Goal: Task Accomplishment & Management: Complete application form

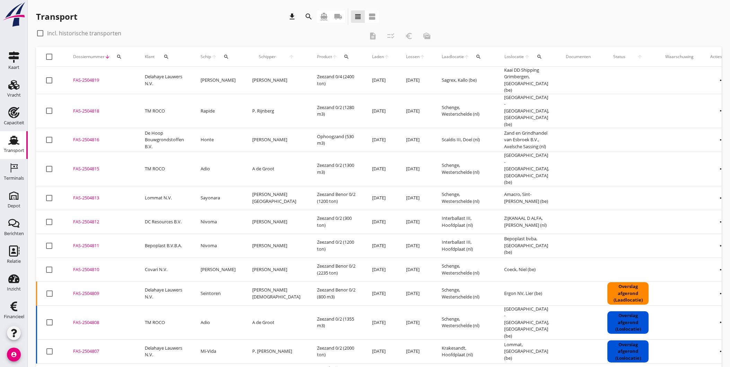
scroll to position [401, 0]
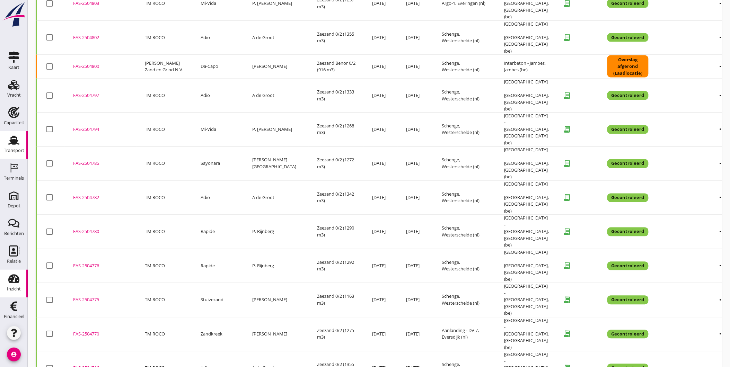
click at [11, 279] on icon "Inzicht" at bounding box center [13, 278] width 11 height 11
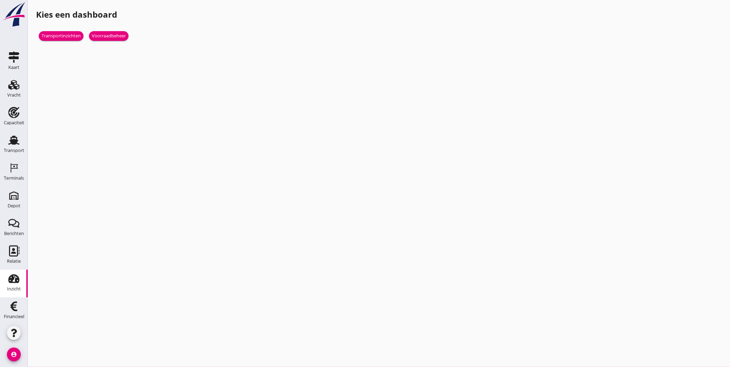
click at [118, 38] on div "Voorraadbeheer" at bounding box center [109, 36] width 34 height 7
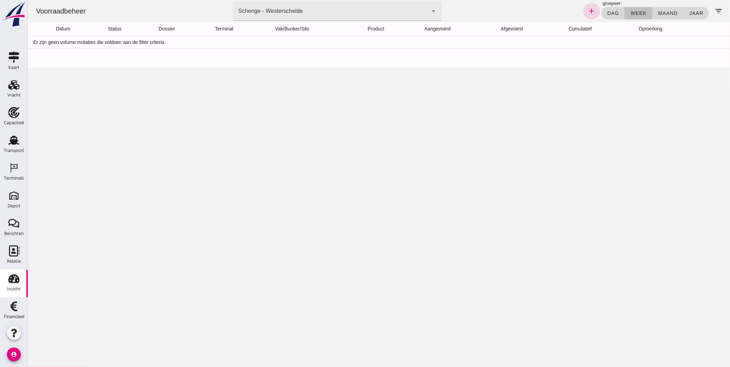
click div "Schenge - Westerschelde 9c876888-926f-4f5f-969d-c779b766b815"
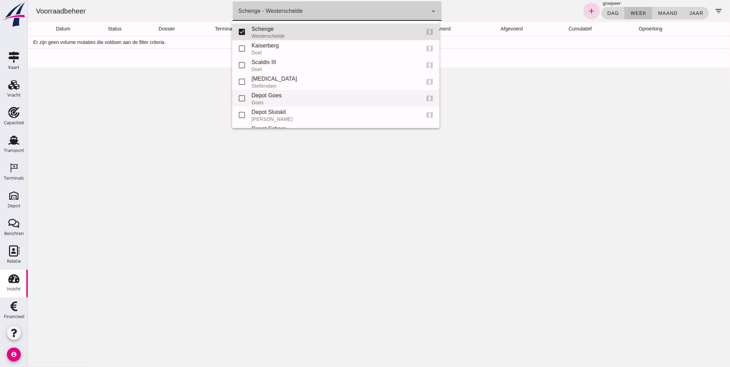
click at [323, 99] on div "Depot Goes" at bounding box center [332, 95] width 163 height 8
type input "8d49d884-38cb-411c-a66c-fafb858bb749"
checkbox input "false"
checkbox input "true"
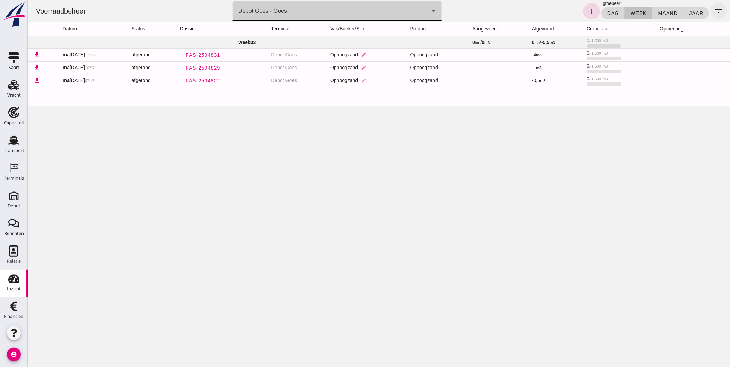
click at [715, 12] on icon "filter_list" at bounding box center [719, 11] width 8 height 8
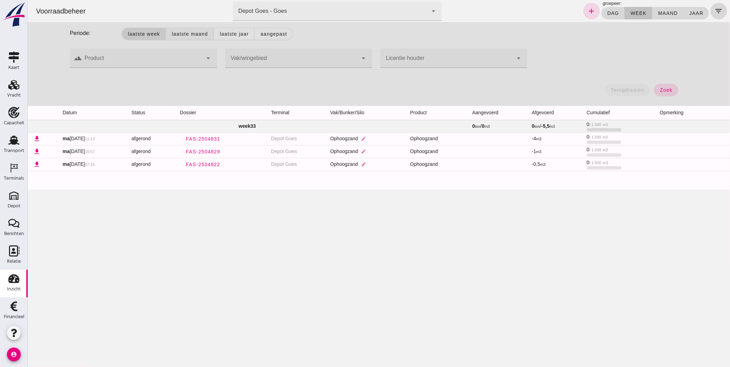
click button "Laatste maand"
click span "zoek"
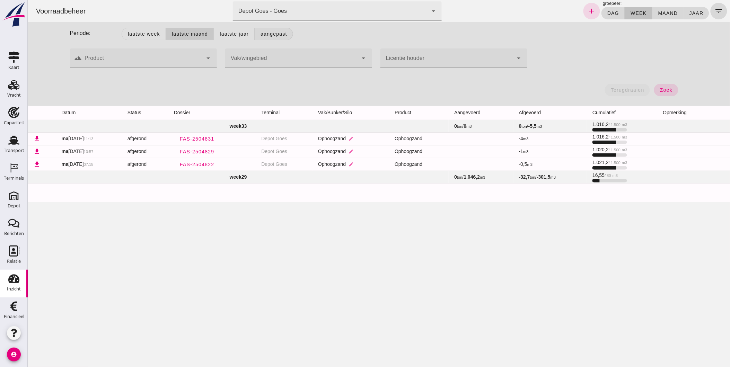
click span "Aangepast"
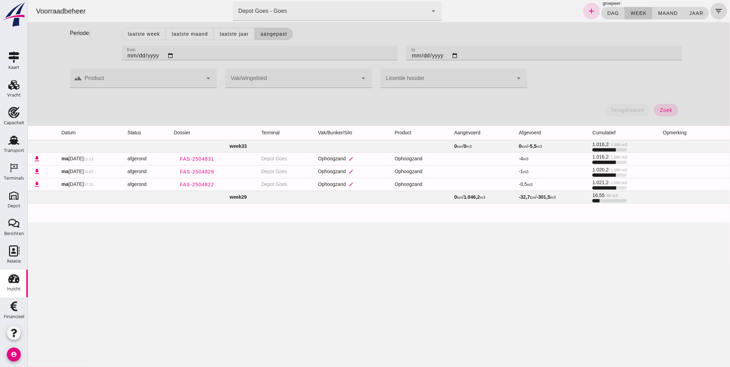
click input "[DATE]"
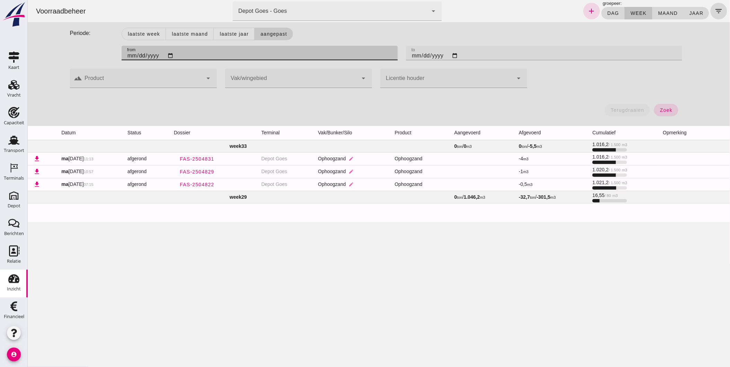
type input "[DATE]"
click input "[DATE]"
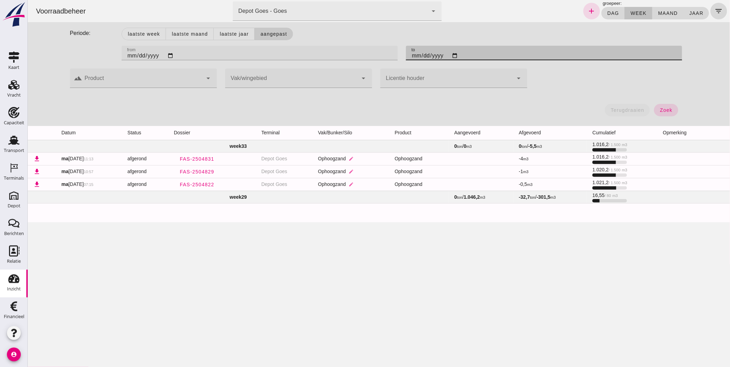
type input "[DATE]"
click span "zoek"
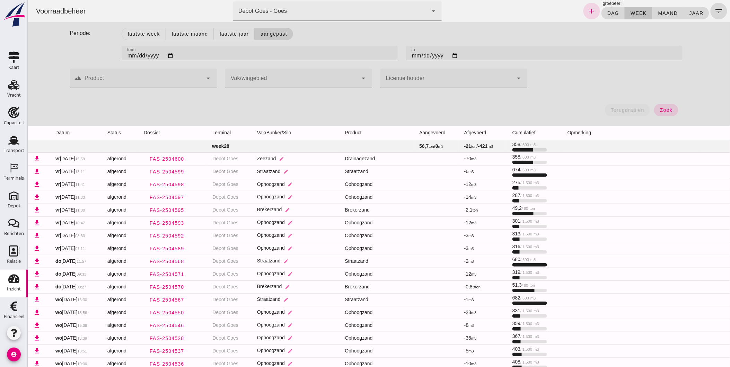
click input "[DATE]"
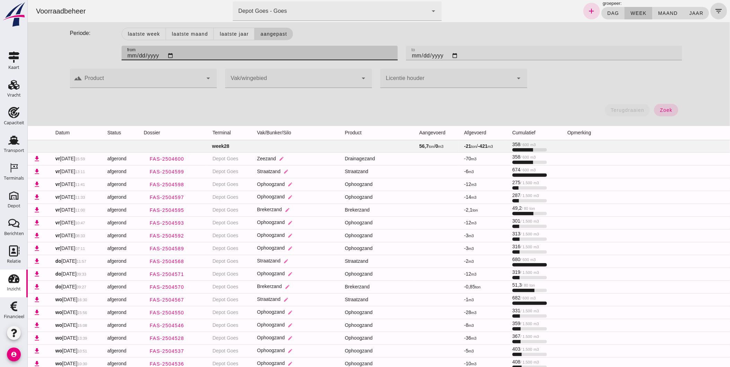
type input "[DATE]"
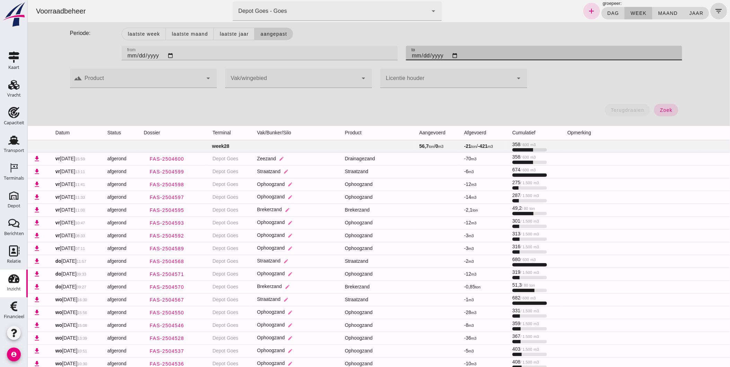
click input "[DATE]"
type input "[DATE]"
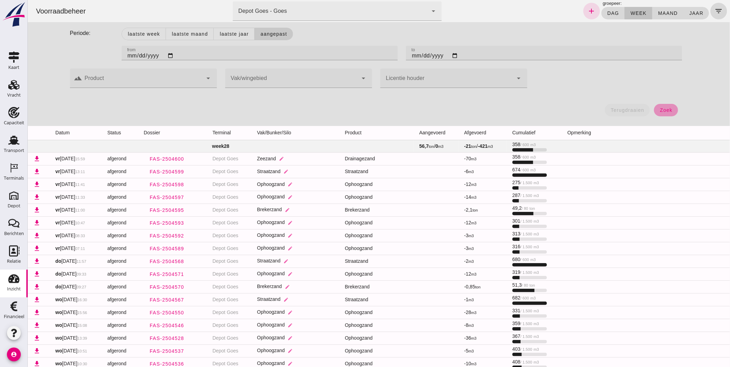
click span "zoek"
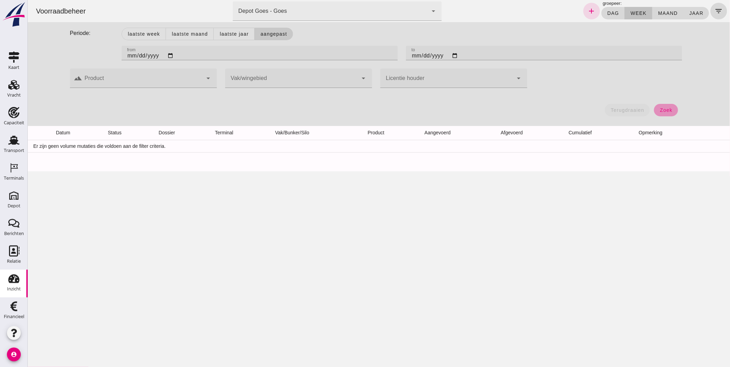
click span "zoek"
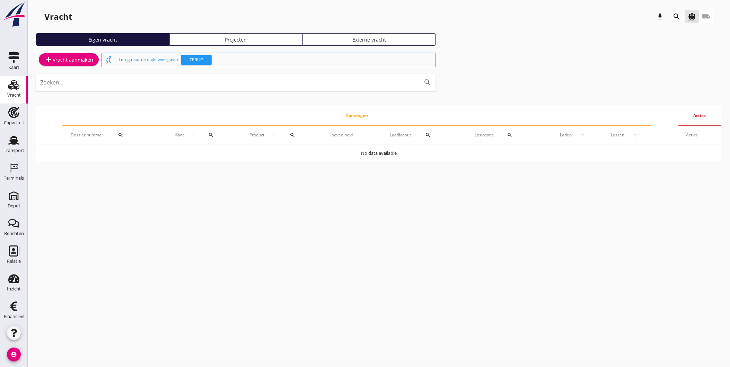
click at [463, 90] on div "add Vracht aanmaken switch_access_shortcut Terug naar de oude weergave? Terug Z…" at bounding box center [379, 106] width 686 height 111
click at [595, 49] on div "Eigen vracht Projecten Externe vracht" at bounding box center [379, 42] width 686 height 18
click at [12, 177] on div "Terminals" at bounding box center [14, 178] width 20 height 5
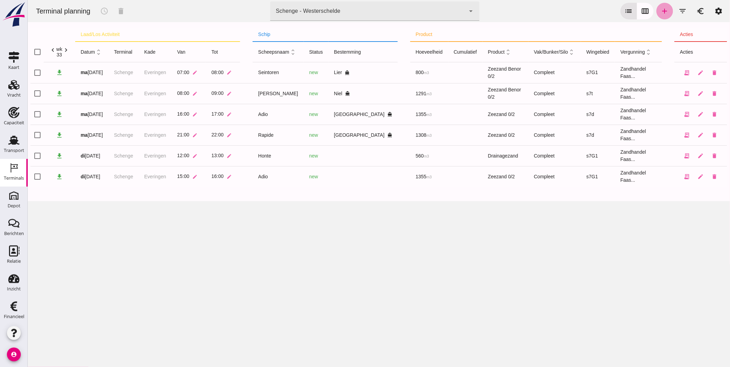
click at [663, 12] on icon "add" at bounding box center [665, 11] width 8 height 8
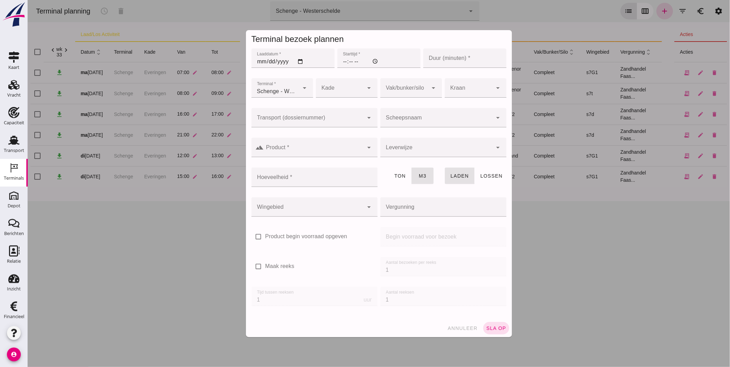
type input "Zandhandel Faasse B.V."
click button "annuleer"
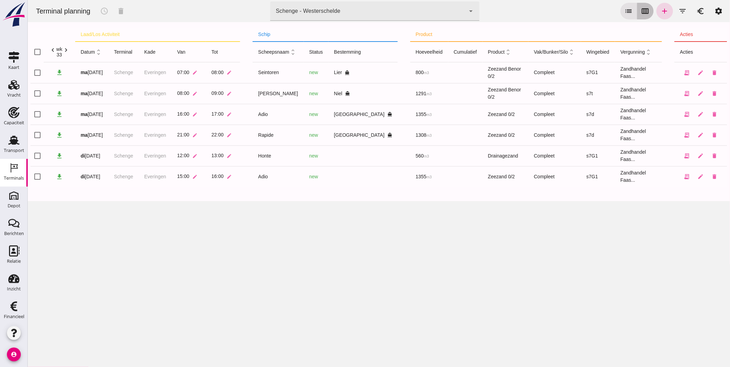
click at [641, 14] on icon "calendar_view_week" at bounding box center [645, 11] width 8 height 8
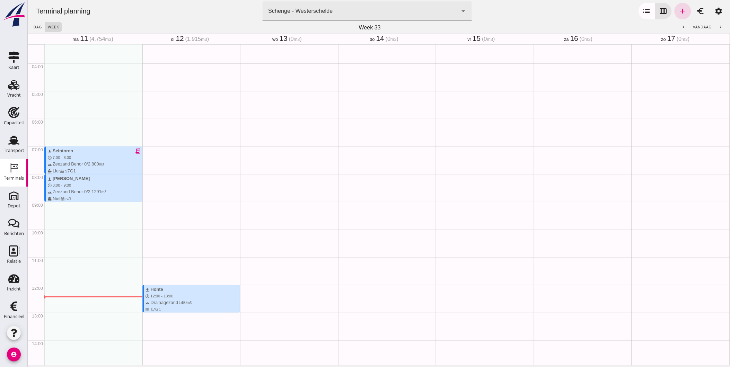
scroll to position [51, 0]
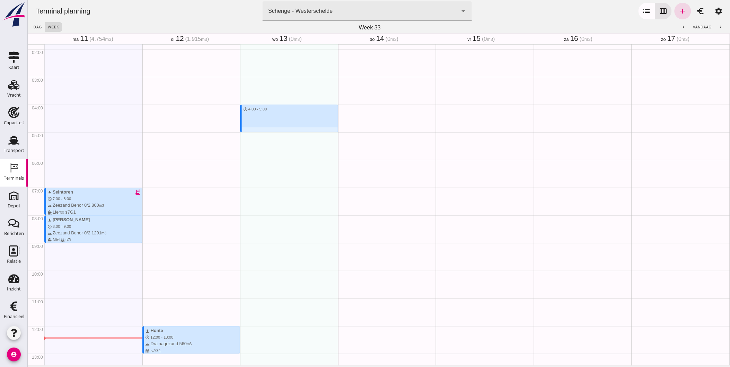
drag, startPoint x: 298, startPoint y: 106, endPoint x: 295, endPoint y: 132, distance: 26.1
click at [295, 132] on div "schedule 4:00 - 5:00" at bounding box center [289, 326] width 98 height 665
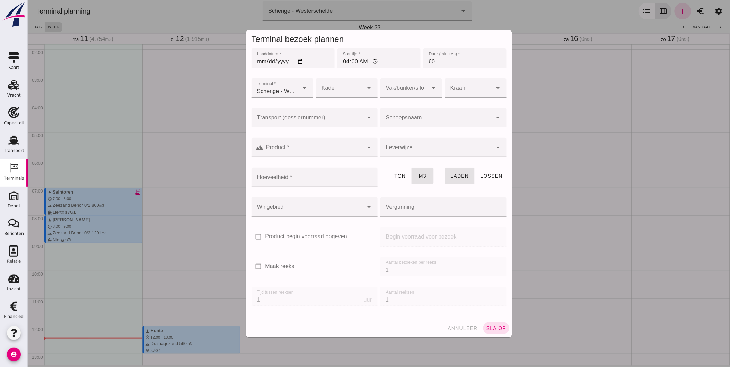
type input "Zandhandel Faasse B.V."
click div
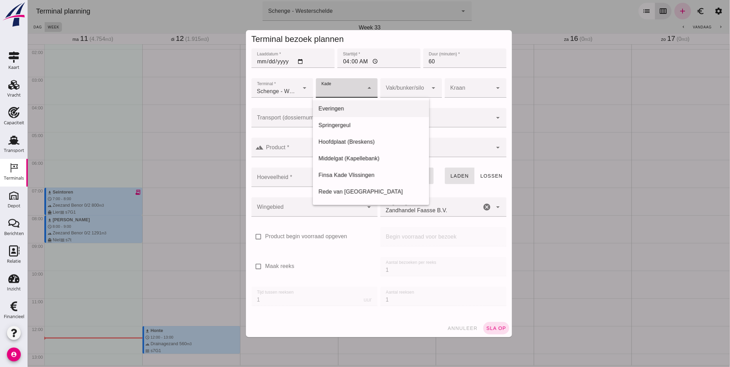
click at [350, 113] on div "Everingen" at bounding box center [370, 109] width 105 height 8
type input "7"
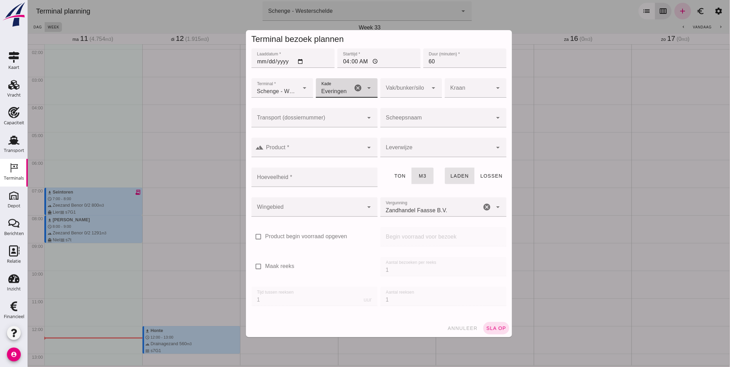
click div
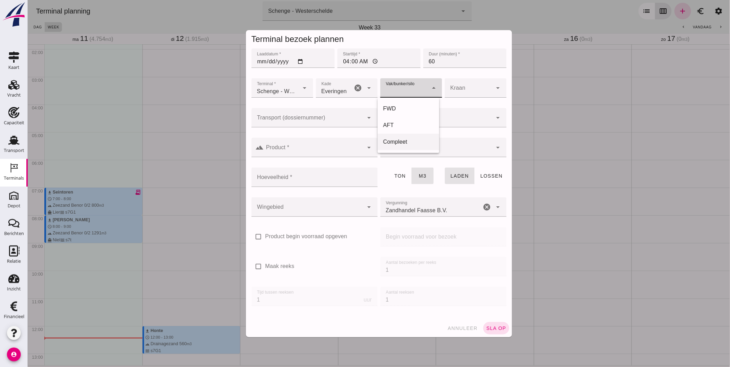
click at [397, 142] on div "Compleet" at bounding box center [408, 142] width 51 height 8
type input "291"
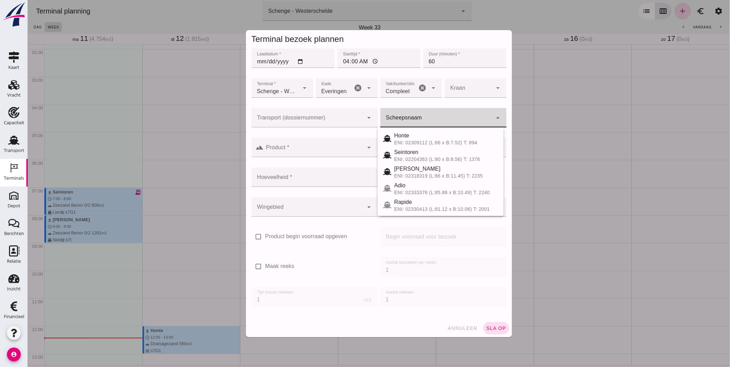
click div
click at [405, 153] on div "Seintoren" at bounding box center [446, 152] width 104 height 8
type input "Seintoren"
type input "800"
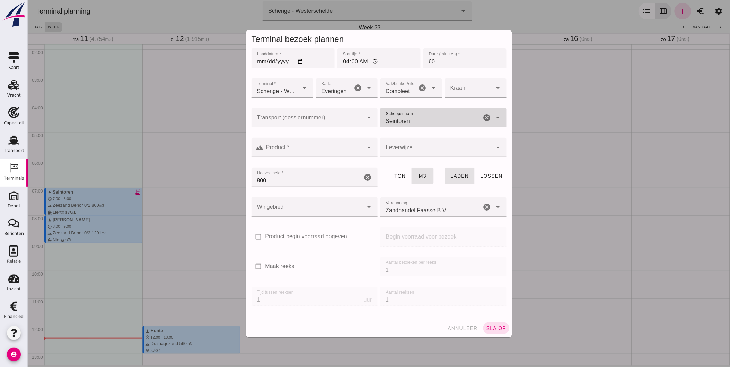
click input "Product *"
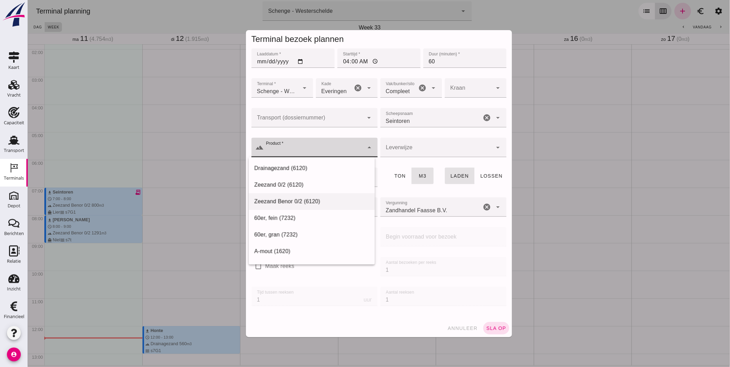
type input "Zeezand Benor 0/2 (6120)"
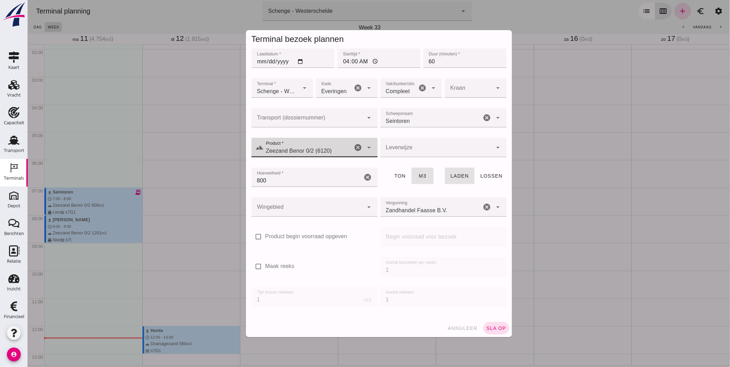
click div
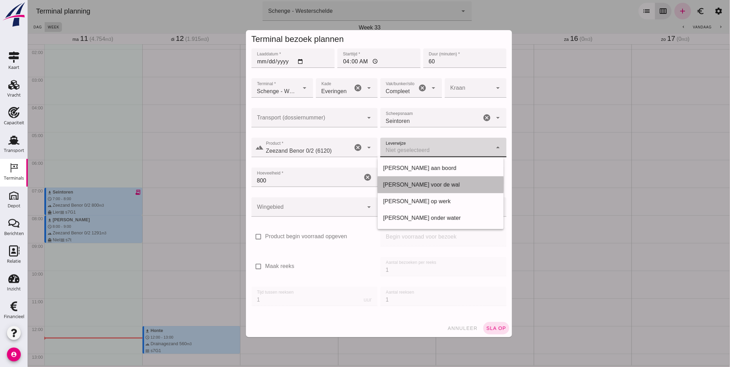
click at [417, 183] on div "[PERSON_NAME] voor de wal" at bounding box center [440, 185] width 115 height 8
type input "franco_on_shore"
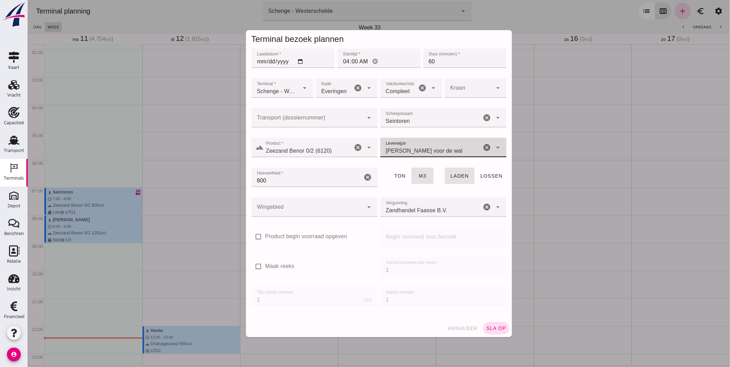
click div
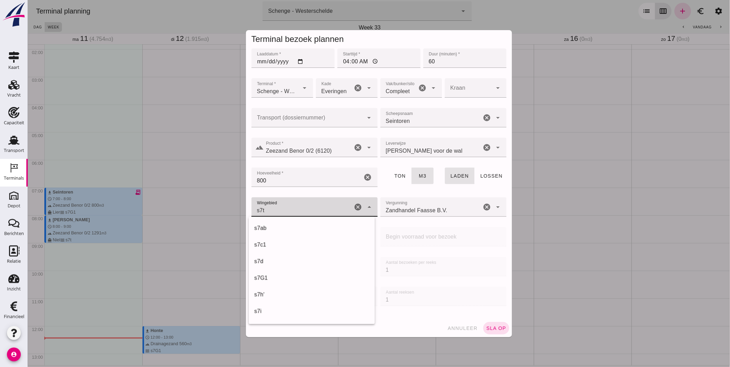
scroll to position [416, 0]
click div "s7t 234"
type input "234"
click at [282, 266] on label "Maak reeks" at bounding box center [279, 267] width 29 height 8
click input "Maak reeks"
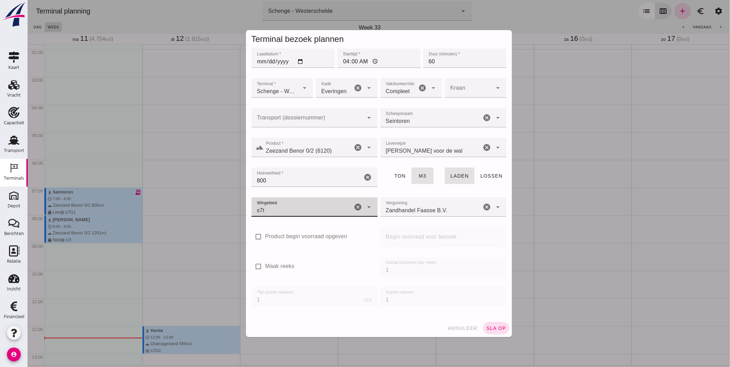
checkbox input "true"
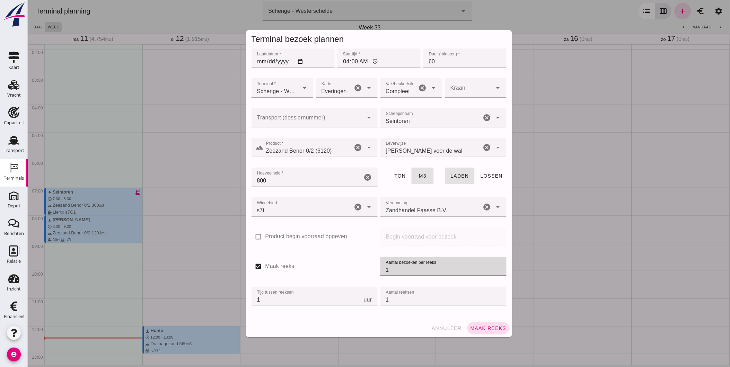
drag, startPoint x: 370, startPoint y: 267, endPoint x: 360, endPoint y: 267, distance: 9.7
click at [360, 267] on div "check_box Maak reeks Aantal bezoeken per reeks Aantal bezoeken per reeks 1 Tijd…" at bounding box center [379, 286] width 258 height 60
type input "2"
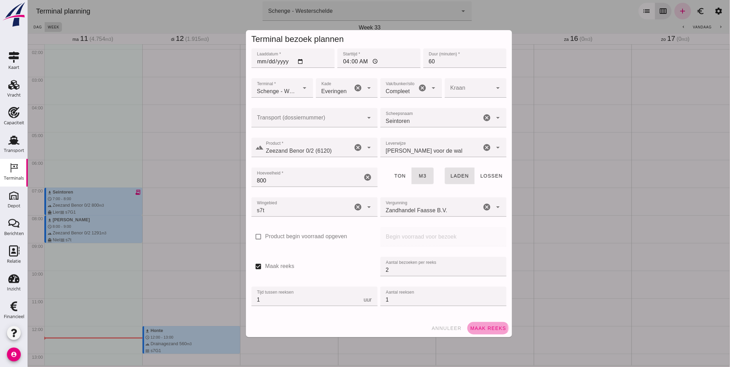
click button "Maak reeks"
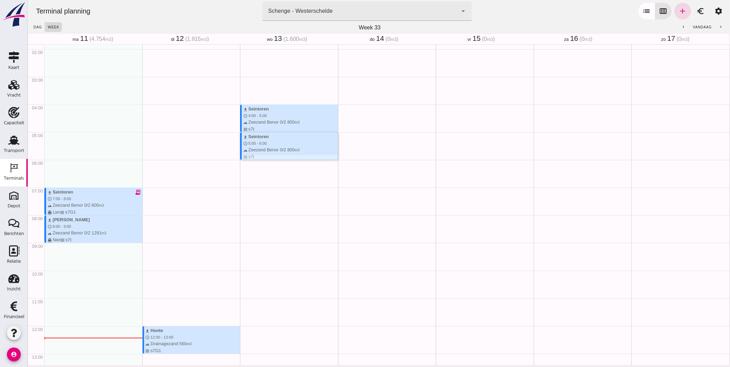
click at [320, 151] on div "terrain Zeezand Benor 0/2 800 m3 waves s7t" at bounding box center [290, 153] width 95 height 13
click div "download Seintoren schedule 5:00 - 6:00 terrain Zeezand Benor 0/2 800 m3 waves …"
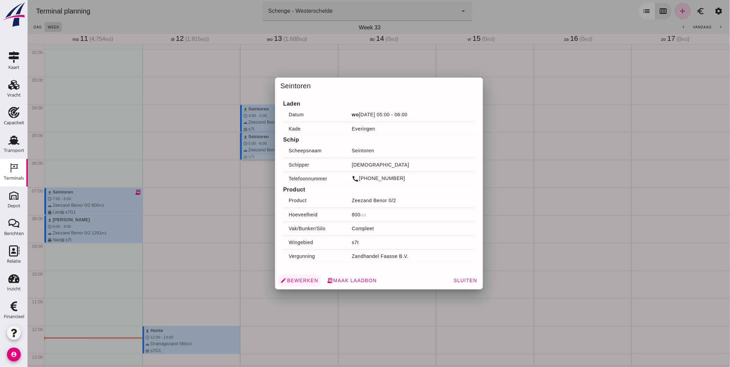
click span "edit Bewerken"
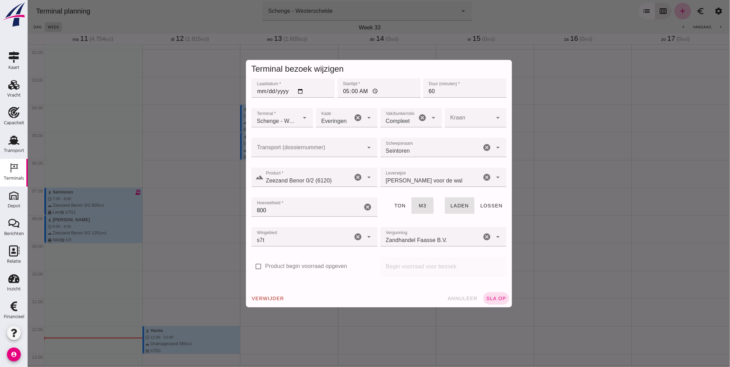
click icon "cancel"
click input "Scheepsnaam"
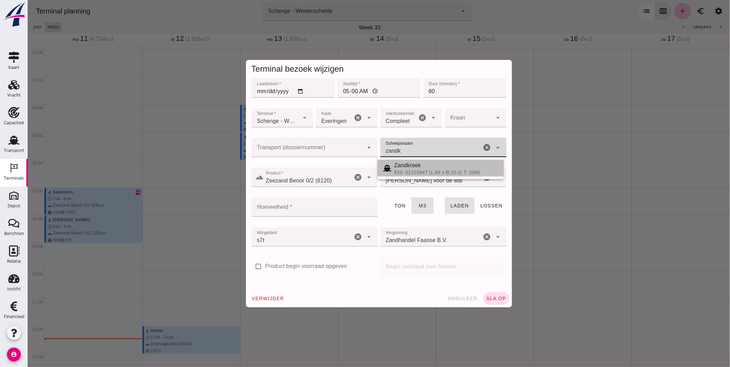
click at [428, 164] on div "Zandkreek" at bounding box center [446, 166] width 104 height 8
type input "Zandkreek"
type input "1200"
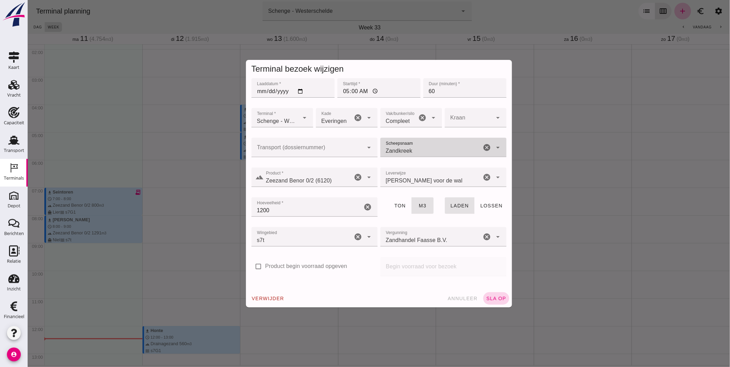
type input "Zandkreek"
click span "sla op"
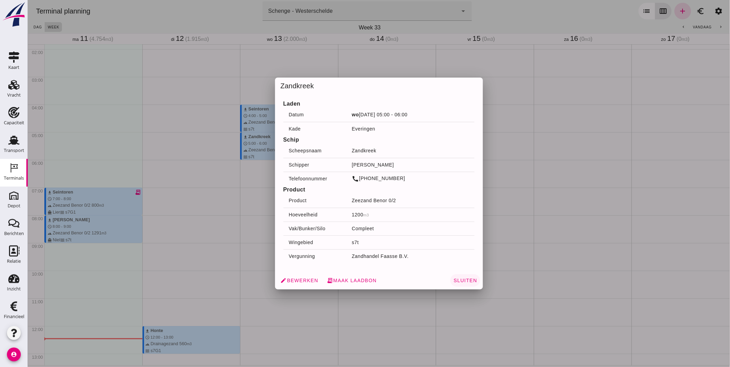
click span "Sluiten"
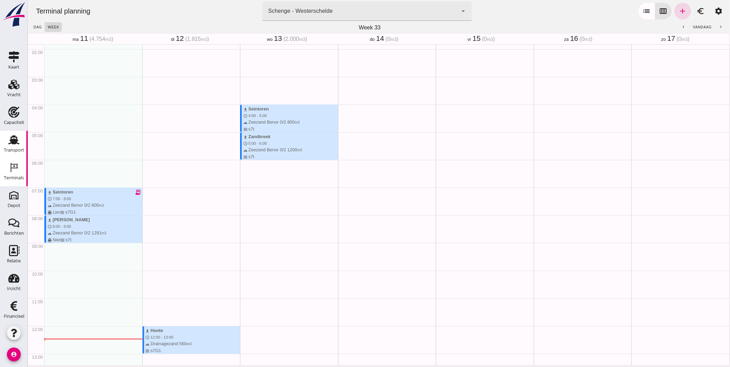
scroll to position [0, 0]
click at [10, 87] on icon "Vracht" at bounding box center [13, 84] width 11 height 11
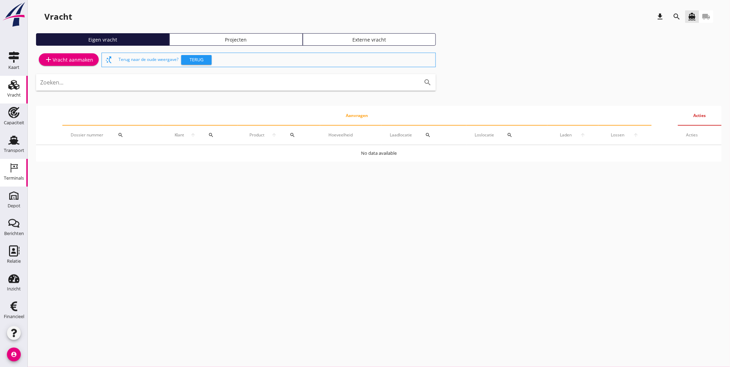
click at [11, 178] on div "Terminals" at bounding box center [14, 178] width 20 height 5
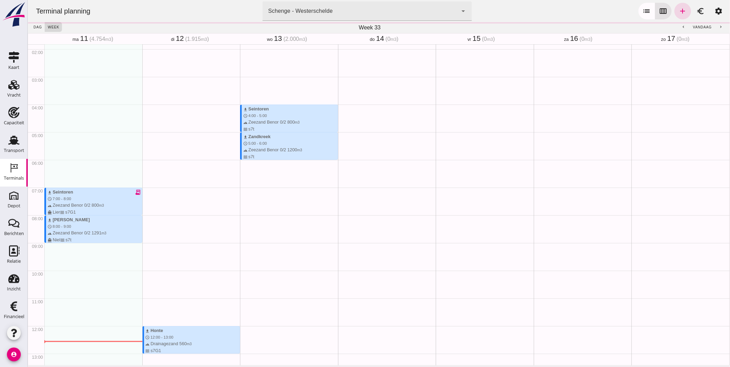
click div "Schenge - Westerschelde 9c876888-926f-4f5f-969d-c779b766b815"
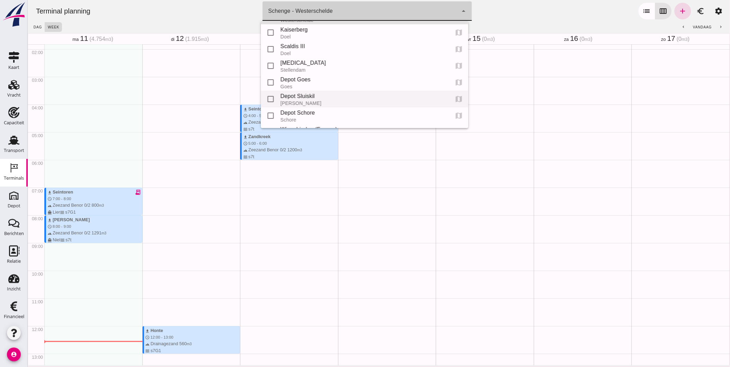
scroll to position [27, 0]
click at [319, 104] on div "Depot Schore" at bounding box center [361, 102] width 163 height 8
type input "da4e762a-ddf1-4556-b2ca-bcf6277de398"
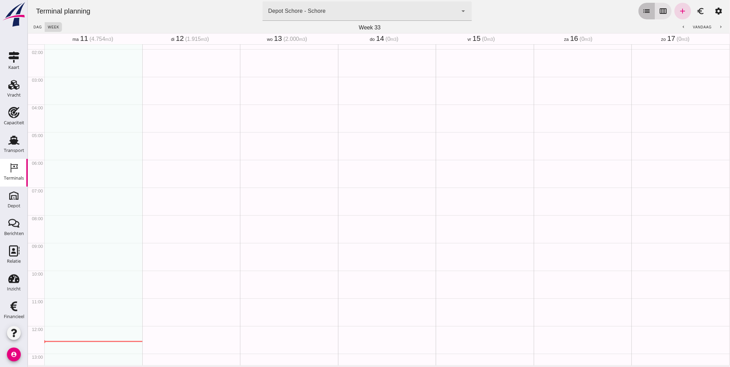
click at [643, 11] on icon "list" at bounding box center [647, 11] width 8 height 8
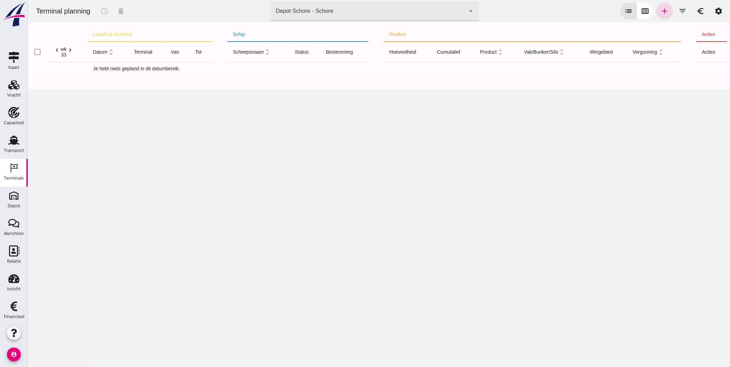
click icon "chevron_left"
click at [661, 11] on icon "add" at bounding box center [665, 11] width 8 height 8
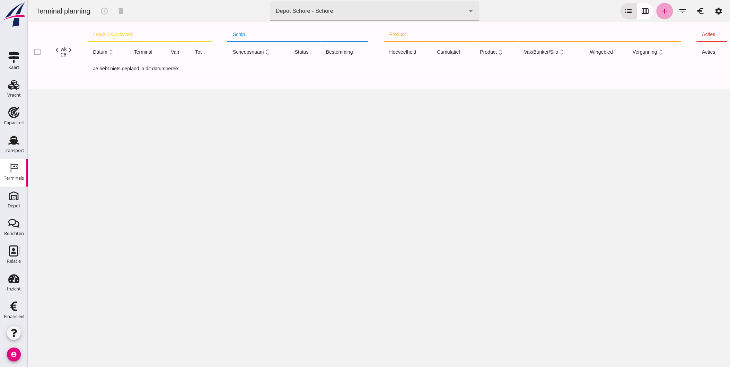
type input "Zandhandel Faasse B.V."
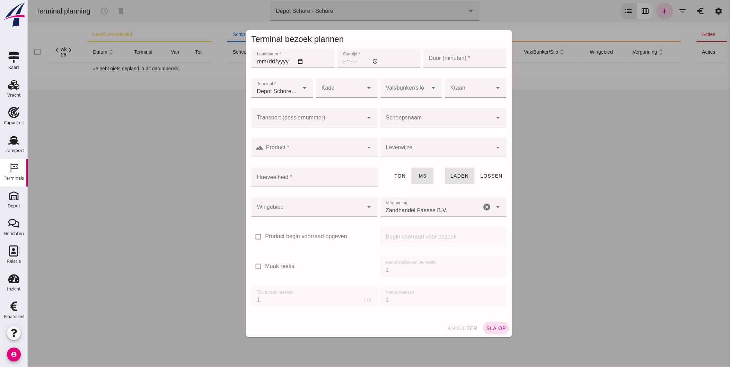
click input "Laaddatum *"
type input "2025-07-07"
click input "Starttijd *"
click input "Duur (minuten) *"
type input "30"
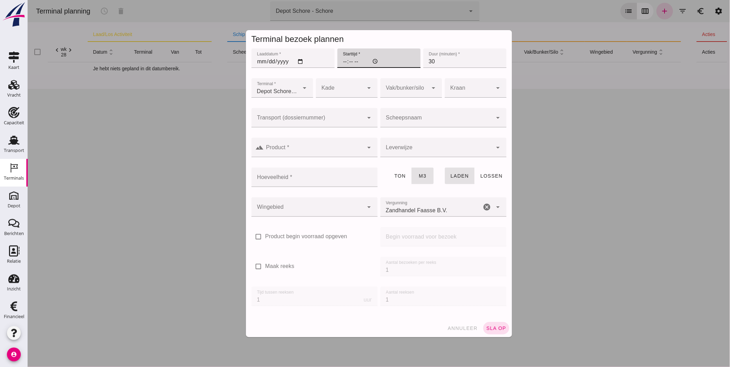
click input "Starttijd *"
type input "15:00"
drag, startPoint x: 336, startPoint y: 86, endPoint x: 337, endPoint y: 91, distance: 5.4
click div
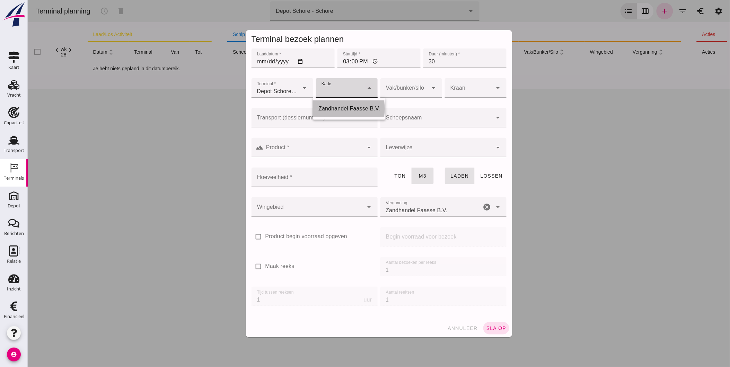
click at [343, 108] on div "Zandhandel Faasse B.V." at bounding box center [349, 109] width 62 height 8
type input "14"
click div
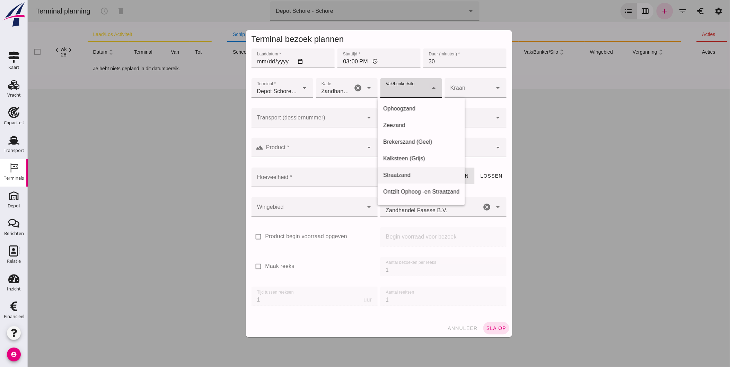
click at [420, 173] on div "Straatzand" at bounding box center [421, 175] width 76 height 8
type input "283"
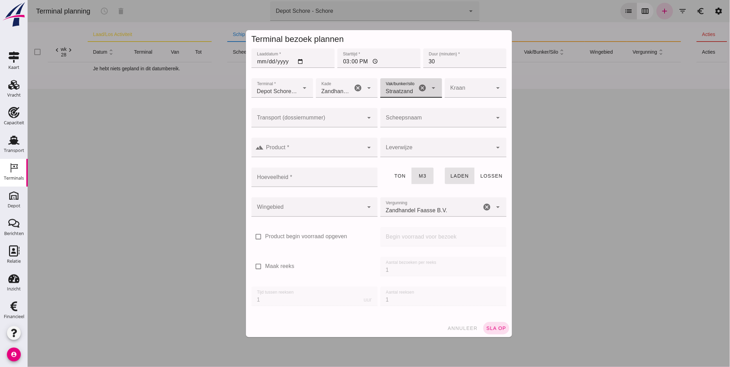
click div
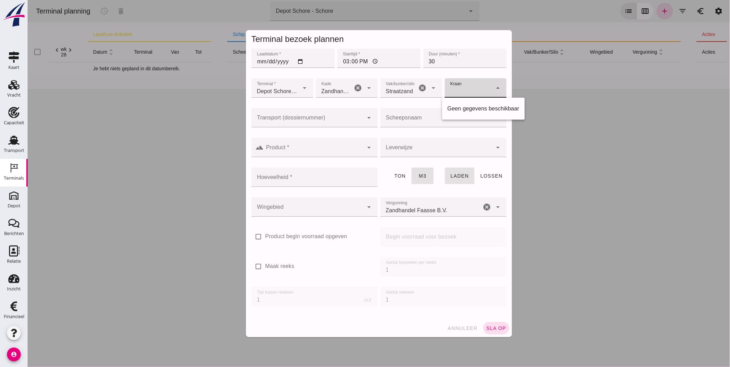
click div
click input "Scheepsnaam"
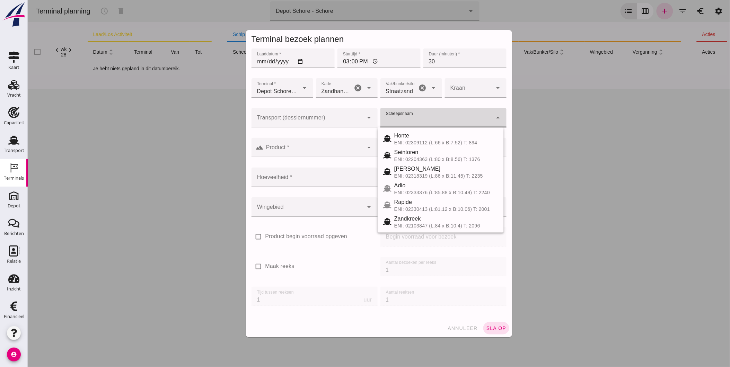
click input "Transport (dossiernummer)"
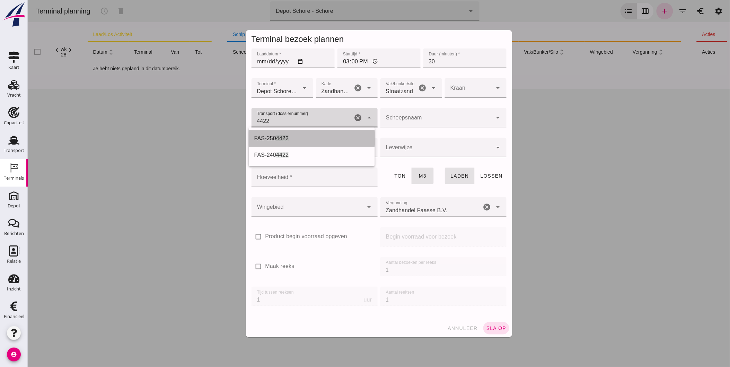
click at [306, 134] on div "FAS-250 4422" at bounding box center [311, 138] width 115 height 8
type input "FAS-2504422"
type input "franco_on_shore"
type input "560"
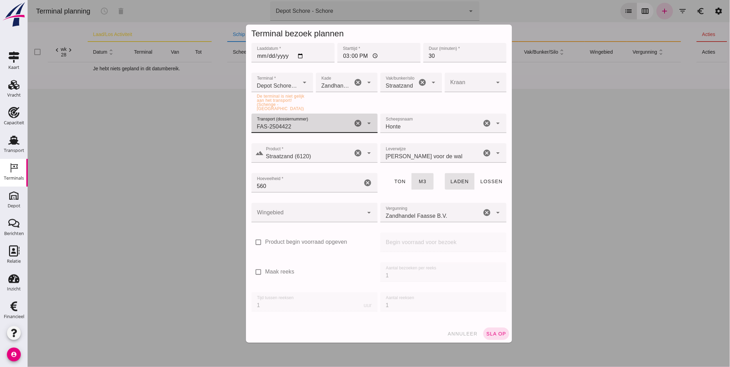
type input "FAS-2504422"
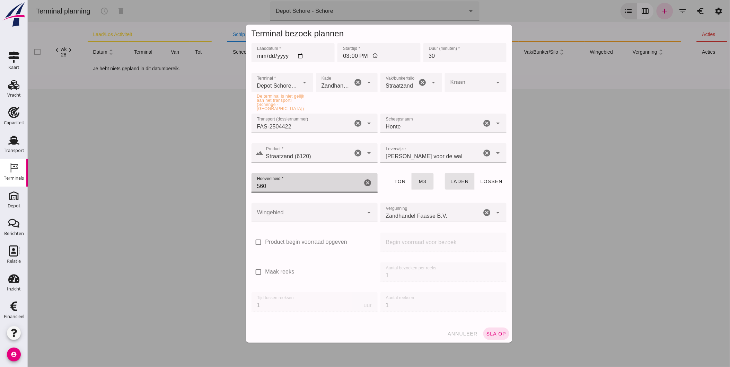
drag, startPoint x: 299, startPoint y: 188, endPoint x: 215, endPoint y: 184, distance: 84.3
click div "Terminal bezoek plannen Laaddatum * Laaddatum * 2025-07-07 Starttijd * Starttij…"
type input "40"
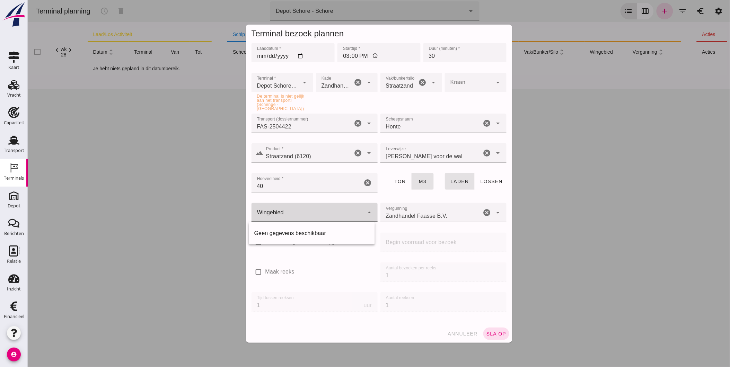
click div
drag, startPoint x: 316, startPoint y: 213, endPoint x: 368, endPoint y: 213, distance: 52.3
click div
click span "sla op"
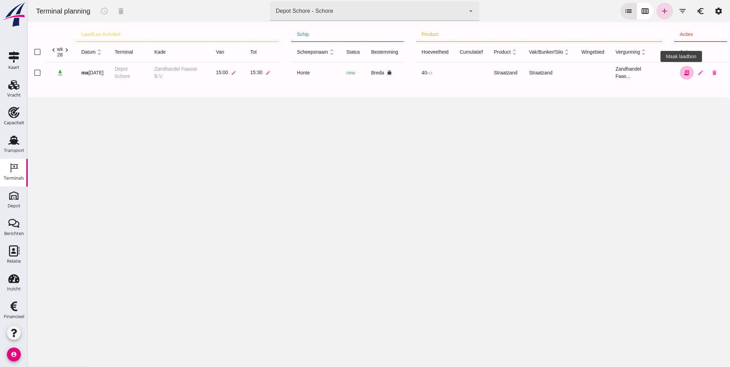
click at [684, 73] on icon "receipt_long" at bounding box center [687, 73] width 6 height 6
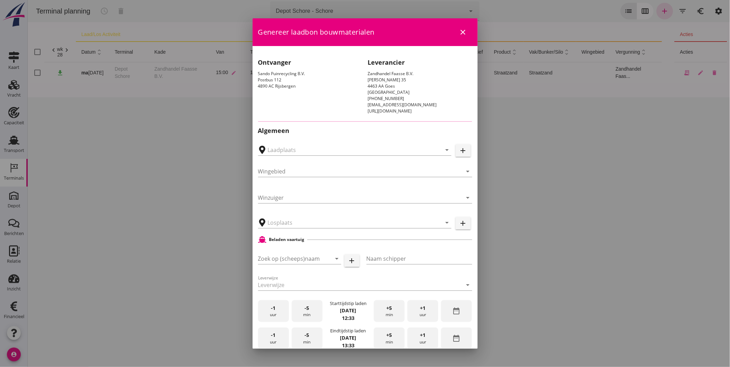
type input "Sando Puinrecycling B.V., [GEOGRAPHIC_DATA]"
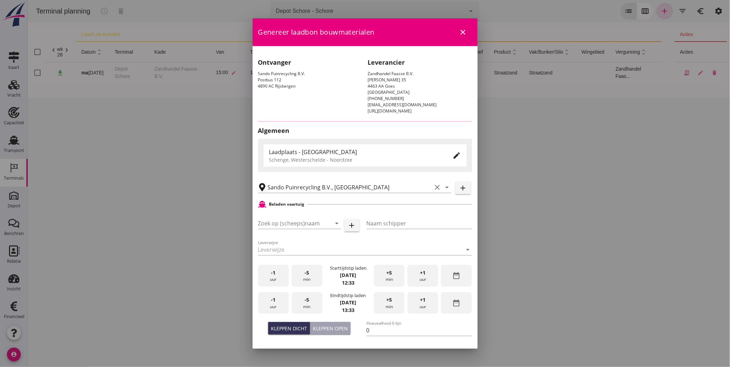
type input "Honte"
type input "Dick Koesveld"
type input "560"
type input "Straatzand (6120)"
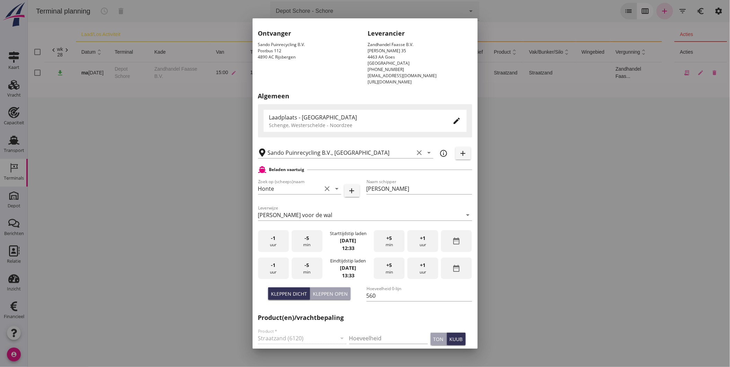
scroll to position [52, 0]
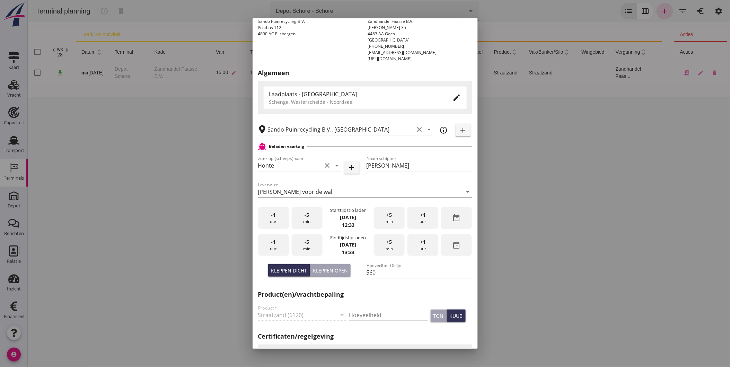
click at [386, 265] on div "Hoeveelheid 0-lijn 560" at bounding box center [420, 274] width 106 height 22
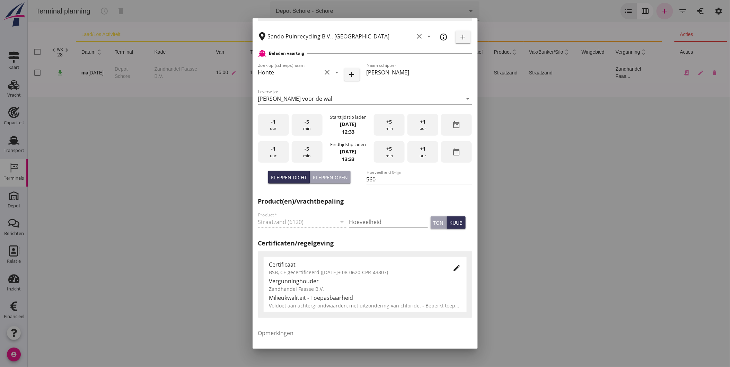
scroll to position [148, 0]
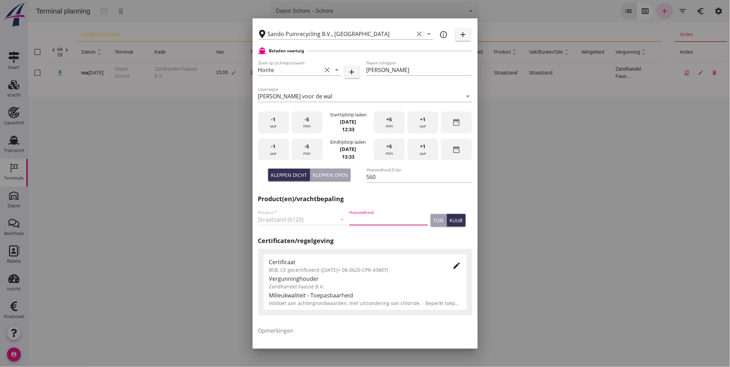
click at [364, 220] on input "Hoeveelheid" at bounding box center [388, 219] width 79 height 11
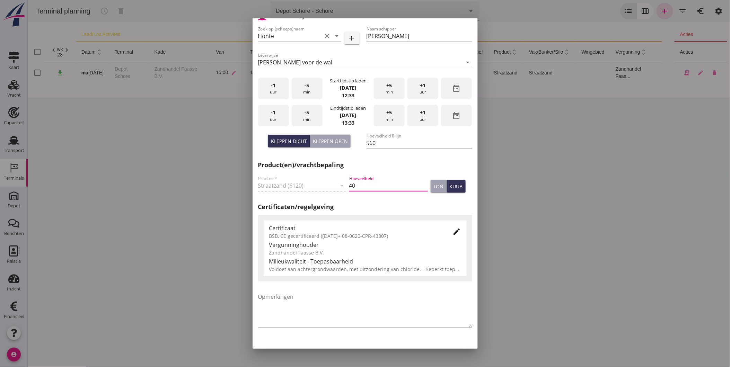
scroll to position [198, 0]
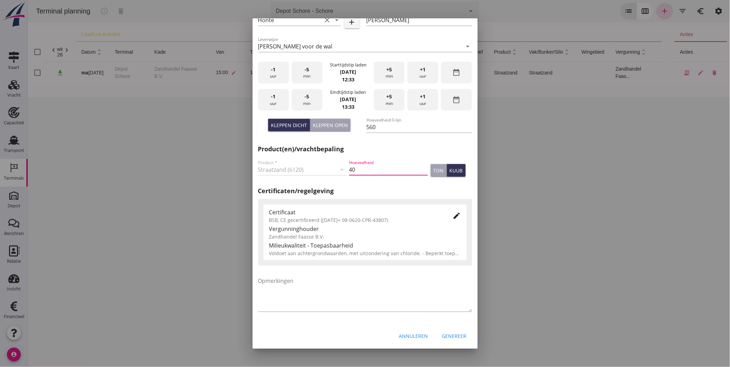
type input "40"
click at [455, 337] on div "Genereer" at bounding box center [454, 336] width 25 height 7
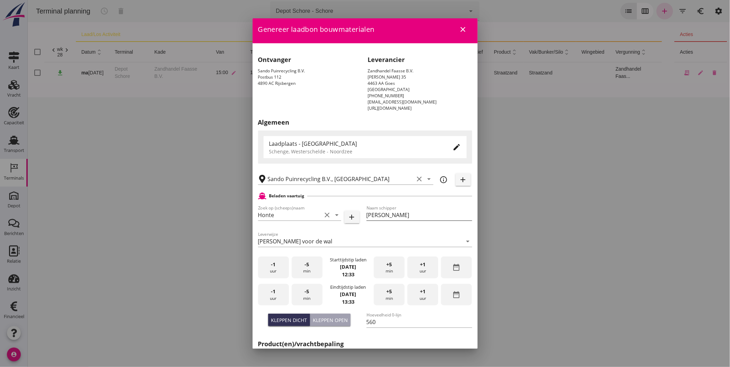
scroll to position [0, 0]
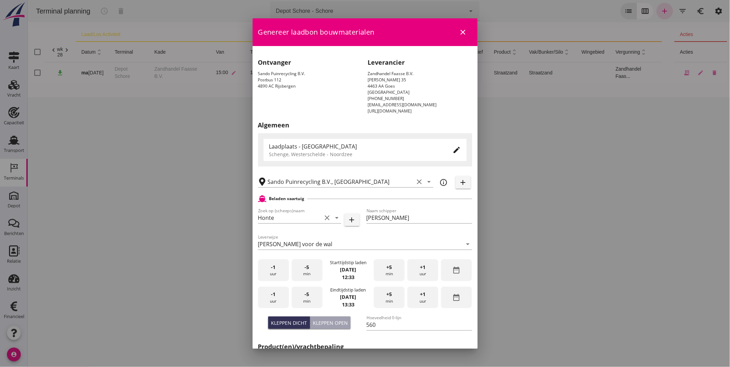
click at [453, 148] on icon "edit" at bounding box center [457, 150] width 8 height 8
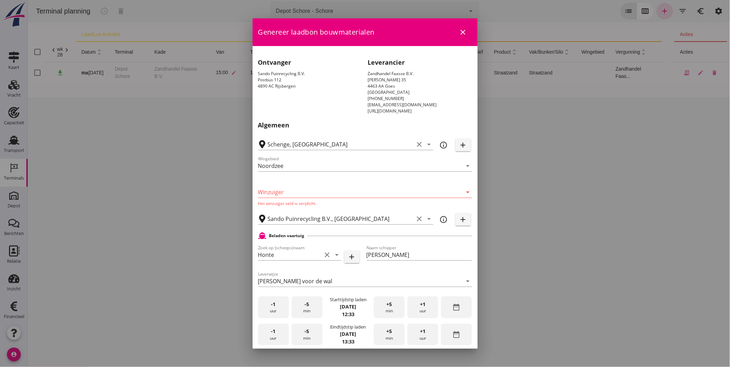
click at [363, 192] on input "Winzuiger" at bounding box center [360, 192] width 204 height 11
click at [416, 142] on icon "clear" at bounding box center [420, 144] width 8 height 8
type input "Depot Schore"
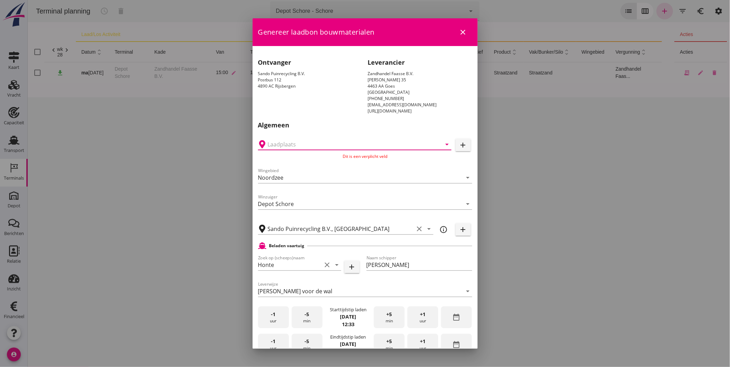
click at [404, 142] on input "text" at bounding box center [350, 144] width 164 height 11
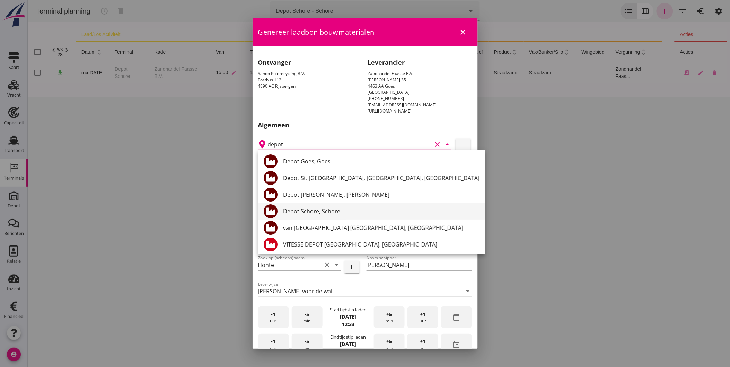
click at [333, 207] on div "Depot Schore, Schore" at bounding box center [381, 211] width 197 height 8
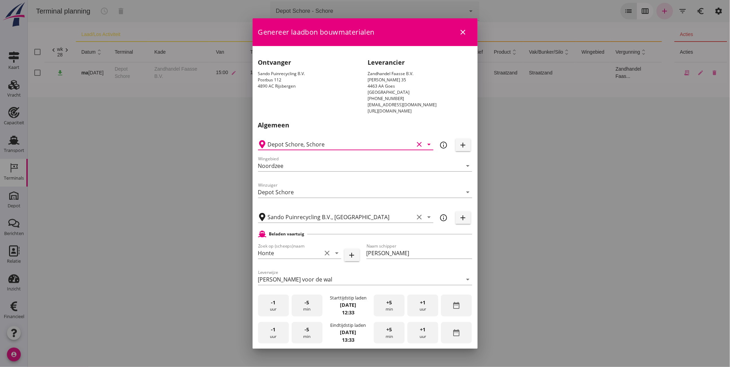
type input "Depot Schore, Schore"
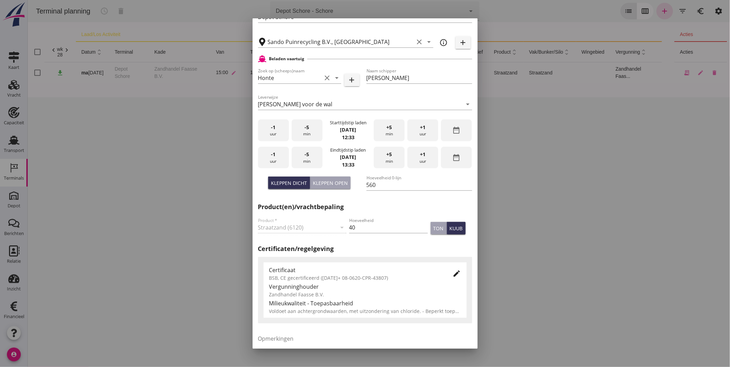
scroll to position [233, 0]
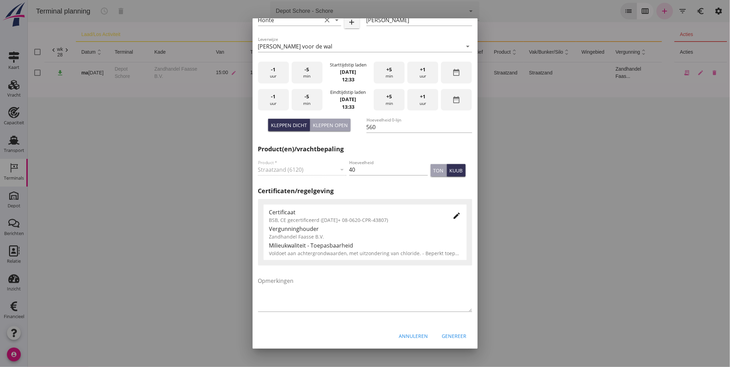
click at [456, 337] on div "Genereer" at bounding box center [454, 336] width 25 height 7
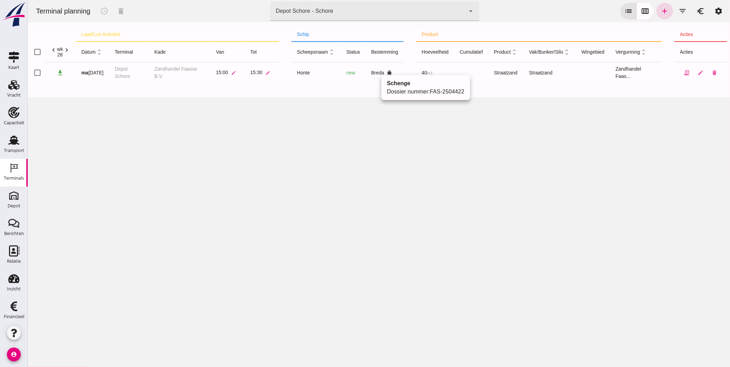
click link "FAS-2504422"
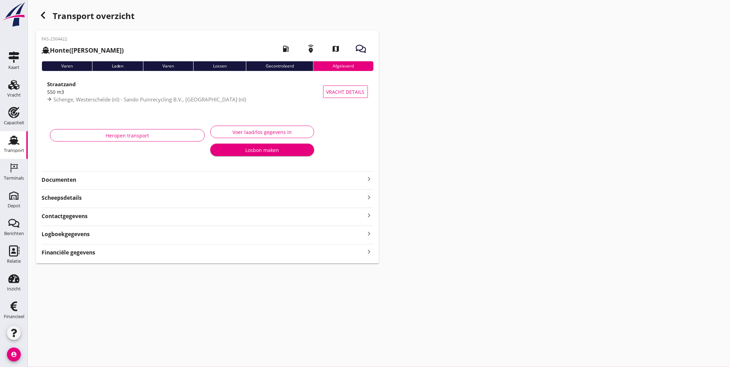
click at [233, 178] on strong "Documenten" at bounding box center [204, 180] width 324 height 8
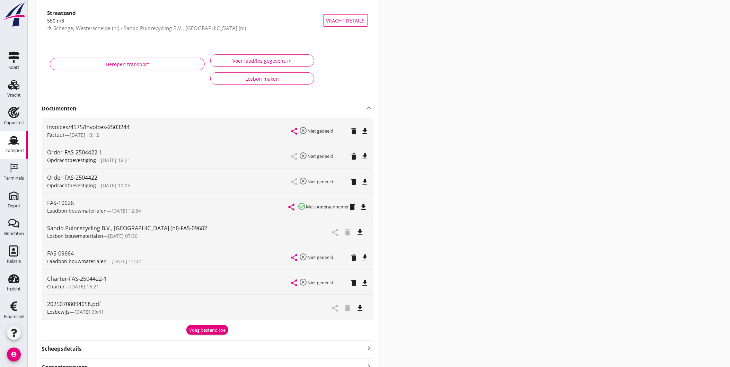
scroll to position [72, 0]
click at [368, 207] on icon "file_download" at bounding box center [364, 207] width 8 height 8
click at [15, 280] on use at bounding box center [13, 276] width 11 height 9
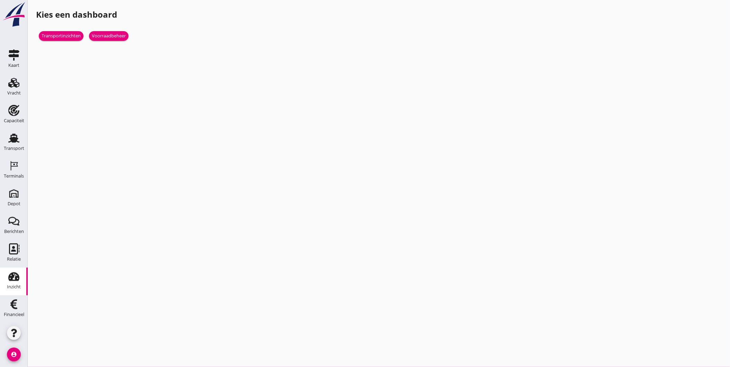
click at [119, 33] on div "Voorraadbeheer" at bounding box center [109, 36] width 34 height 7
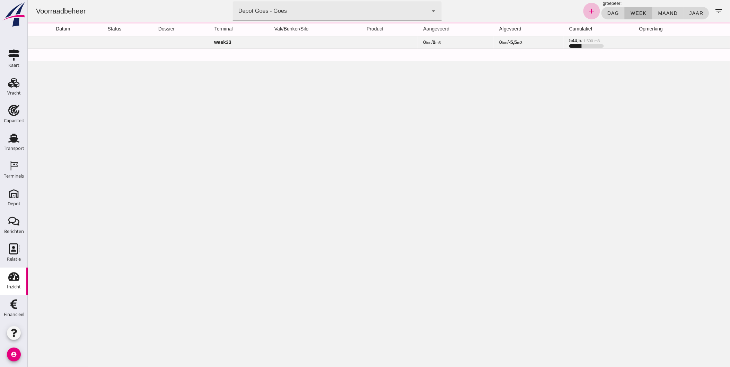
click div "Depot Goes - Goes 8d49d884-38cb-411c-a66c-fafb858bb749"
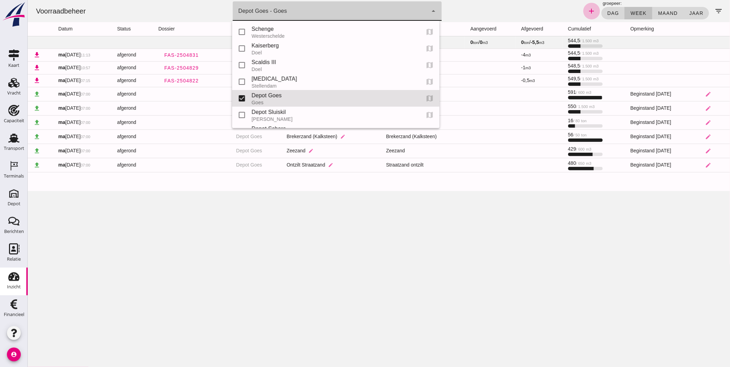
scroll to position [67, 0]
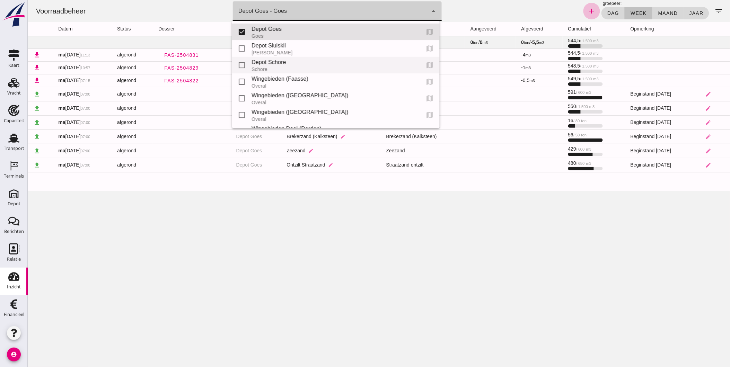
click at [301, 59] on div "Depot Schore" at bounding box center [332, 62] width 163 height 8
type input "da4e762a-ddf1-4556-b2ca-bcf6277de398"
checkbox input "false"
checkbox input "true"
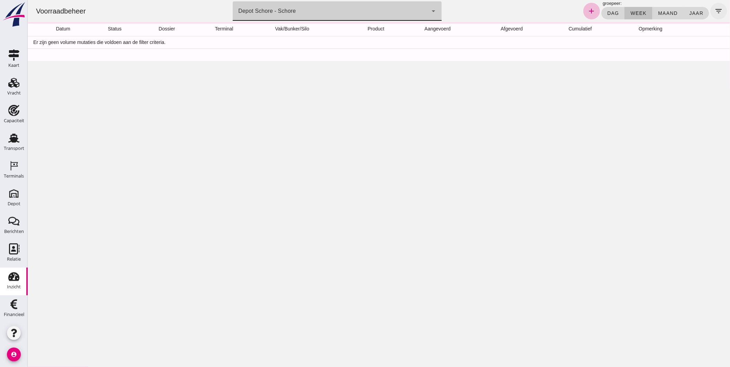
click at [715, 9] on icon "filter_list" at bounding box center [719, 11] width 8 height 8
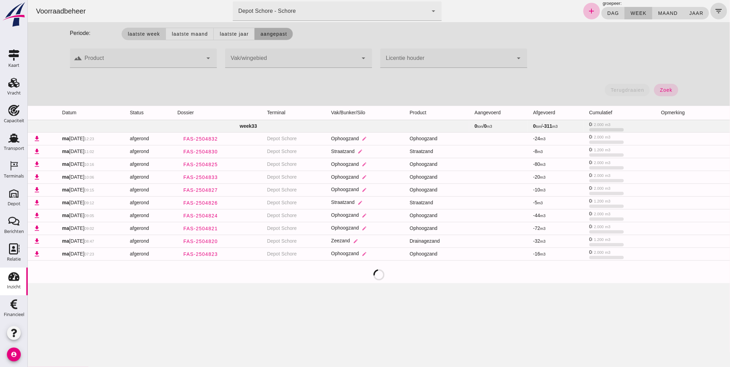
click span "Aangepast"
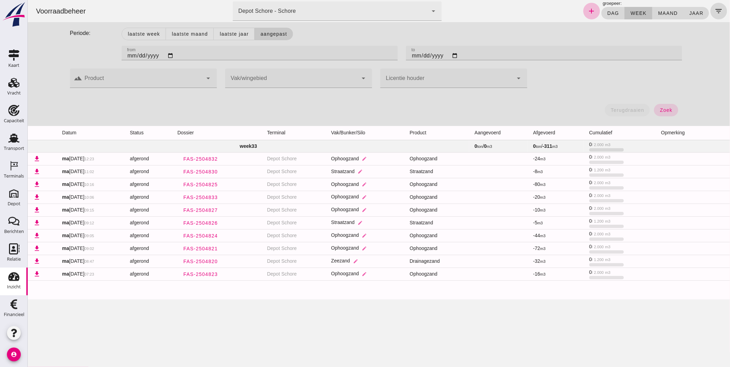
click input "2025-08-04"
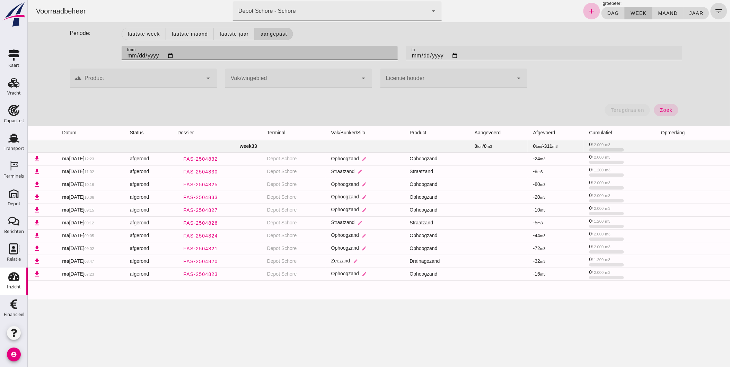
type input "2025-07-07"
click input "2025-08-11"
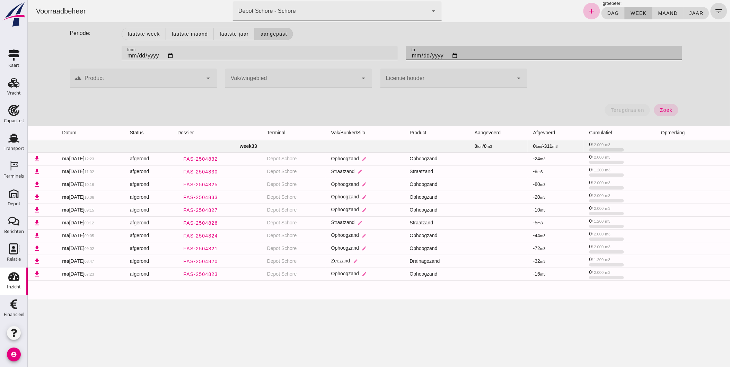
type input "2025-07-08"
click span "zoek"
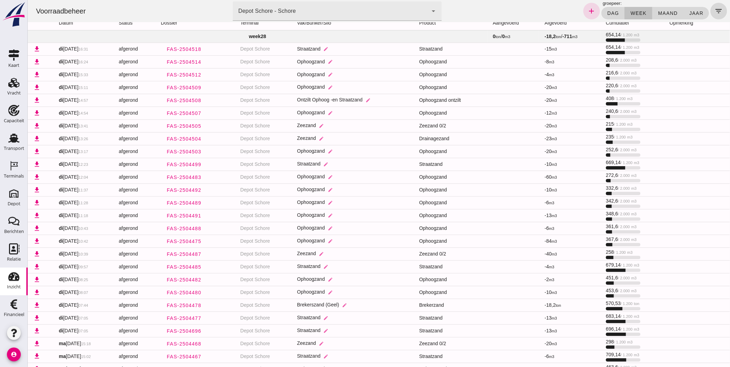
scroll to position [228, 0]
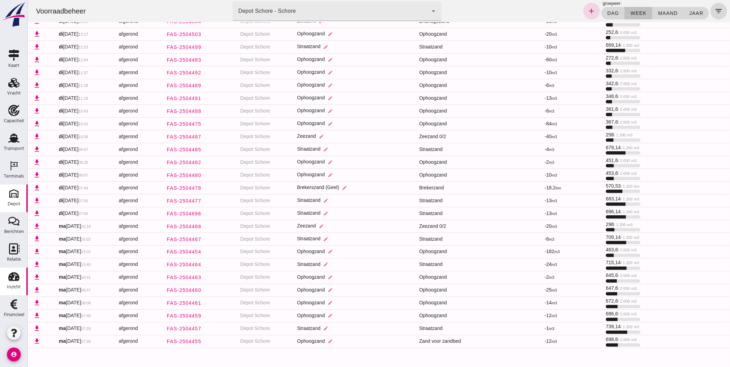
click at [8, 206] on div "Depot" at bounding box center [14, 204] width 13 height 5
click at [12, 199] on div "Depot" at bounding box center [14, 204] width 13 height 10
click at [13, 168] on icon "Terminals" at bounding box center [13, 165] width 11 height 11
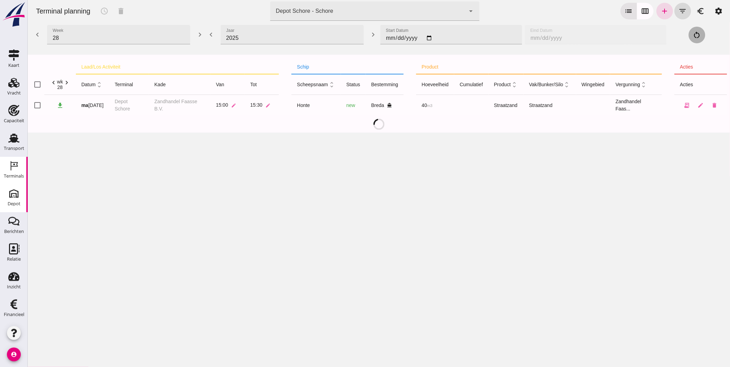
click at [14, 193] on icon "Depot" at bounding box center [13, 193] width 11 height 11
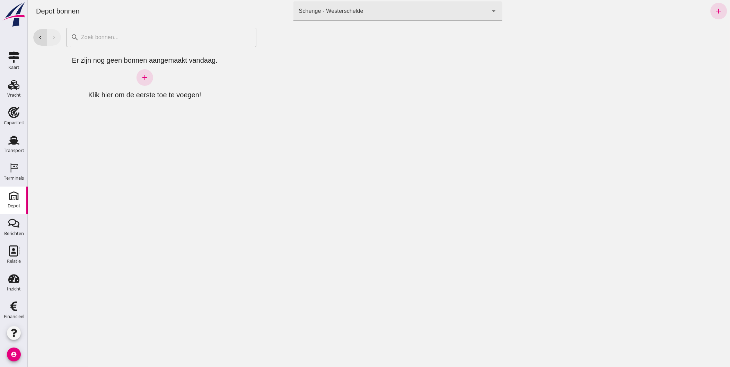
click div "Schenge - Westerschelde 9c876888-926f-4f5f-969d-c779b766b815"
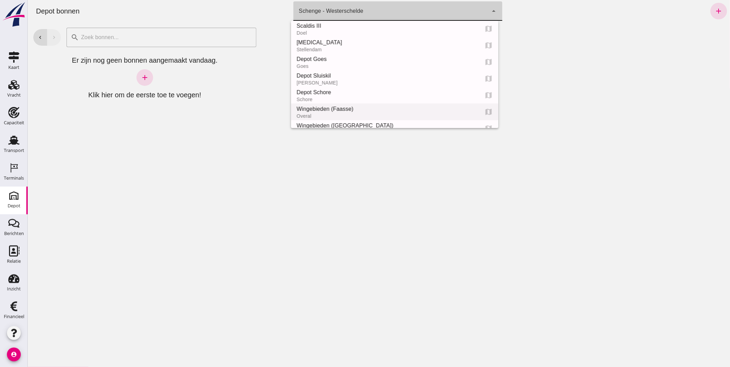
scroll to position [37, 0]
click at [333, 92] on div "Depot Schore" at bounding box center [384, 91] width 177 height 8
type input "da4e762a-ddf1-4556-b2ca-bcf6277de398"
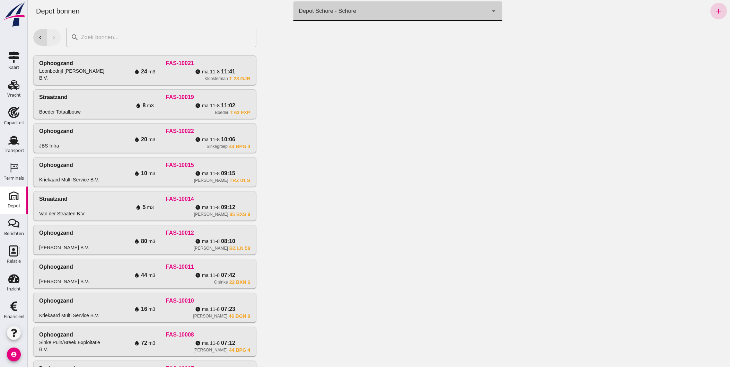
click at [716, 10] on icon "add" at bounding box center [719, 11] width 8 height 8
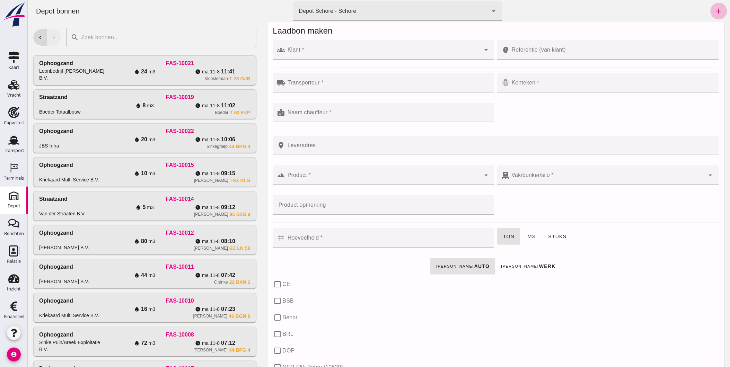
scroll to position [0, 0]
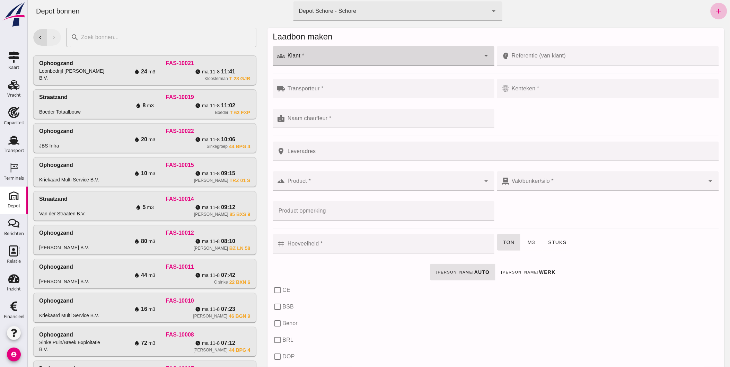
click input "Klant *"
type input "S"
click at [346, 92] on div "Zandhandel Faasse B.V." at bounding box center [386, 93] width 198 height 8
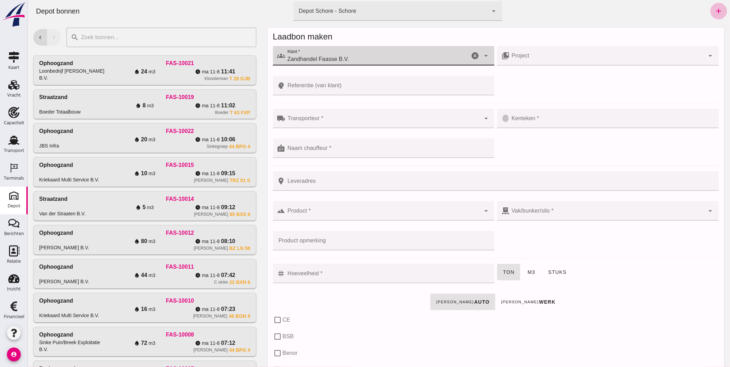
type input "Zandhandel Faasse B.V."
click input "Referentie (van klant)"
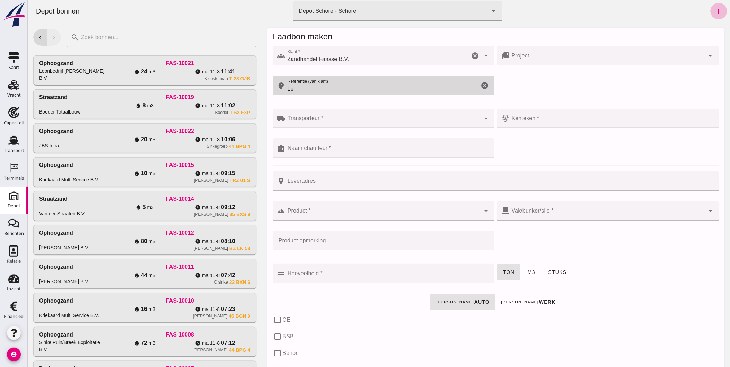
type input "L"
type input "Bijgeladen Honte Schore (Sando)"
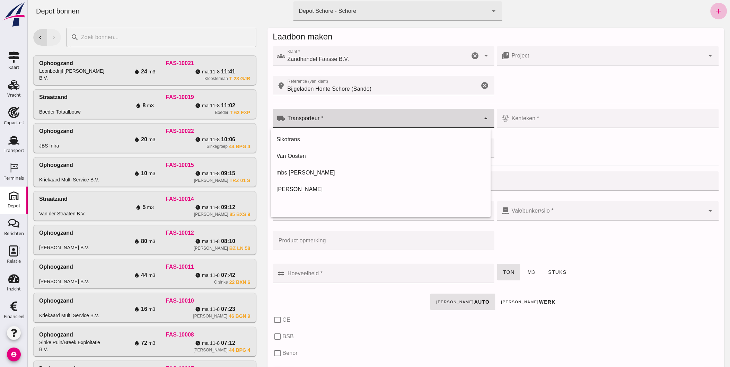
click input "Transporteur *"
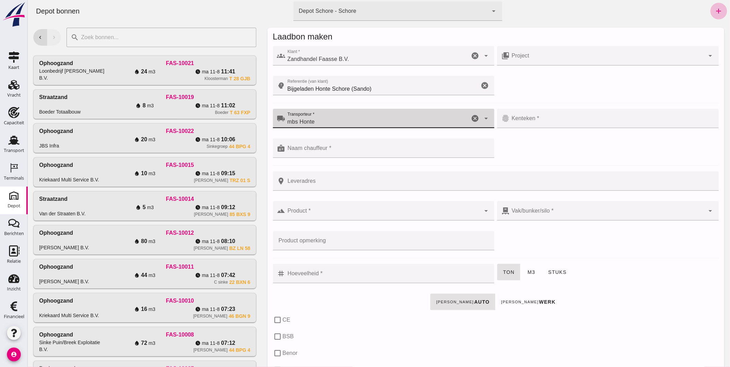
type input "mbs Honte"
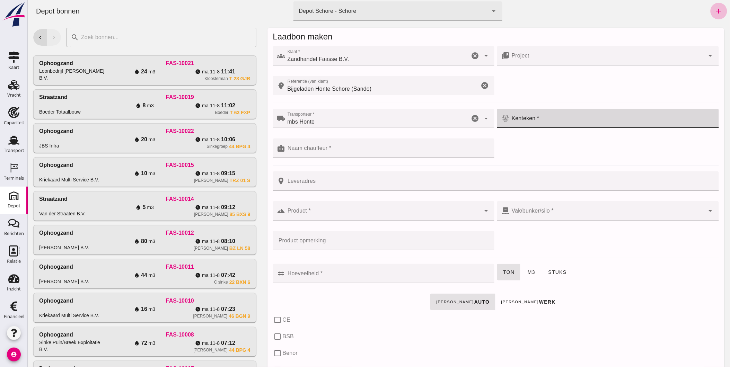
click input "Kenteken *"
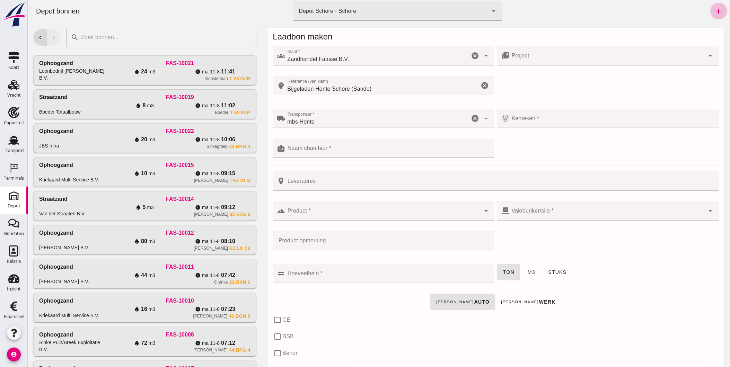
click div
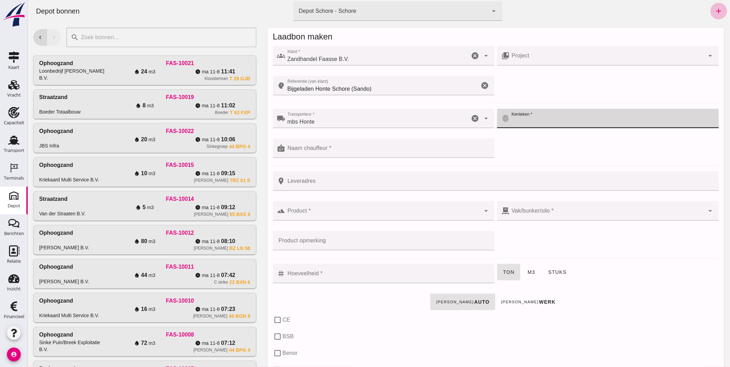
paste input "02309112"
type input "02309112"
click div
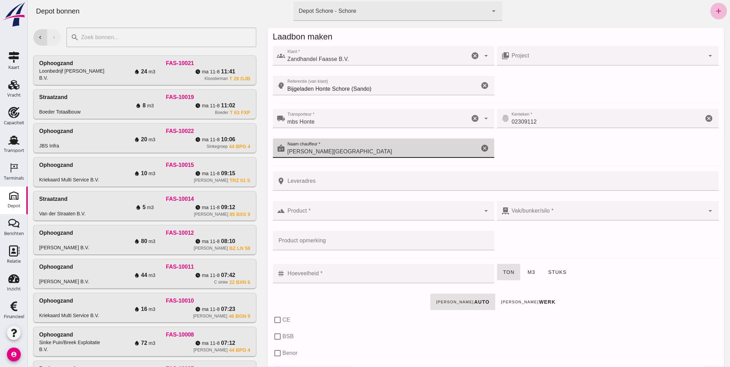
type input "D. Koesveld"
click input "Leveradres"
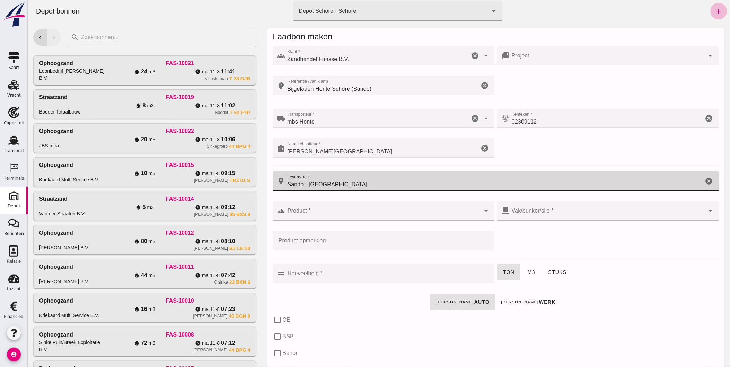
type input "Sando - Breda"
click div
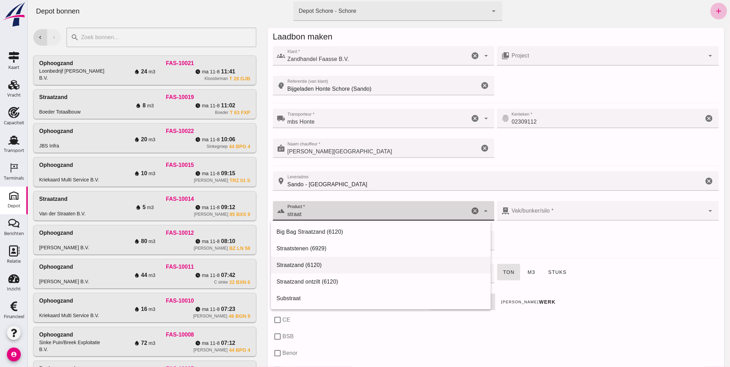
click at [343, 264] on div "Straatzand (6120)" at bounding box center [380, 265] width 209 height 8
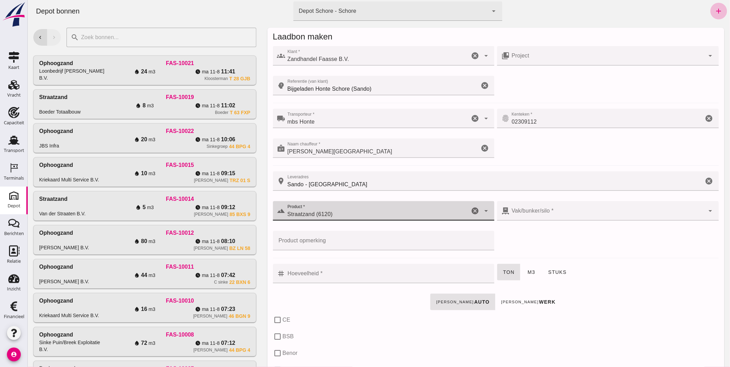
type input "Straatzand (6120)"
click div
checkbox input "true"
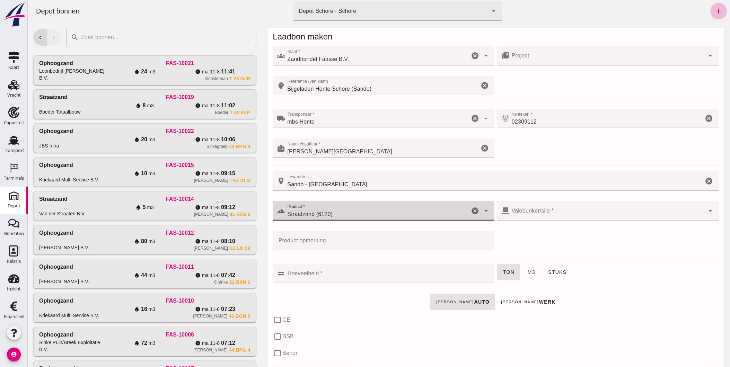
checkbox input "true"
type input "40"
checkbox input "true"
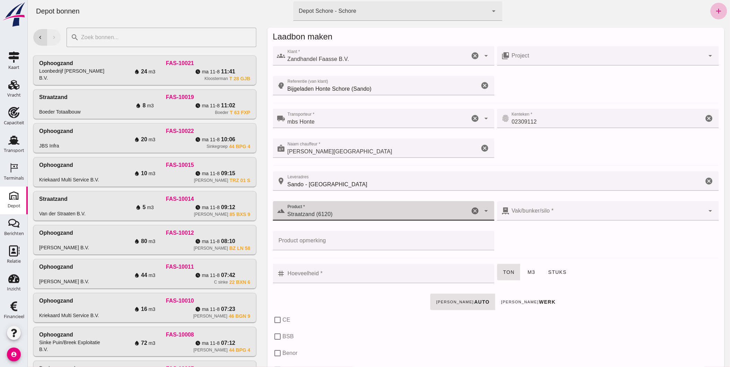
checkbox input "true"
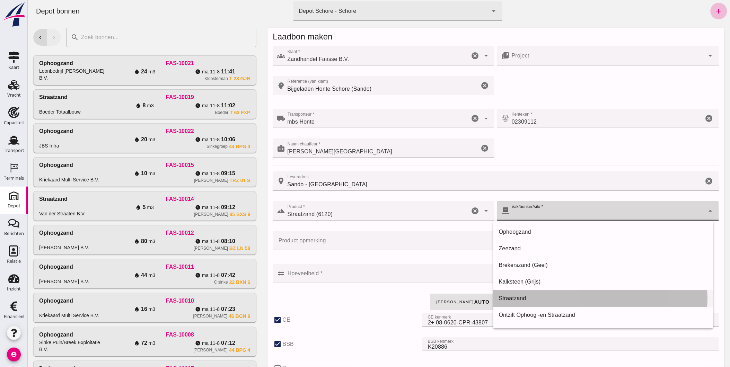
click at [532, 298] on div "Straatzand" at bounding box center [603, 299] width 209 height 8
type input "283"
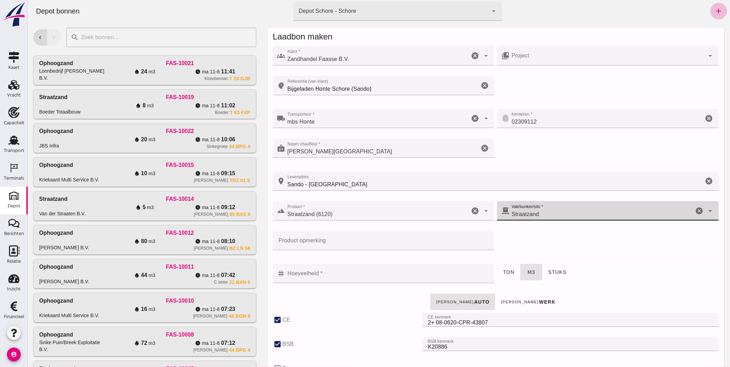
click input "Hoeveelheid *"
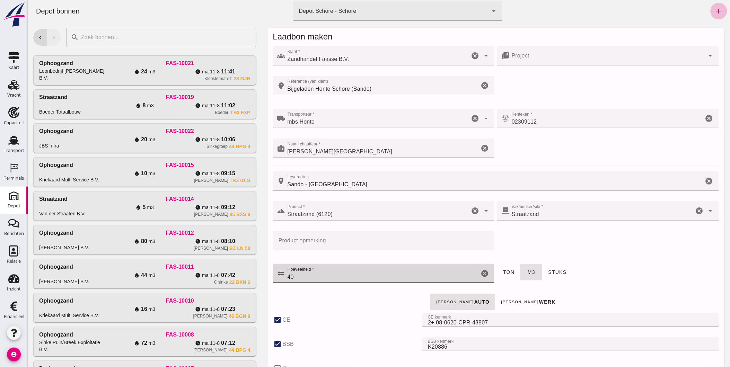
type input "40"
click at [368, 295] on div "Franco auto Franco werk" at bounding box center [495, 302] width 449 height 19
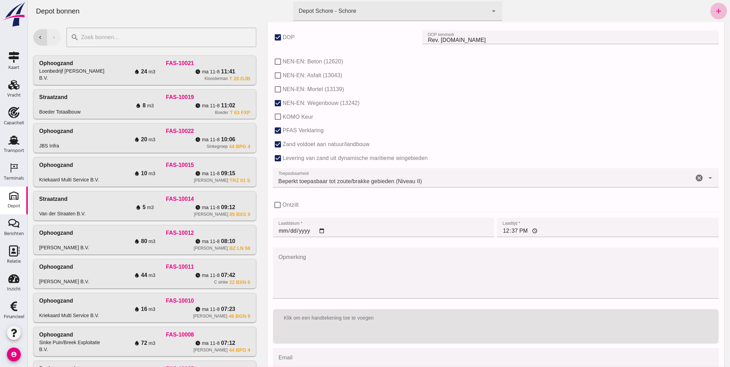
scroll to position [378, 0]
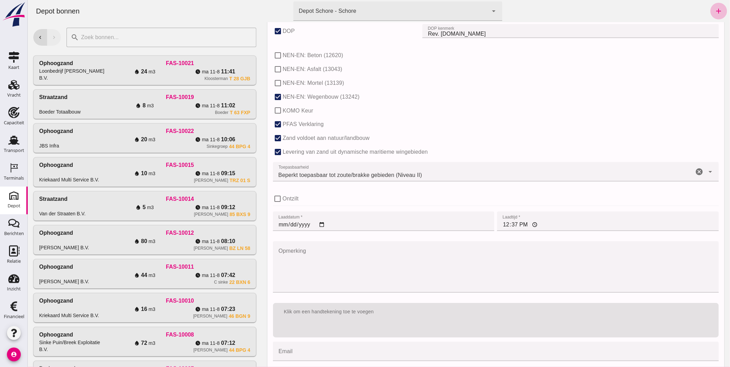
click input "2025-08-11"
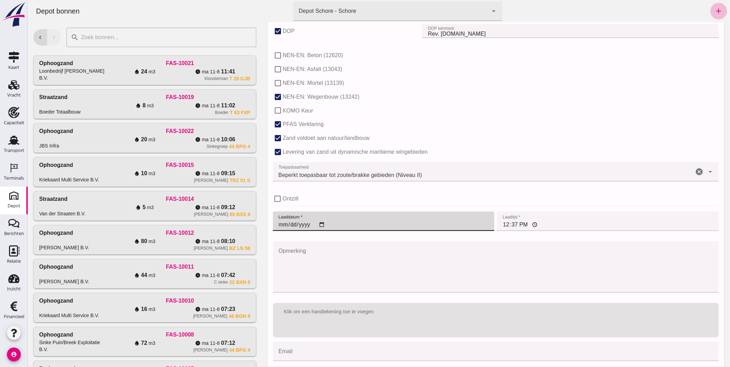
type input "2025-07-07"
click input "12:37"
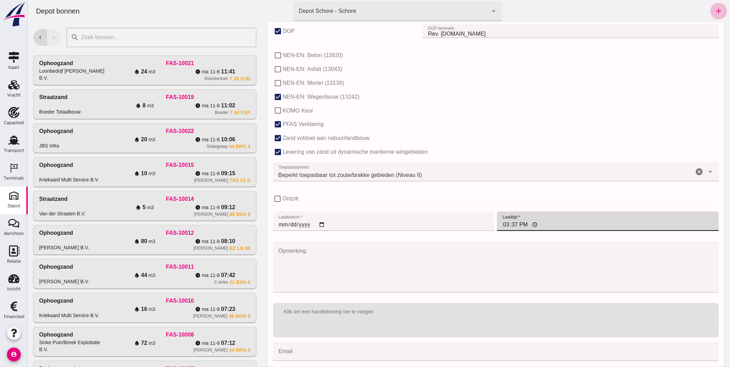
type input "15:00"
click textarea "Opmerking"
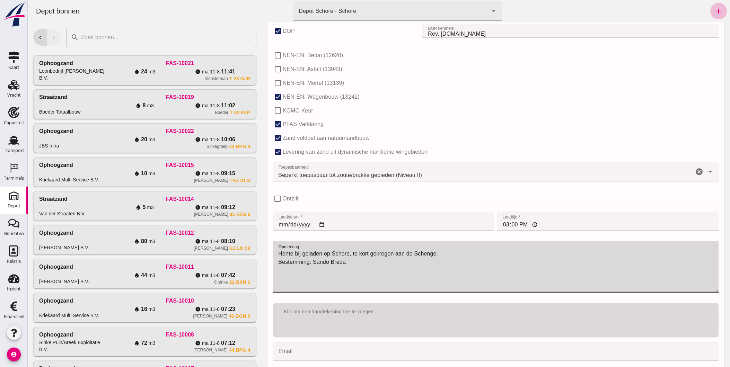
type textarea "Honte bij geladen op Schore, te kort gekregen aan de Schenge. Bestemming: Sando…"
click at [379, 323] on div "Klik om een handtekening toe te voegen" at bounding box center [496, 320] width 446 height 35
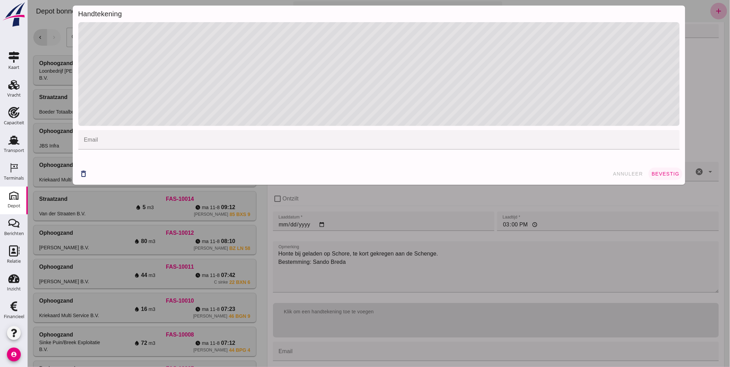
click span "bevestig"
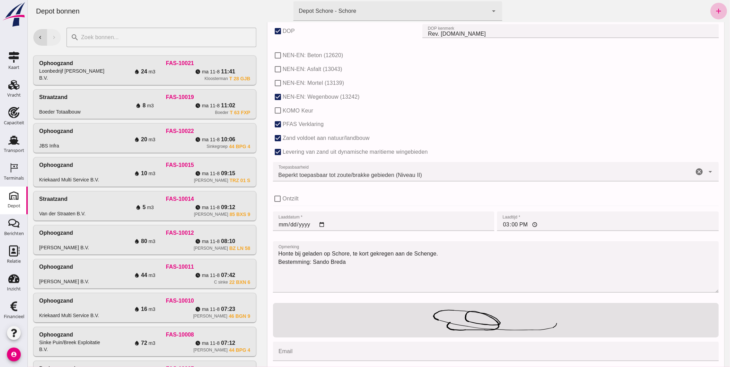
scroll to position [410, 0]
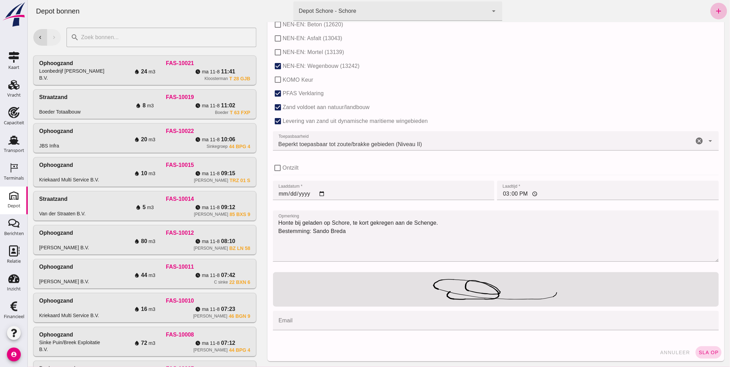
click span "sla op"
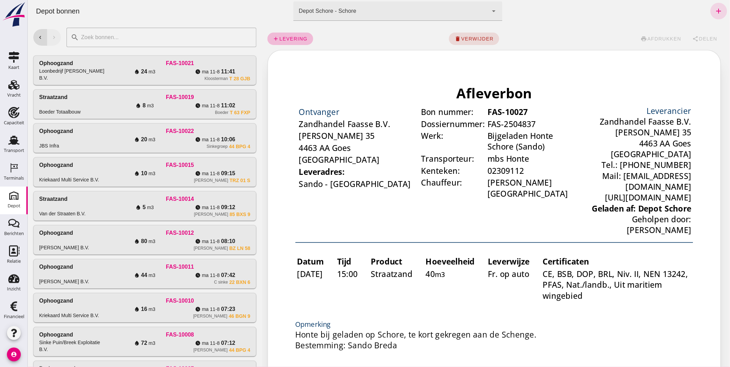
scroll to position [0, 0]
click span "Delen"
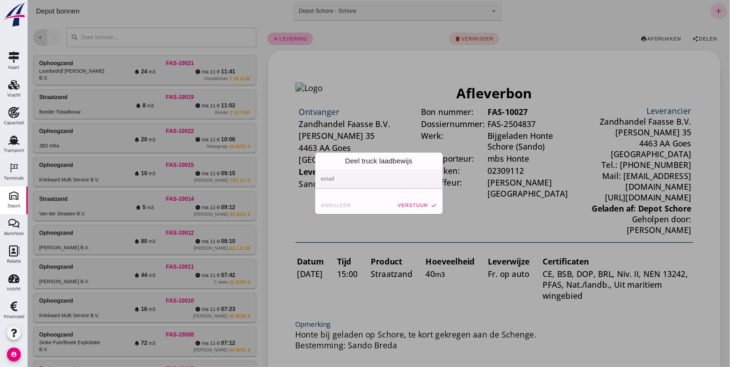
click input "email"
type input "[EMAIL_ADDRESS][DOMAIN_NAME]"
click span "verstuur"
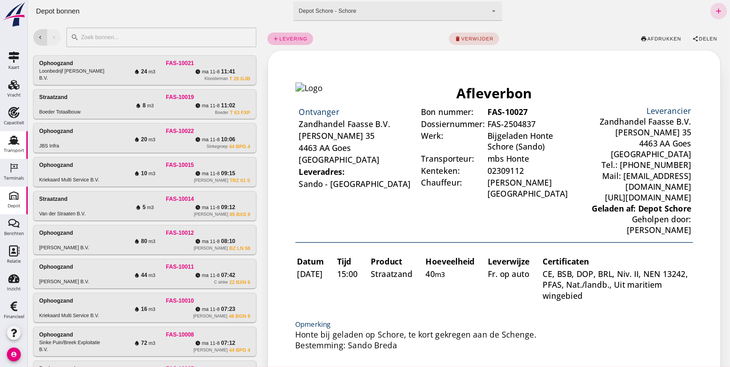
click at [8, 145] on icon "Transport" at bounding box center [13, 140] width 11 height 11
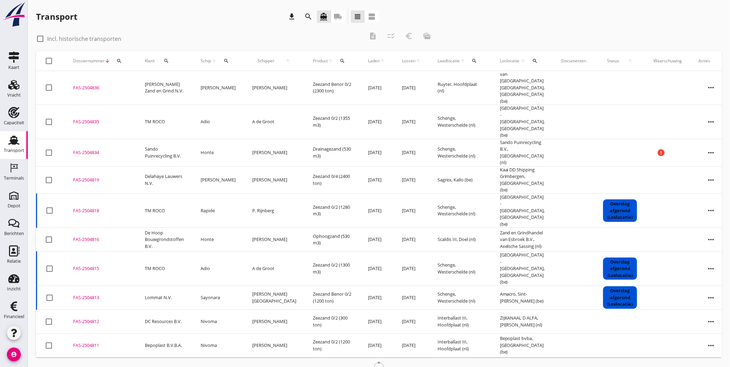
click at [340, 16] on icon "local_shipping" at bounding box center [338, 16] width 8 height 8
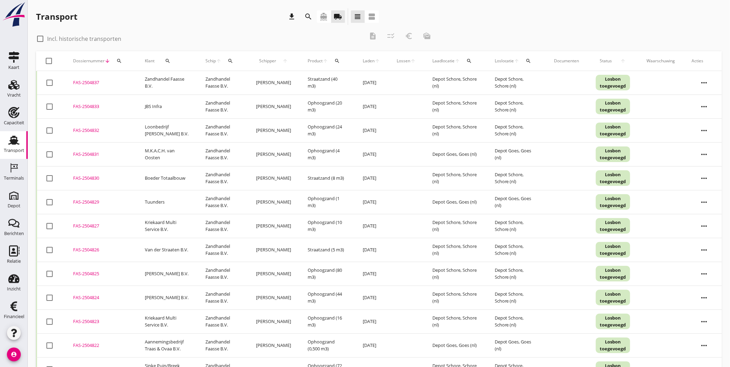
click at [90, 82] on div "FAS-2504837" at bounding box center [100, 82] width 55 height 7
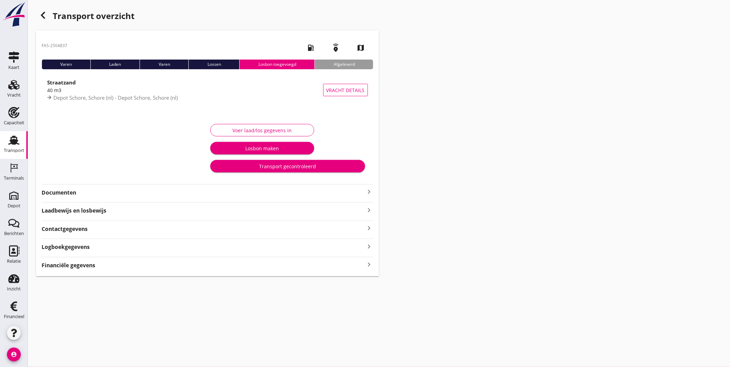
click at [297, 167] on div "Transport gecontroleerd" at bounding box center [288, 166] width 144 height 7
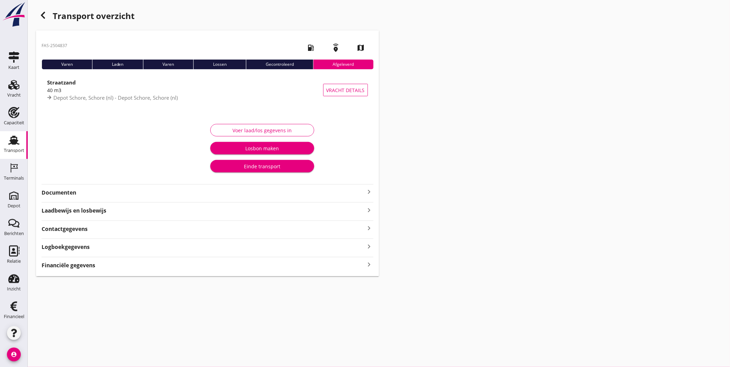
click at [287, 167] on div "Einde transport" at bounding box center [262, 166] width 93 height 7
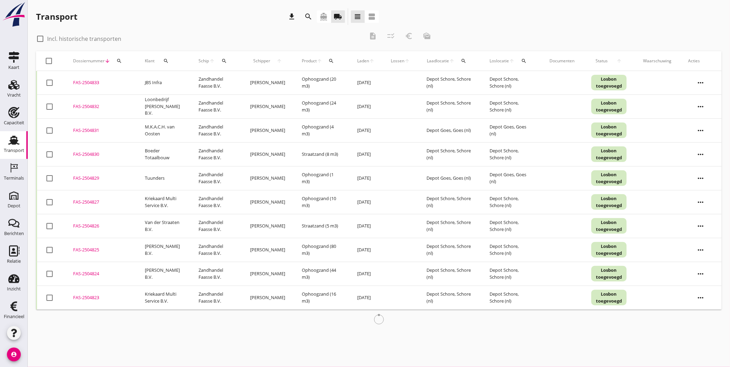
click at [310, 16] on icon "search" at bounding box center [309, 16] width 8 height 8
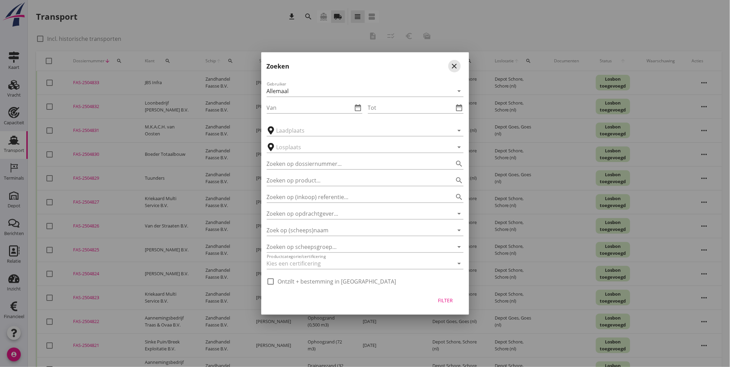
click at [453, 64] on icon "close" at bounding box center [455, 66] width 8 height 8
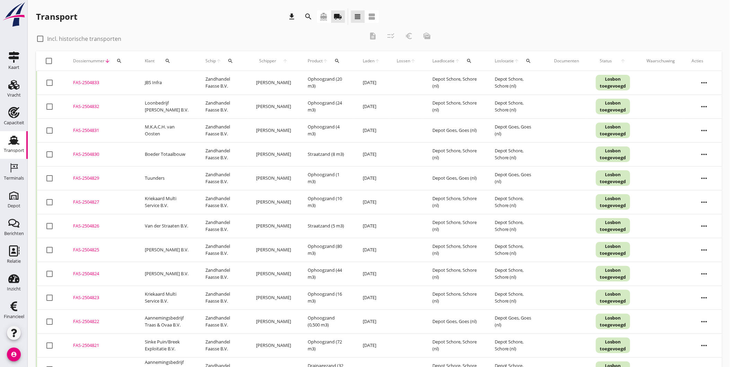
click at [120, 58] on icon "search" at bounding box center [119, 61] width 6 height 6
click at [140, 79] on input "Zoeken op dossiernummer..." at bounding box center [151, 81] width 72 height 11
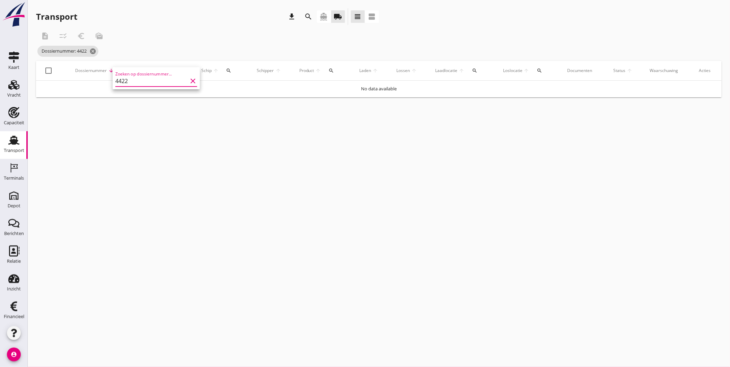
type input "4422"
click at [328, 15] on icon "directions_boat" at bounding box center [324, 16] width 8 height 8
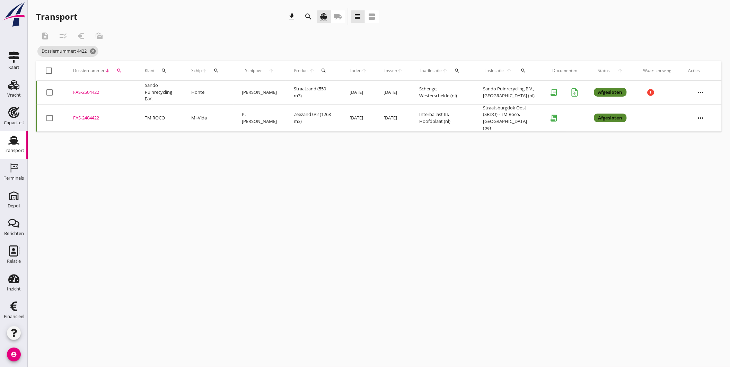
click at [87, 89] on div "FAS-2504422" at bounding box center [100, 92] width 55 height 7
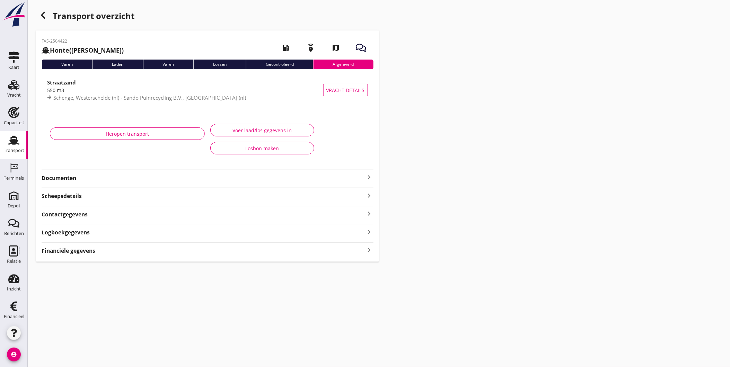
click at [191, 177] on strong "Documenten" at bounding box center [204, 178] width 324 height 8
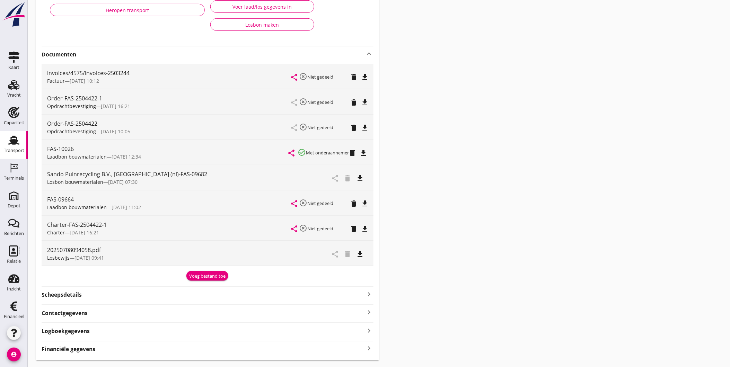
scroll to position [133, 0]
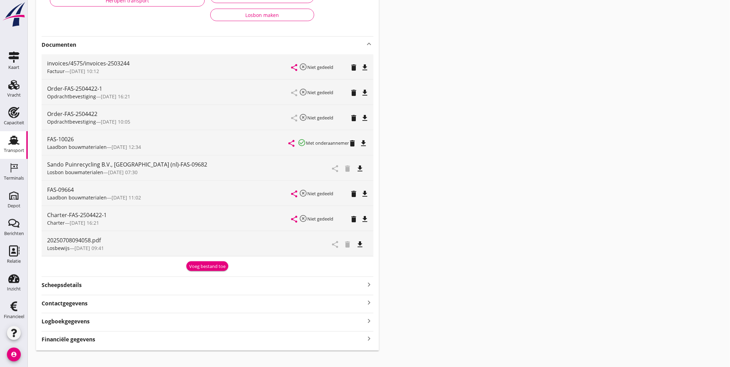
click at [354, 143] on icon "delete" at bounding box center [353, 143] width 8 height 8
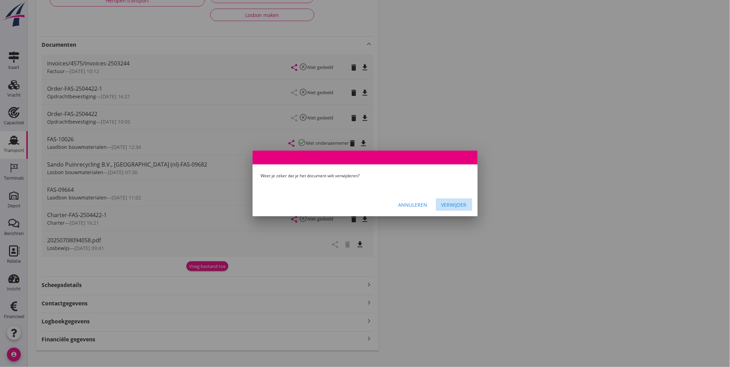
click at [467, 208] on button "Verwijder" at bounding box center [454, 205] width 36 height 12
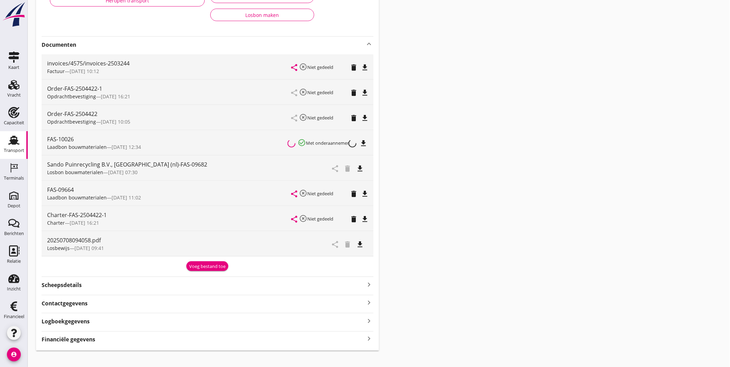
scroll to position [117, 0]
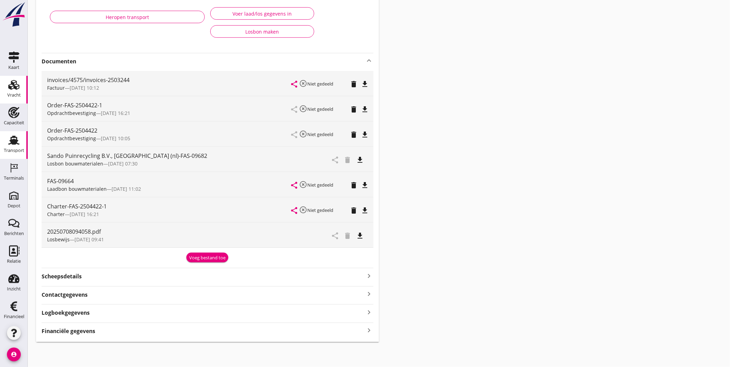
click at [13, 89] on use at bounding box center [13, 85] width 11 height 10
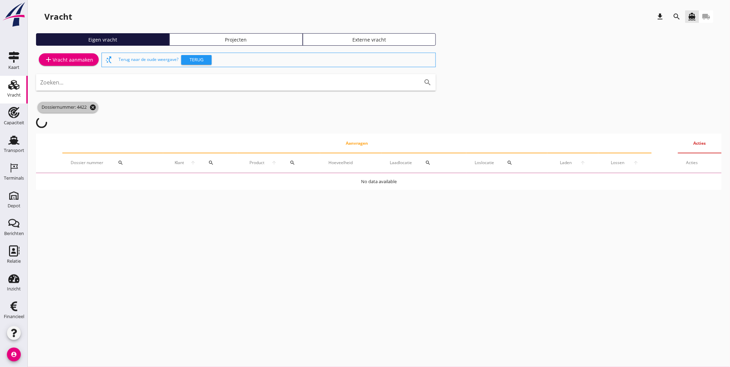
click at [96, 110] on icon "cancel" at bounding box center [92, 107] width 7 height 7
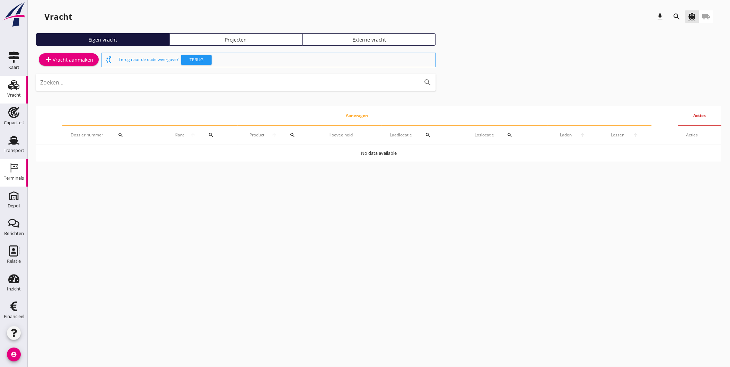
click at [14, 178] on div "Terminals" at bounding box center [14, 178] width 20 height 5
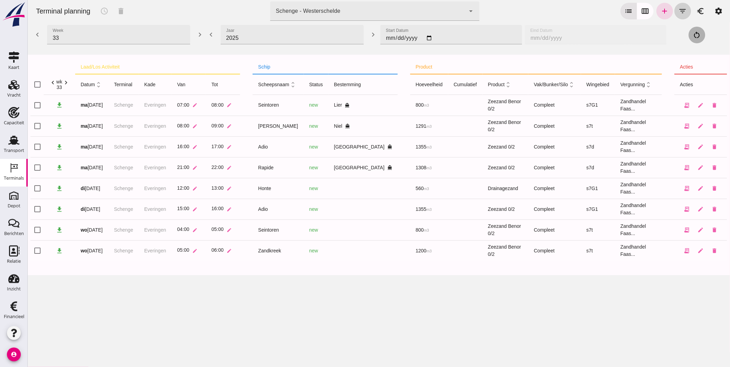
click at [679, 12] on icon "filter_list" at bounding box center [683, 11] width 8 height 8
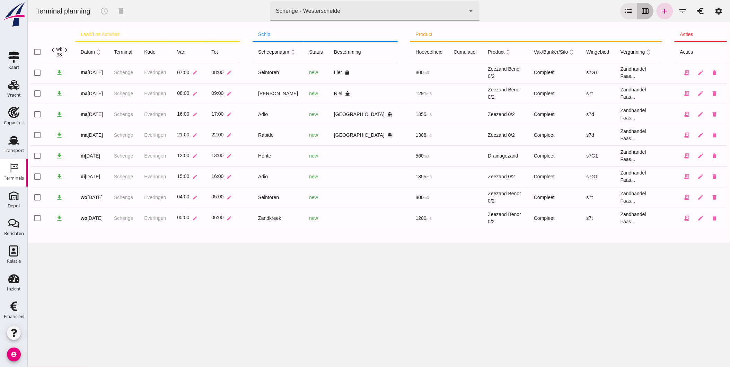
click at [641, 15] on icon "calendar_view_week" at bounding box center [645, 11] width 8 height 8
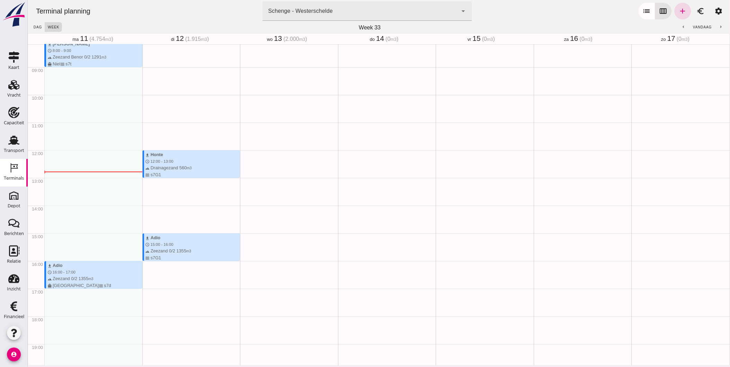
scroll to position [230, 0]
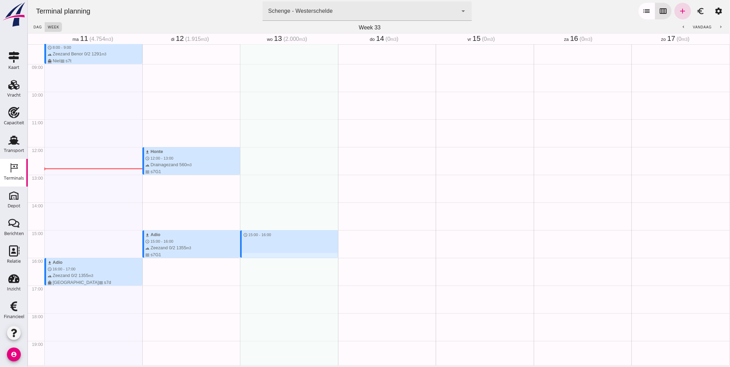
drag, startPoint x: 306, startPoint y: 230, endPoint x: 296, endPoint y: 255, distance: 27.0
click at [296, 255] on div "download Seintoren schedule 4:00 - 5:00 terrain Zeezand Benor 0/2 800 m3 waves …" at bounding box center [289, 147] width 98 height 665
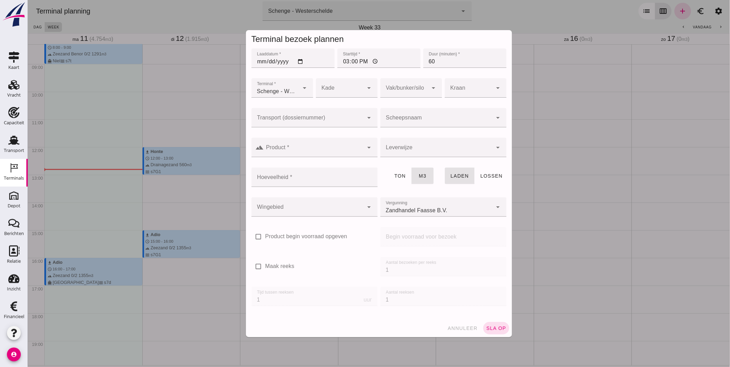
type input "Zandhandel Faasse B.V."
click div
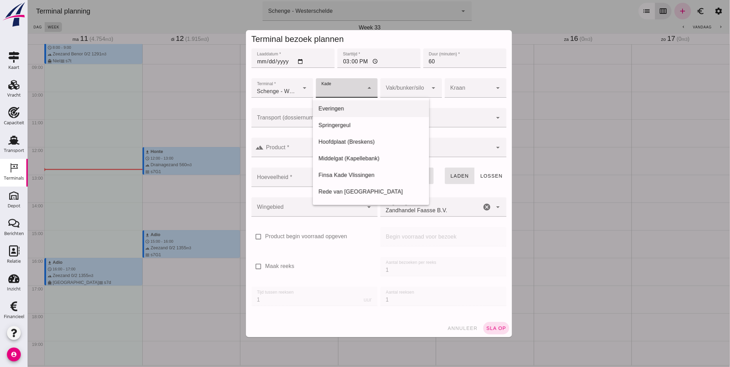
click at [356, 106] on div "Everingen" at bounding box center [370, 109] width 105 height 8
type input "7"
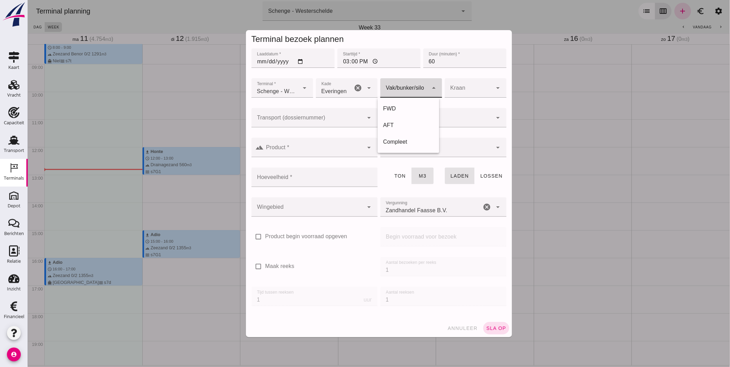
click div
click at [410, 140] on div "Compleet" at bounding box center [408, 142] width 51 height 8
type input "291"
click input "Scheepsnaam"
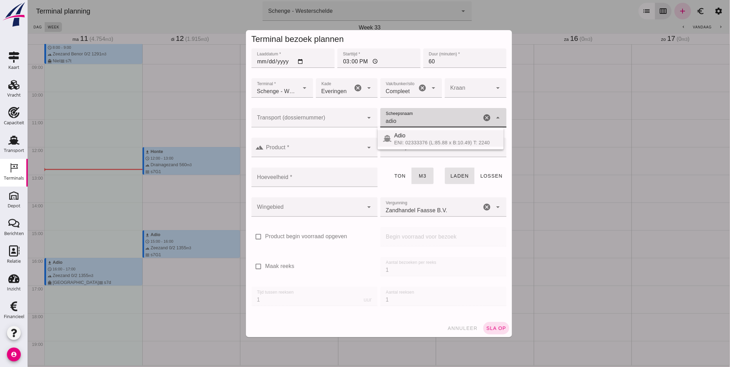
click at [407, 136] on div "Adio" at bounding box center [446, 136] width 104 height 8
type input "Adio"
type input "1355"
type input "Adio"
click div
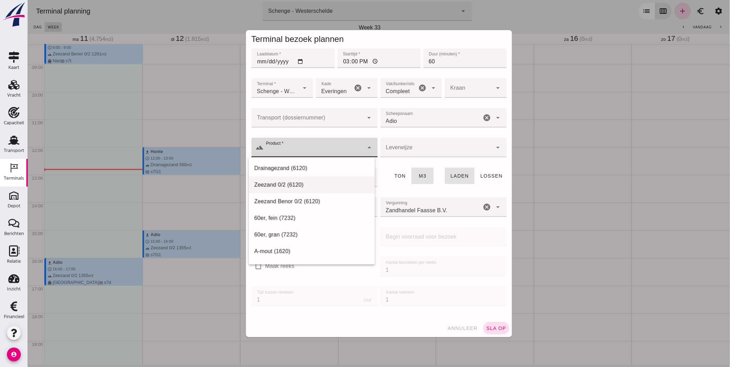
click at [336, 188] on div "Zeezand 0/2 (6120)" at bounding box center [311, 185] width 115 height 8
type input "Zeezand 0/2 (6120)"
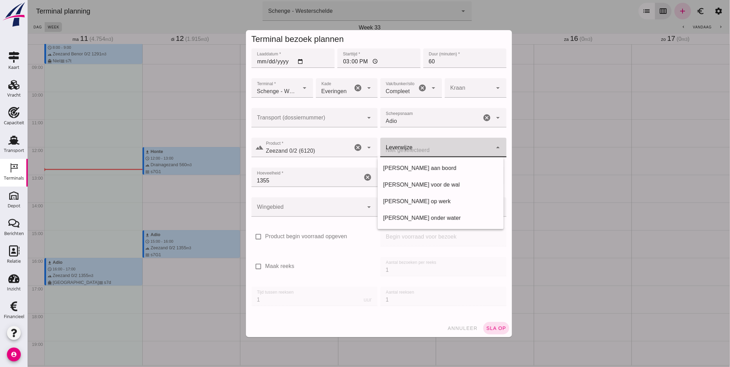
click div
click at [425, 186] on div "[PERSON_NAME] voor de wal" at bounding box center [440, 185] width 115 height 8
type input "franco_on_shore"
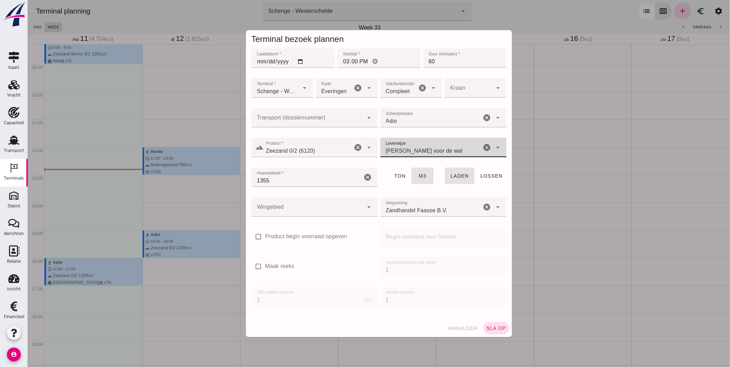
click div
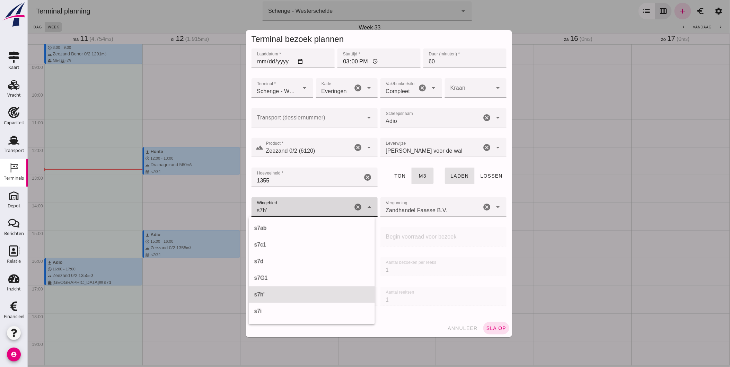
scroll to position [266, 0]
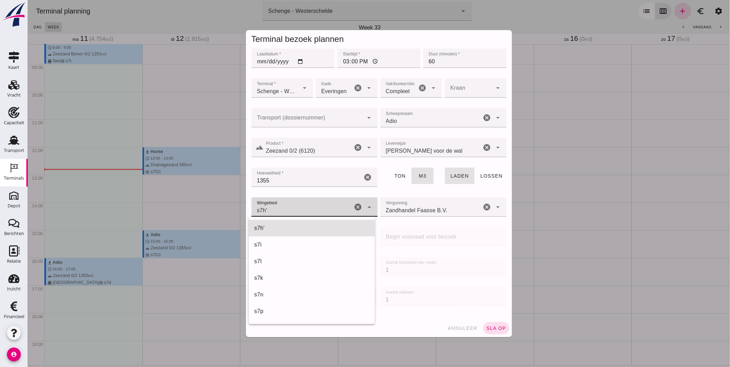
click div "s7h'"
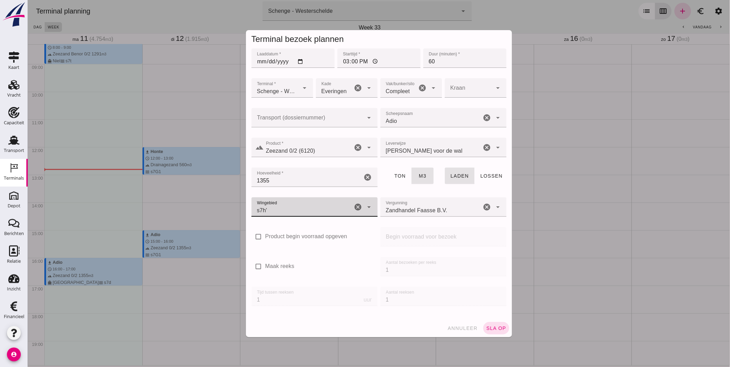
type input "225"
click at [283, 265] on label "Maak reeks" at bounding box center [279, 267] width 29 height 8
click input "Maak reeks"
checkbox input "true"
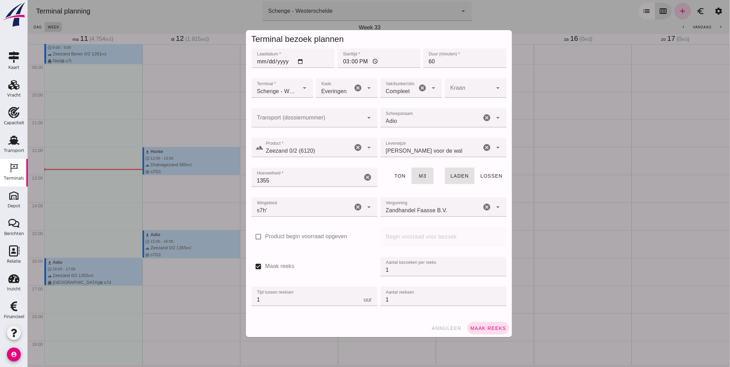
click at [371, 270] on div "check_box Maak reeks Aantal bezoeken per reeks Aantal bezoeken per reeks 1 Tijd…" at bounding box center [379, 286] width 258 height 60
type input "2"
click span "Maak reeks"
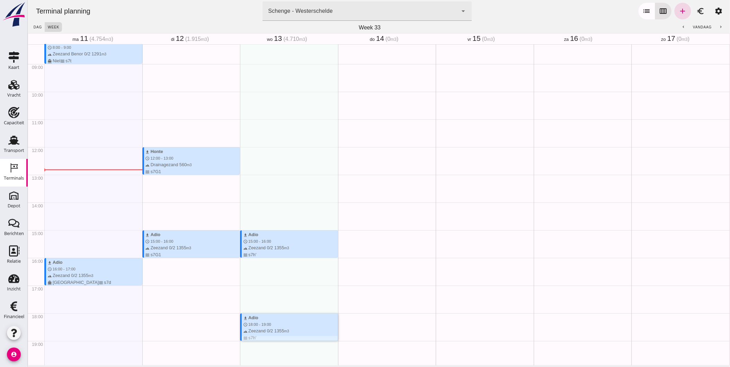
click at [294, 328] on div "terrain Zeezand 0/2 1355 m3 waves s7h'" at bounding box center [290, 334] width 95 height 13
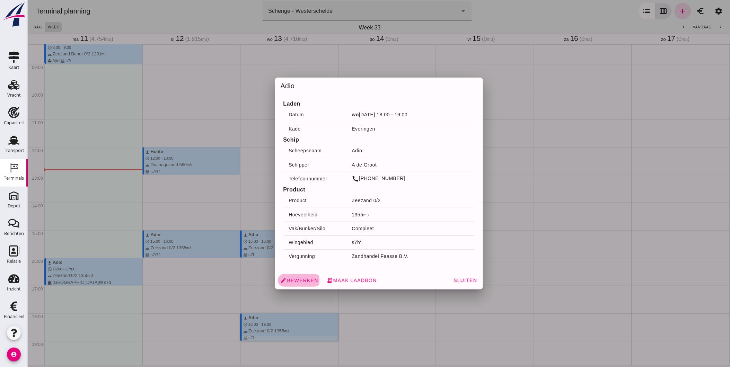
click span "edit Bewerken"
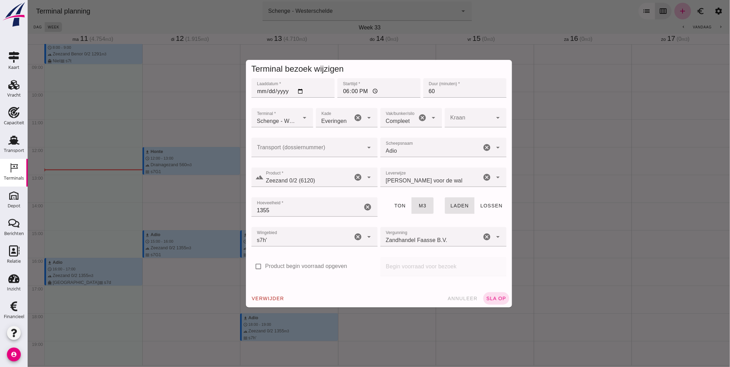
click div "Scheepsnaam Scheepsnaam Adio cancel arrow_drop_down"
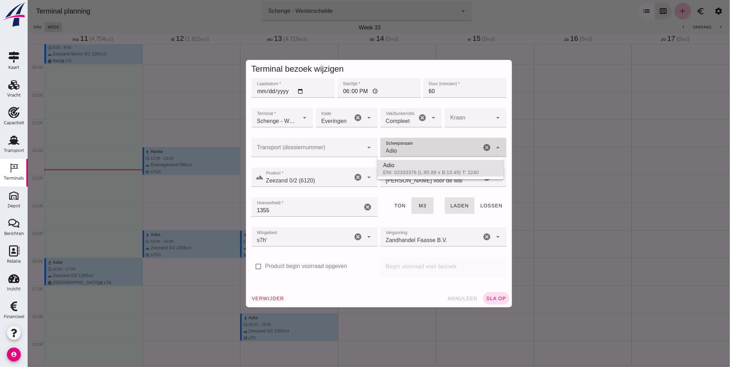
type input "Adio"
click icon "cancel"
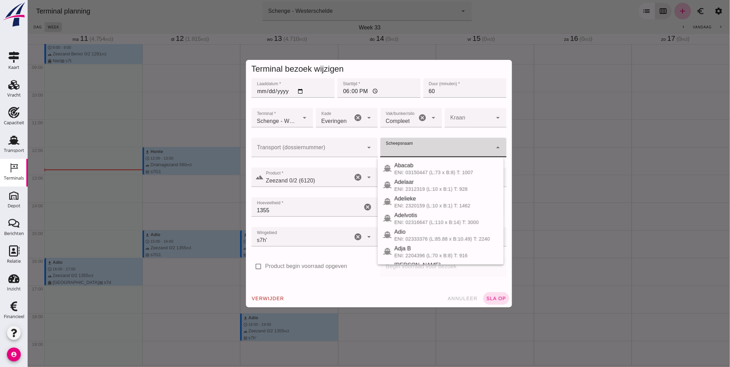
click at [296, 218] on div at bounding box center [314, 221] width 126 height 8
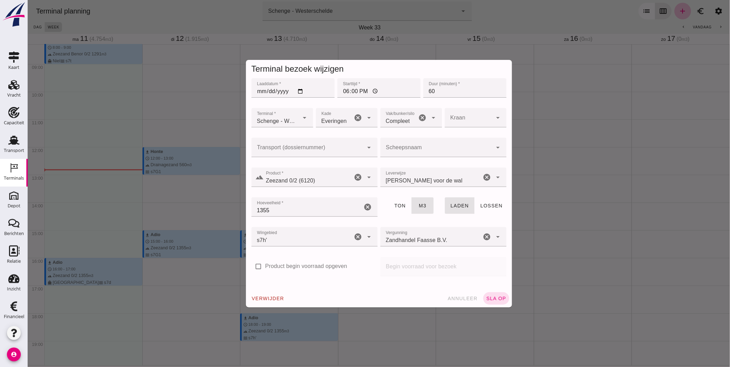
click icon "cancel"
click input "Product *"
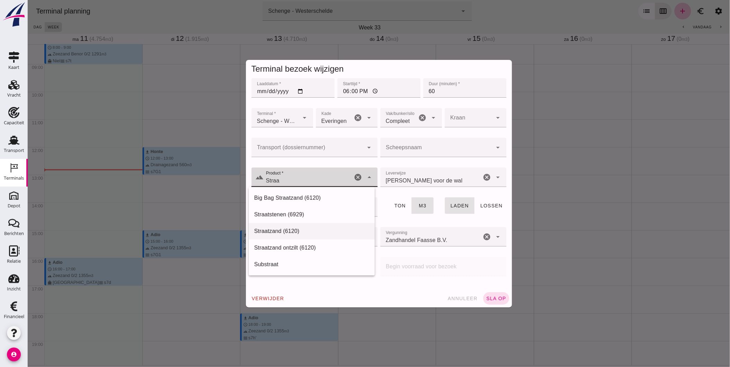
click at [306, 233] on div "Straatzand (6120)" at bounding box center [311, 231] width 115 height 8
type input "Straatzand (6120)"
click input "Scheepsnaam"
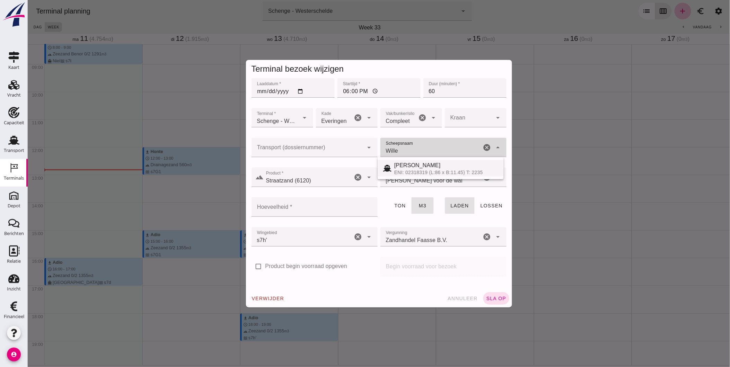
click at [412, 168] on div "Willem" at bounding box center [446, 166] width 104 height 8
type input "Willem"
type input "1291"
type input "Willem"
click span "sla op"
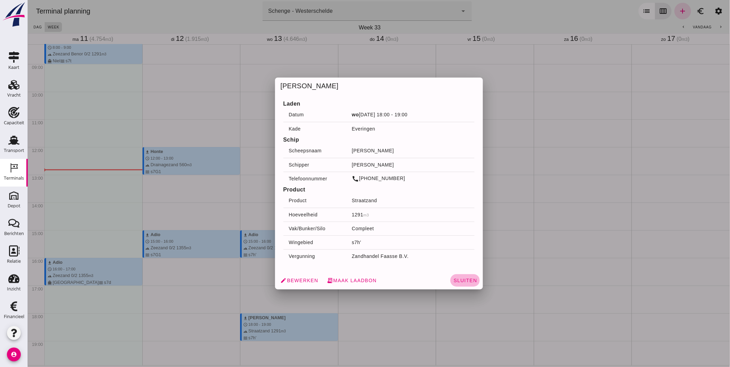
click span "Sluiten"
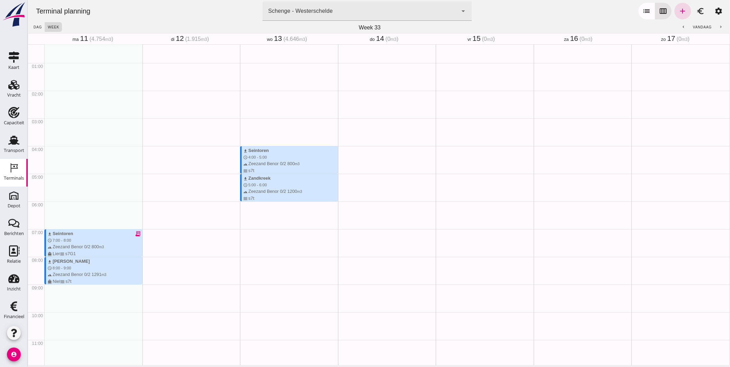
scroll to position [0, 0]
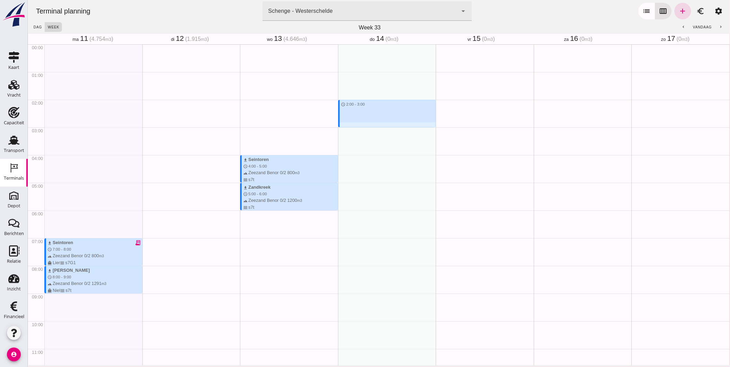
drag, startPoint x: 394, startPoint y: 101, endPoint x: 389, endPoint y: 127, distance: 26.5
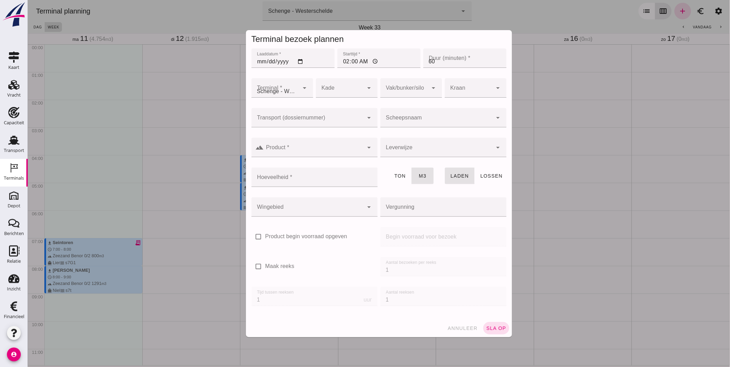
type input "Zandhandel Faasse B.V."
click div
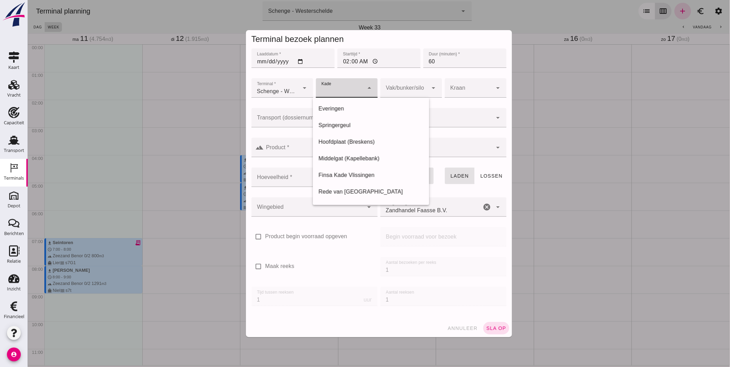
click at [338, 106] on div "Everingen" at bounding box center [370, 109] width 105 height 8
type input "7"
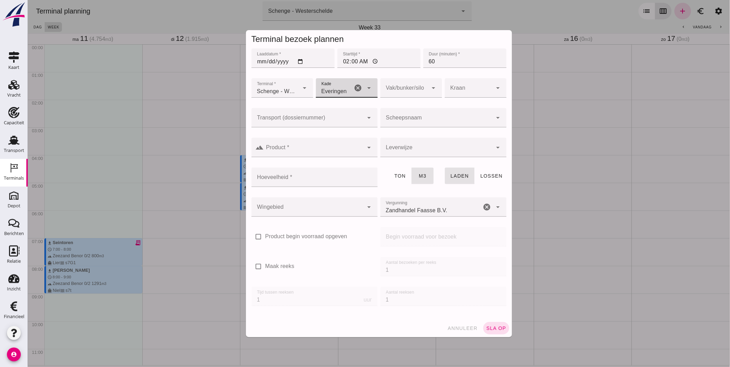
click div
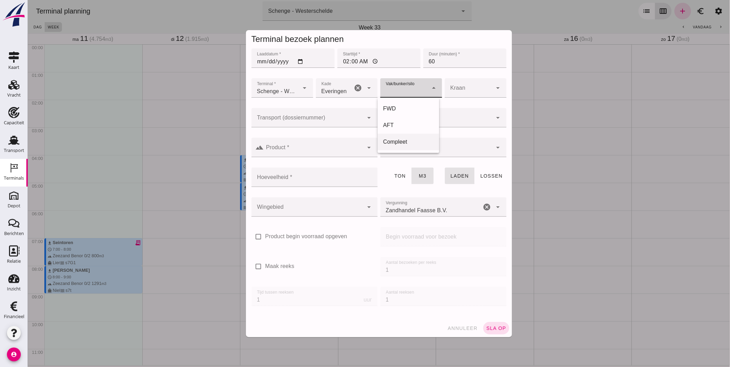
click at [406, 143] on div "Compleet" at bounding box center [408, 142] width 51 height 8
type input "291"
click input "Scheepsnaam"
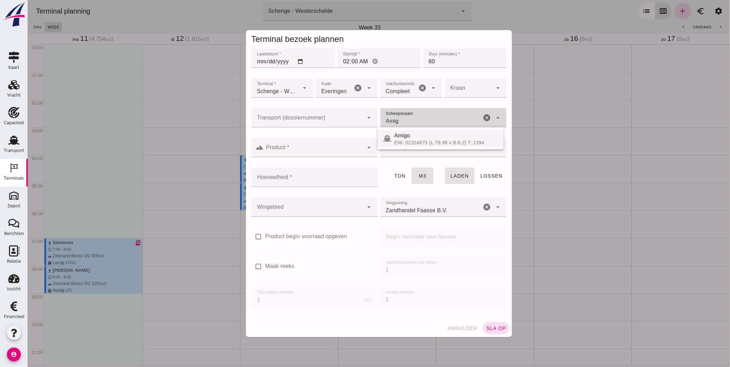
click at [414, 140] on div "ENI: 02324875 (L:79.98 x B:8.2) T: 1394" at bounding box center [446, 143] width 104 height 6
type input "Amigo"
type input "843"
type input "Amigo"
click input "Product *"
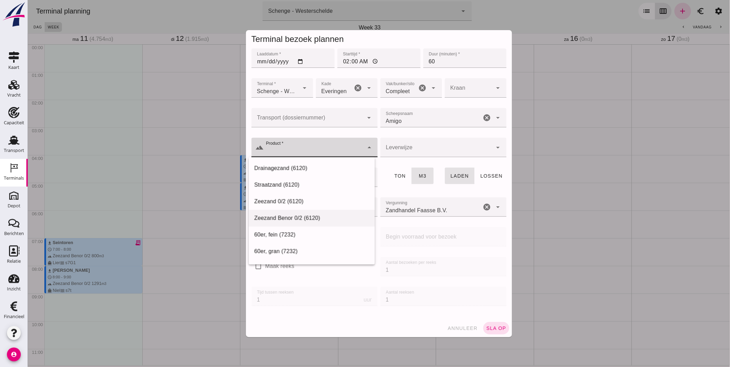
click at [317, 216] on div "Zeezand Benor 0/2 (6120)" at bounding box center [311, 218] width 115 height 8
type input "Zeezand Benor 0/2 (6120)"
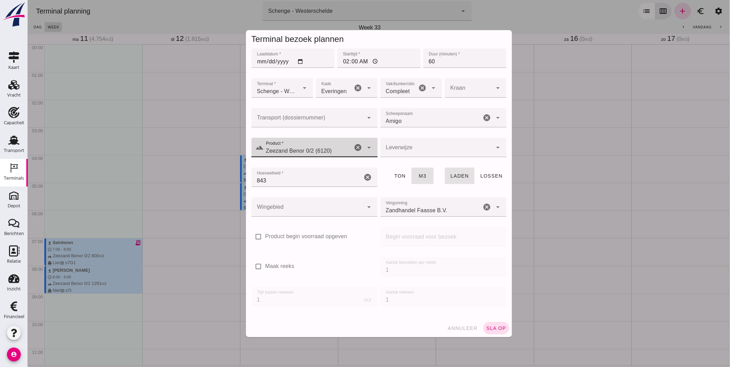
click div
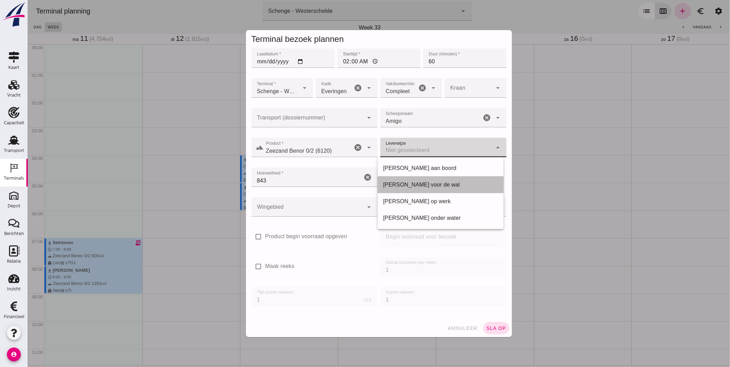
click at [424, 186] on div "Franco voor de wal" at bounding box center [440, 185] width 115 height 8
type input "franco_on_shore"
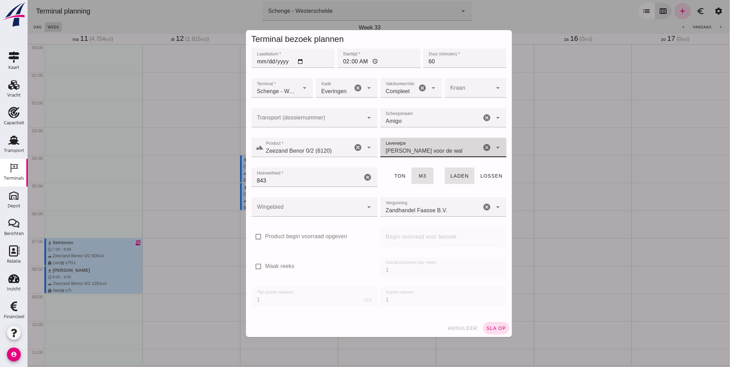
click div
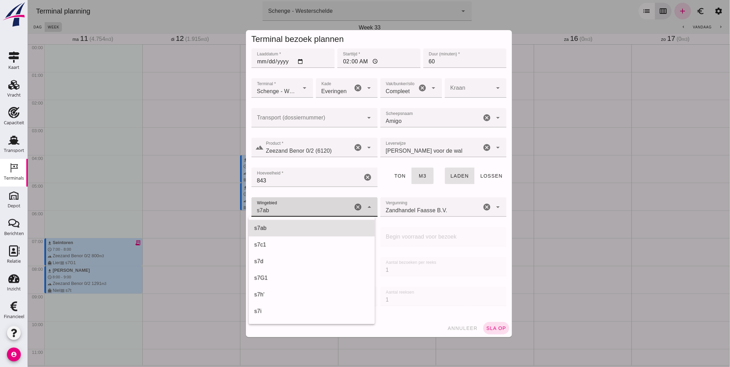
scroll to position [250, 0]
click div "s7G1 224"
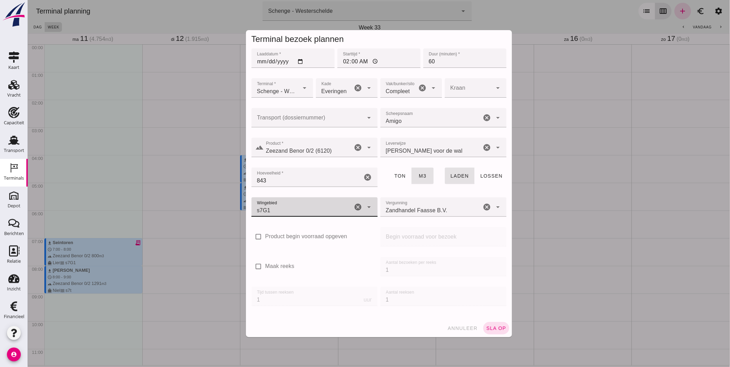
type input "224"
click at [285, 266] on label "Maak reeks" at bounding box center [279, 267] width 29 height 8
click input "Maak reeks"
checkbox input "true"
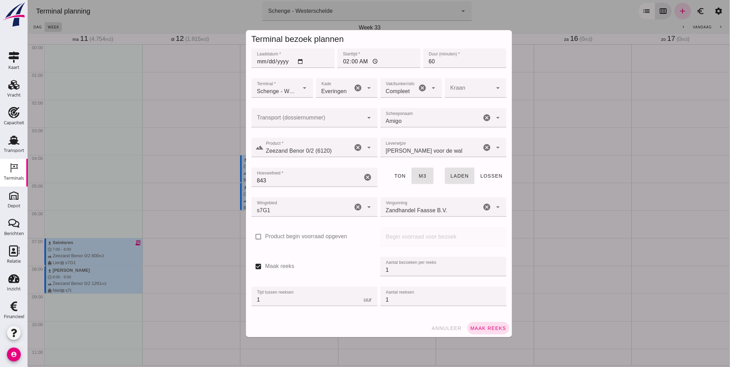
drag, startPoint x: 351, startPoint y: 265, endPoint x: 355, endPoint y: 267, distance: 4.6
click at [351, 265] on div "check_box Maak reeks" at bounding box center [314, 265] width 126 height 17
click input "1"
type input "2"
click span "Maak reeks"
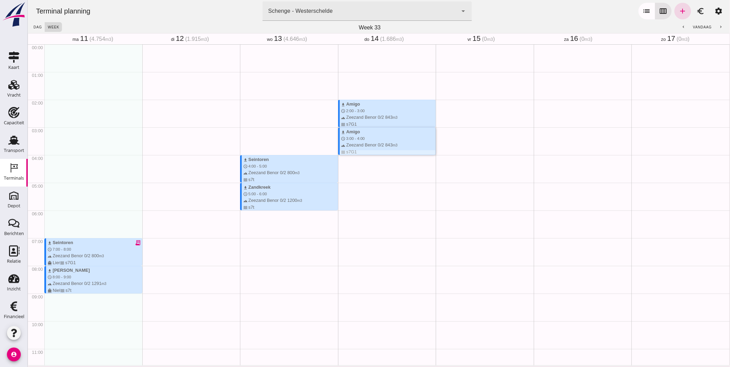
click at [380, 146] on div "terrain Zeezand Benor 0/2 843 m3 waves s7G1" at bounding box center [388, 148] width 95 height 13
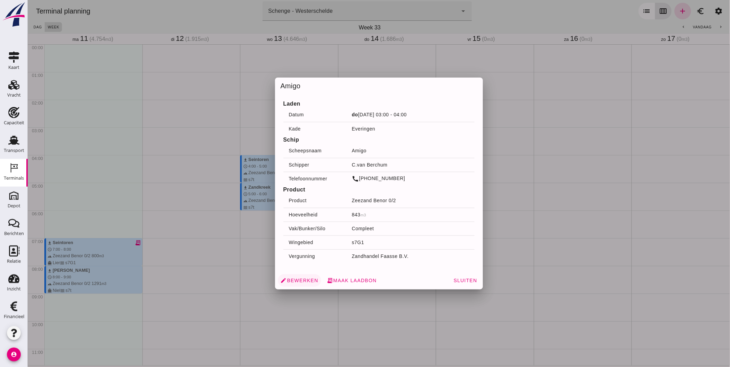
click span "edit Bewerken"
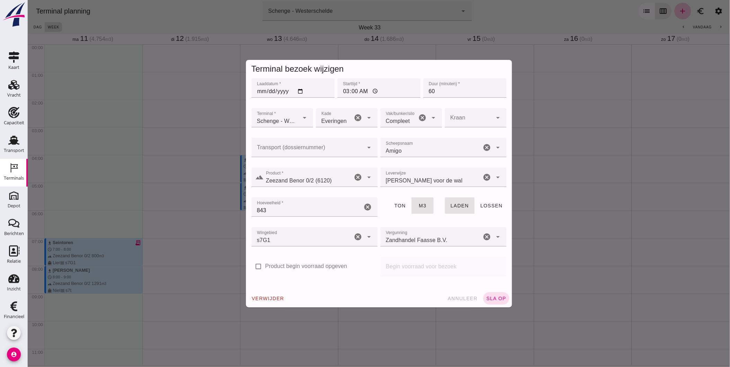
click icon "cancel"
click input "Scheepsnaam"
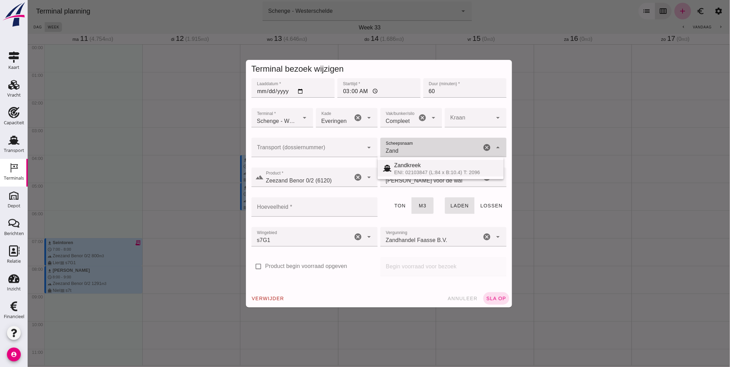
click at [414, 171] on div "ENI: 02103847 (L:84 x B:10.4) T: 2096" at bounding box center [446, 173] width 104 height 6
type input "Zandkreek"
type input "1200"
type input "Zandkreek"
click span "sla op"
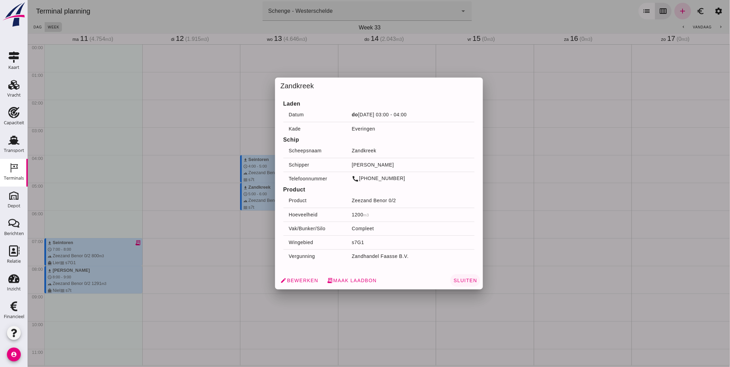
click span "Sluiten"
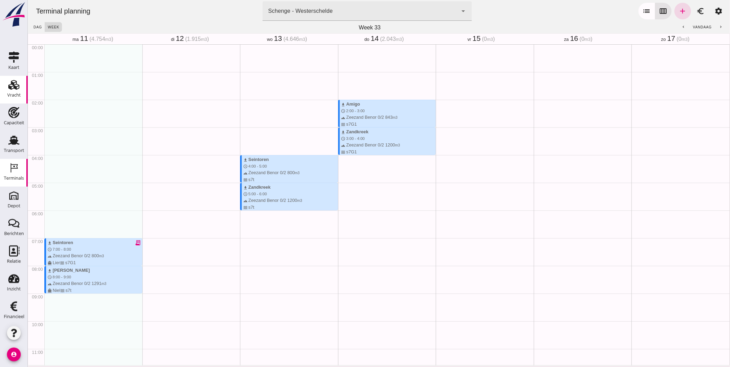
click at [8, 91] on div "Vracht" at bounding box center [14, 95] width 14 height 10
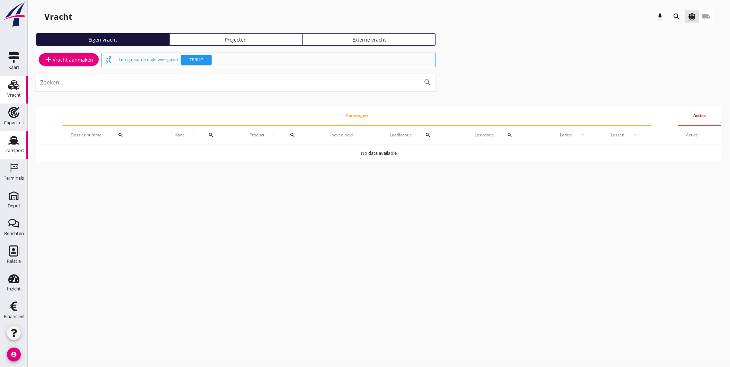
click at [10, 145] on icon "Transport" at bounding box center [13, 140] width 11 height 11
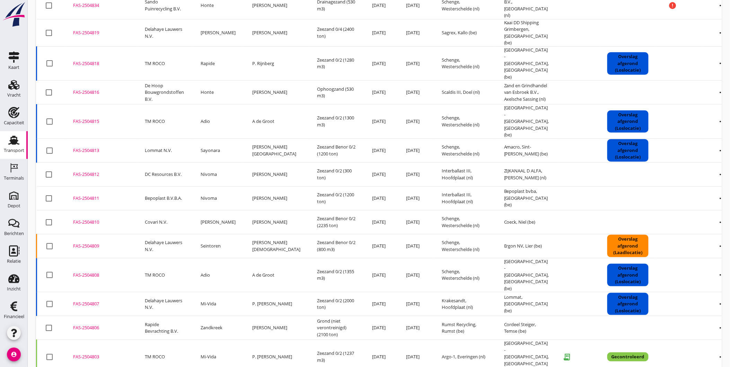
scroll to position [208, 0]
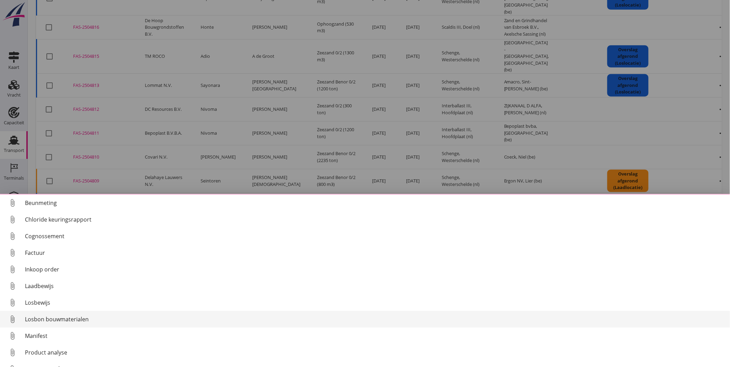
click at [65, 316] on div "Losbon bouwmaterialen" at bounding box center [375, 319] width 700 height 8
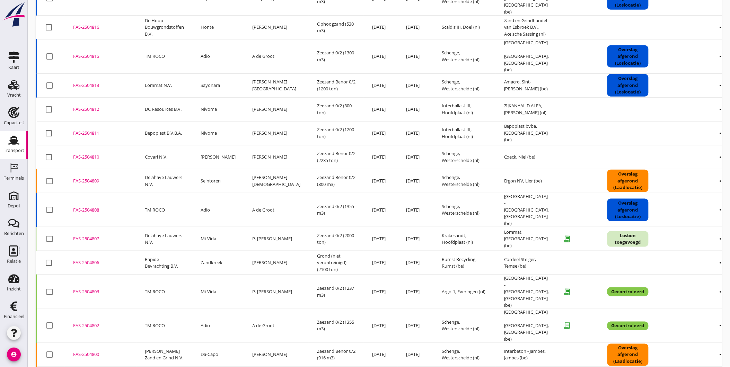
click at [88, 236] on div "FAS-2504807" at bounding box center [100, 239] width 55 height 7
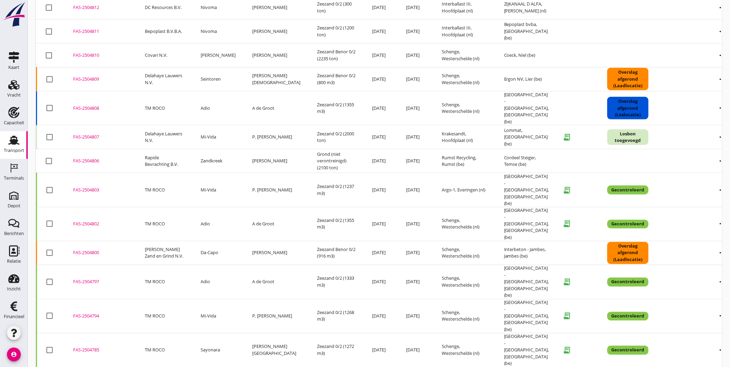
scroll to position [281, 0]
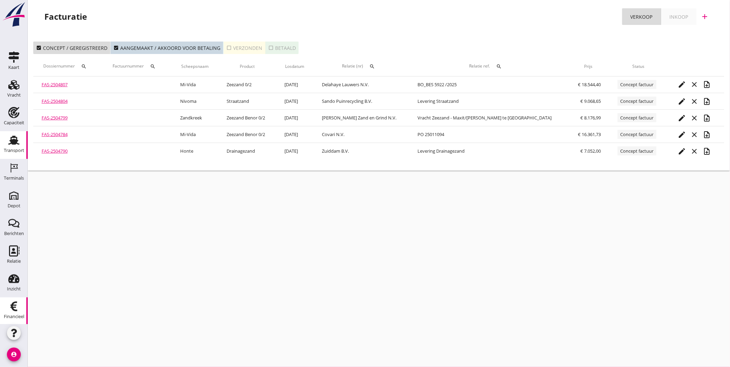
click at [12, 154] on div "Transport" at bounding box center [14, 151] width 20 height 10
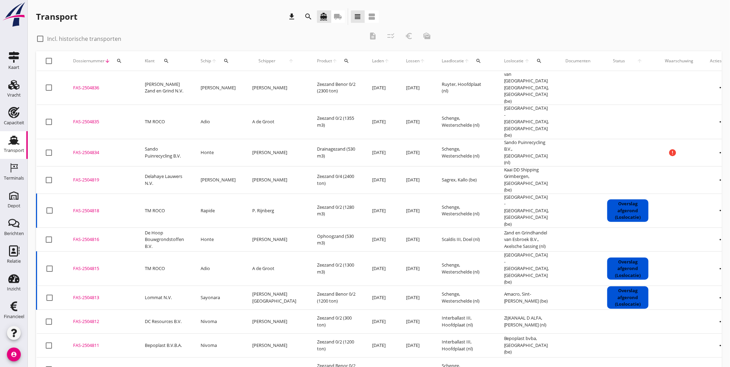
click at [96, 85] on div "FAS-2504836" at bounding box center [100, 88] width 55 height 7
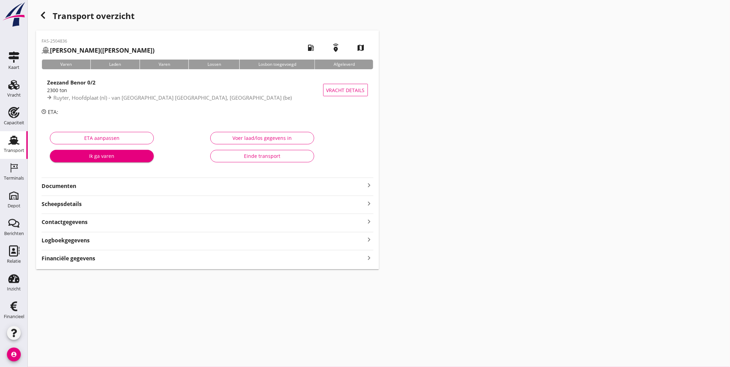
click at [174, 185] on strong "Documenten" at bounding box center [204, 186] width 324 height 8
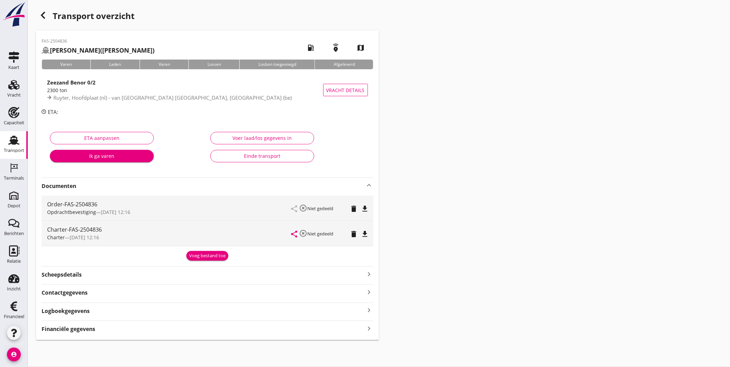
click at [174, 185] on strong "Documenten" at bounding box center [204, 186] width 324 height 8
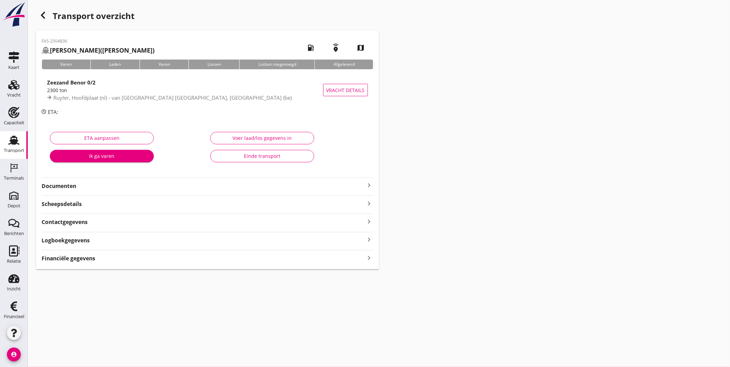
click at [199, 261] on div "Financiële gegevens keyboard_arrow_right" at bounding box center [208, 257] width 332 height 9
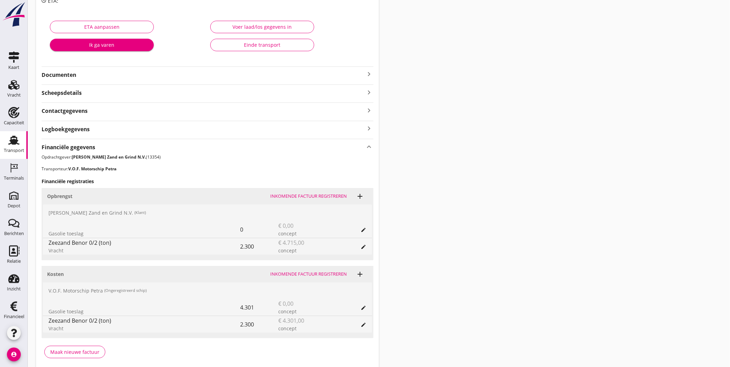
scroll to position [117, 0]
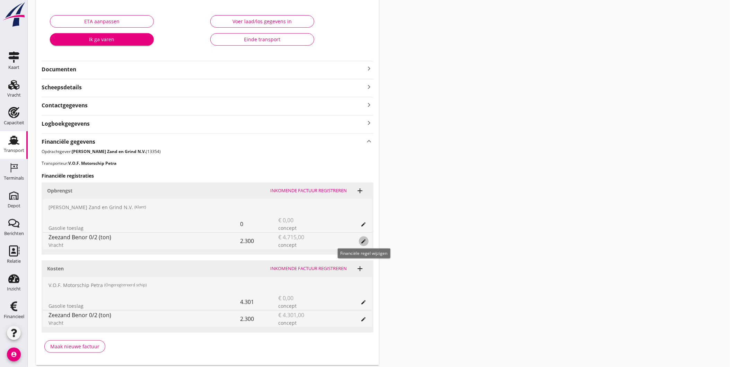
click at [366, 239] on icon "edit" at bounding box center [364, 242] width 6 height 6
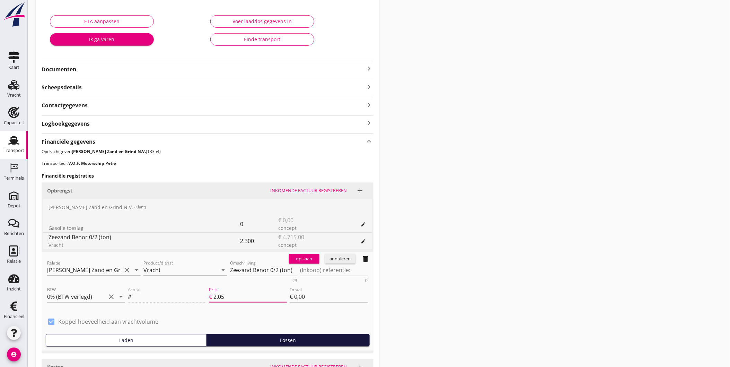
drag, startPoint x: 217, startPoint y: 296, endPoint x: 200, endPoint y: 297, distance: 17.7
click at [200, 297] on div "Aantal # Prijs € 2.05 Totaal € 0,00" at bounding box center [248, 298] width 243 height 26
type input "0.05"
click at [307, 258] on div "opslaan" at bounding box center [304, 259] width 25 height 7
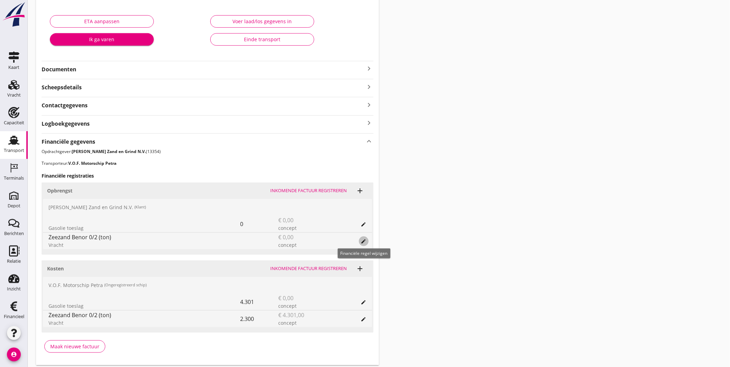
click at [365, 241] on icon "edit" at bounding box center [364, 242] width 6 height 6
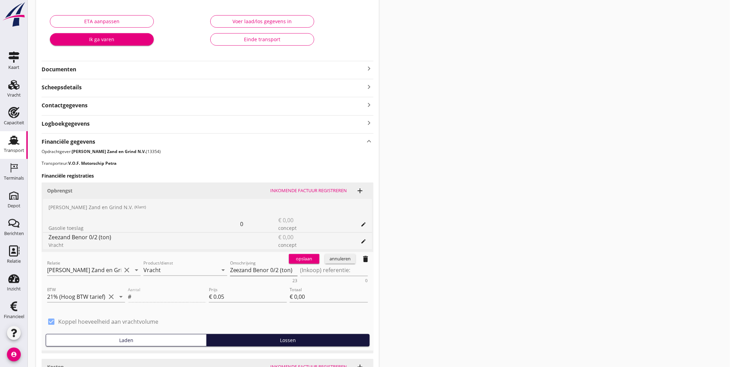
click at [232, 271] on textarea "Zeezand Benor 0/2 (ton)" at bounding box center [264, 270] width 68 height 11
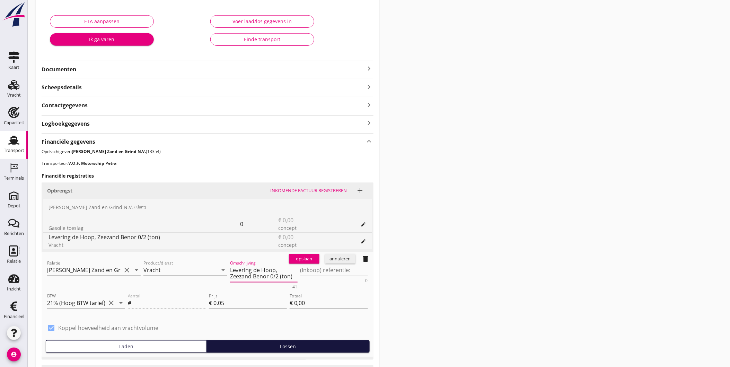
type textarea "Levering de Hoop, Zeezand Benor 0/2 (ton)"
click at [310, 258] on div "opslaan" at bounding box center [304, 259] width 25 height 7
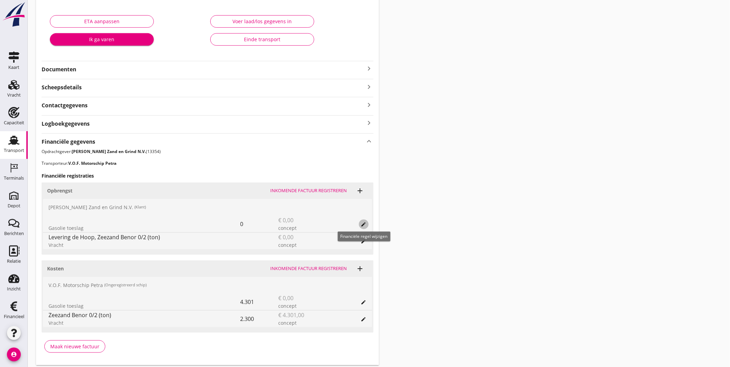
click at [362, 225] on icon "edit" at bounding box center [364, 225] width 6 height 6
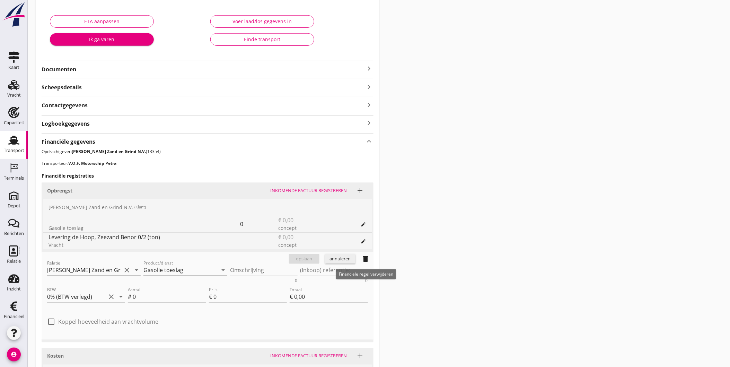
click at [367, 257] on icon "delete" at bounding box center [366, 259] width 8 height 8
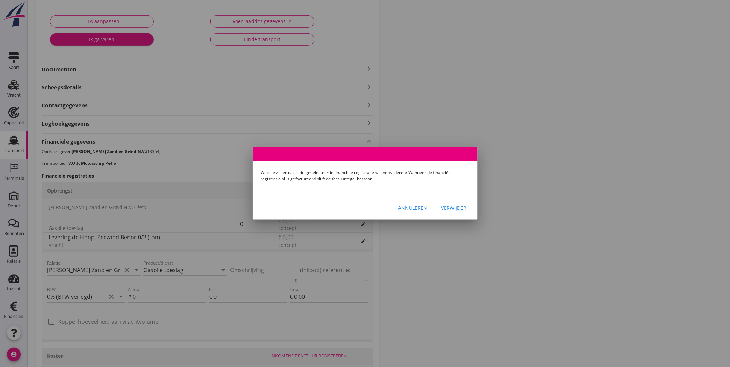
click at [456, 206] on div "Verwijder" at bounding box center [454, 207] width 25 height 7
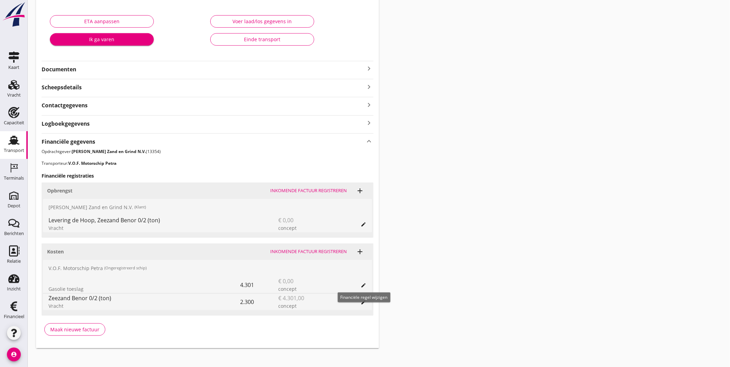
click at [363, 286] on icon "edit" at bounding box center [364, 286] width 6 height 6
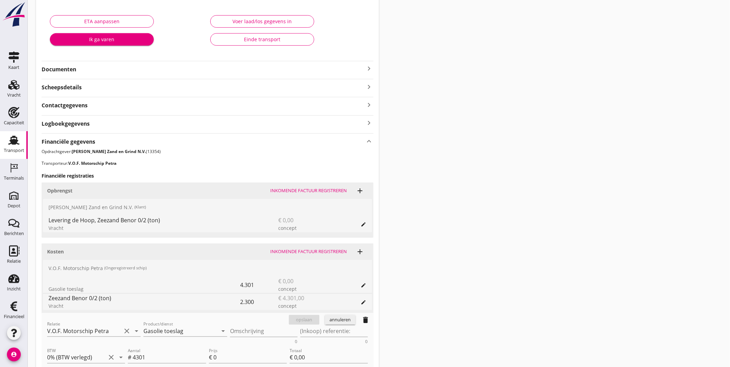
click at [365, 320] on icon "delete" at bounding box center [366, 320] width 8 height 8
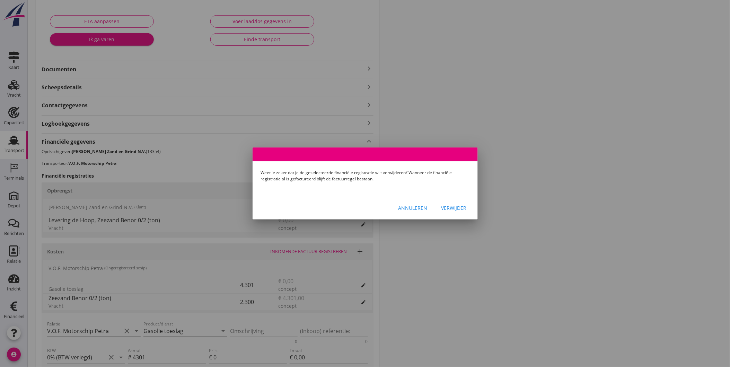
click at [462, 209] on div "Verwijder" at bounding box center [454, 207] width 25 height 7
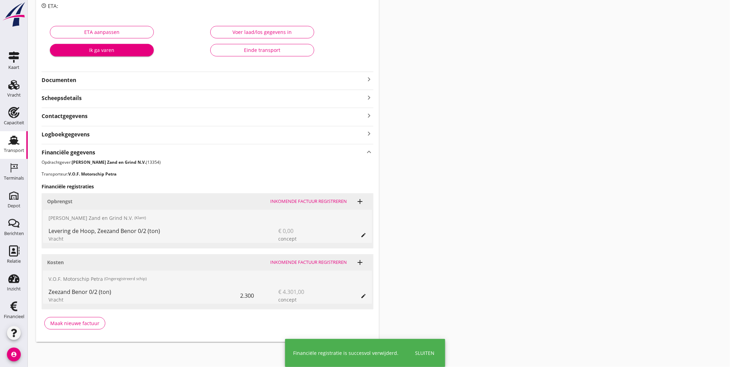
scroll to position [106, 0]
click at [366, 296] on icon "edit" at bounding box center [364, 297] width 6 height 6
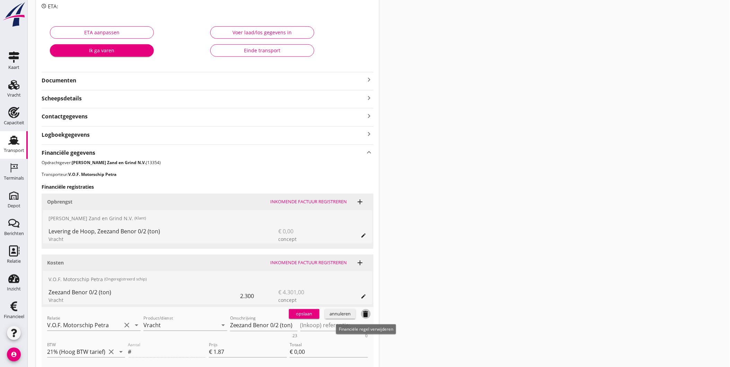
click at [367, 314] on icon "delete" at bounding box center [366, 314] width 8 height 8
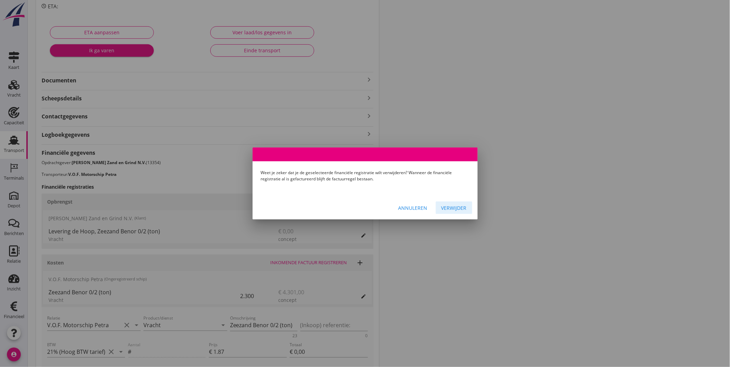
click at [466, 203] on button "Verwijder" at bounding box center [454, 208] width 36 height 12
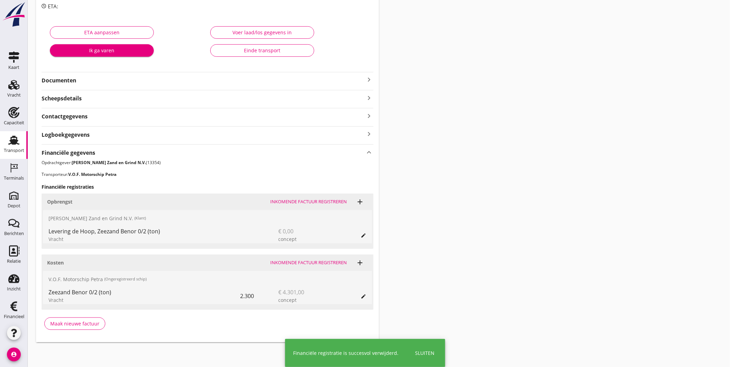
scroll to position [70, 0]
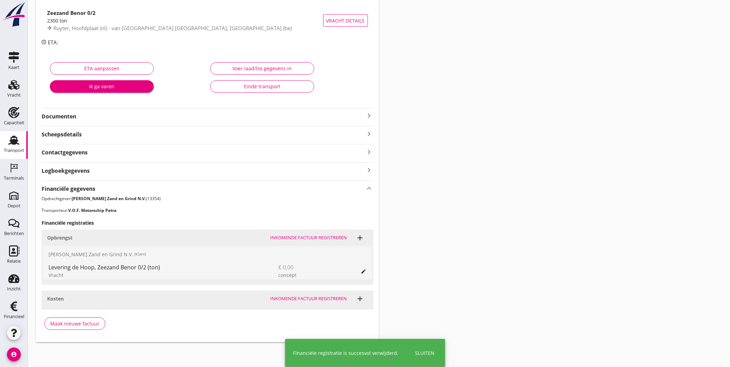
click at [461, 207] on div "Transport overzicht FAS-2504836 Petra ([PERSON_NAME]) local_gas_station emergen…" at bounding box center [379, 140] width 703 height 421
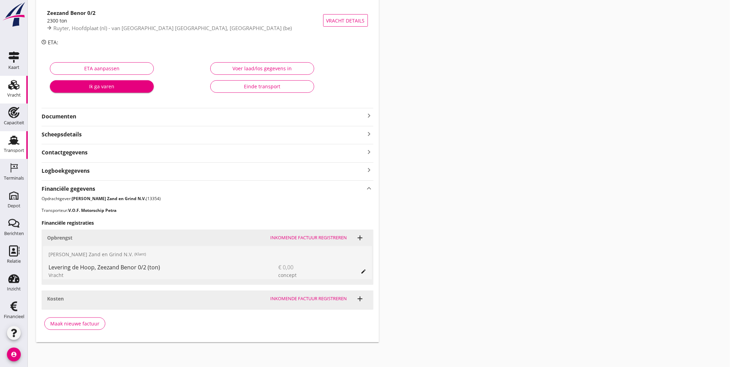
click at [8, 87] on use at bounding box center [13, 85] width 11 height 10
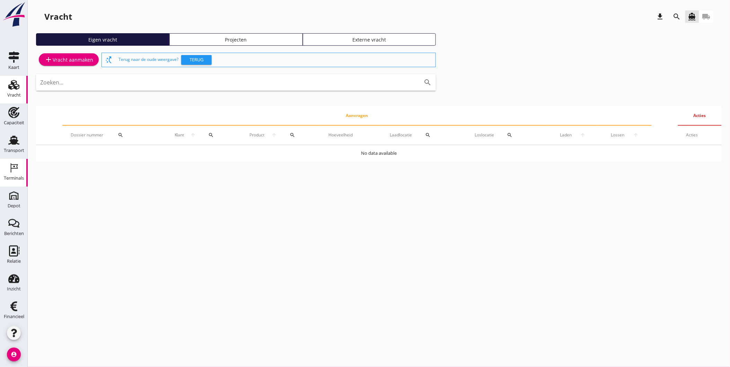
click at [6, 169] on div "Terminals" at bounding box center [14, 168] width 17 height 11
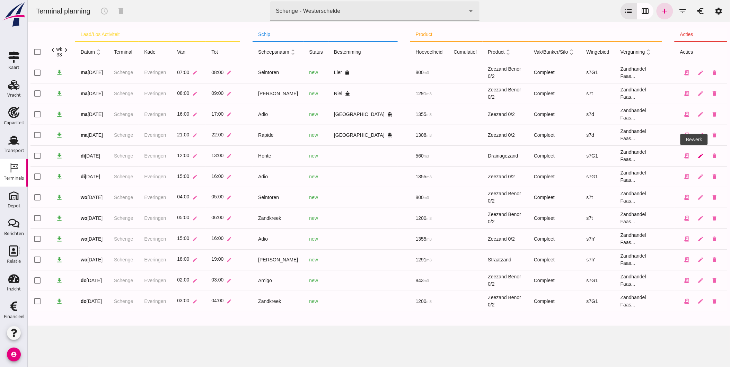
click at [698, 155] on icon "edit" at bounding box center [701, 156] width 6 height 6
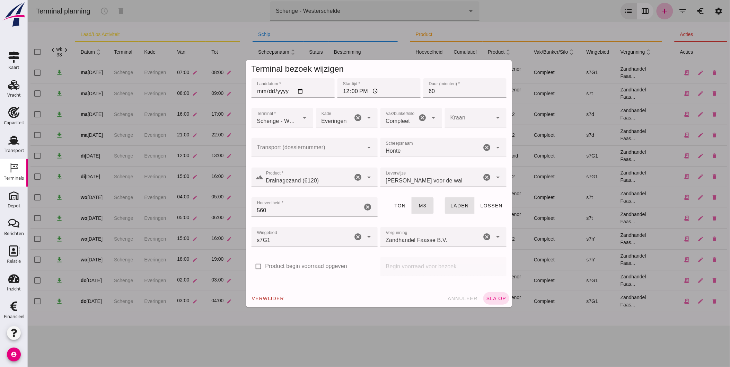
click input "Transport (dossiernummer)"
click div "FAS-250 4834"
type input "FAS-2504834"
click span "sla op"
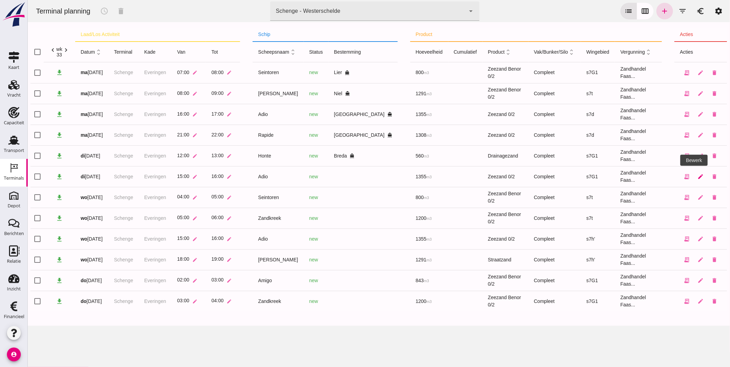
click at [698, 174] on icon "edit" at bounding box center [701, 177] width 6 height 6
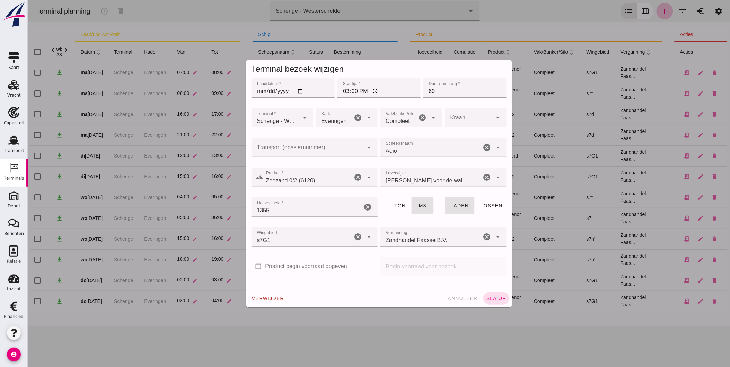
click div
click div "FAS-2504835"
type input "FAS-2504835"
click span "sla op"
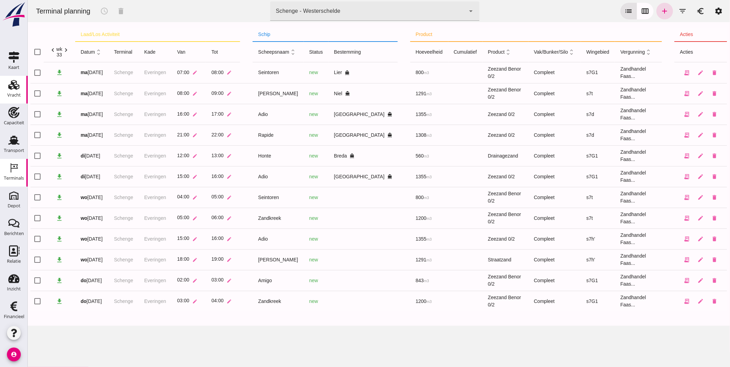
click at [8, 89] on icon "Vracht" at bounding box center [13, 84] width 11 height 11
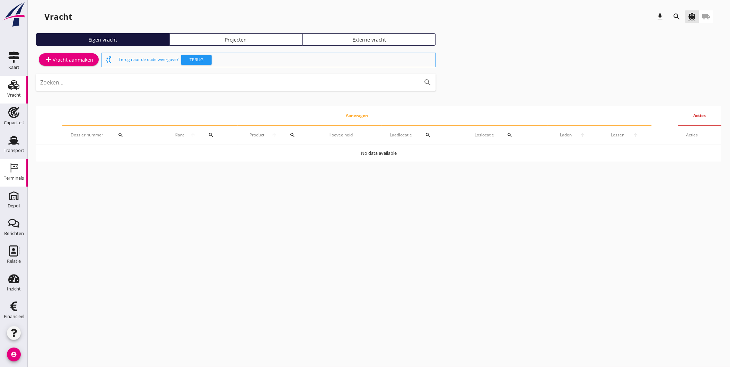
click at [8, 167] on icon "Terminals" at bounding box center [13, 168] width 11 height 11
click at [11, 175] on div "Terminals" at bounding box center [14, 179] width 20 height 10
click at [10, 172] on icon "Terminals" at bounding box center [13, 168] width 11 height 11
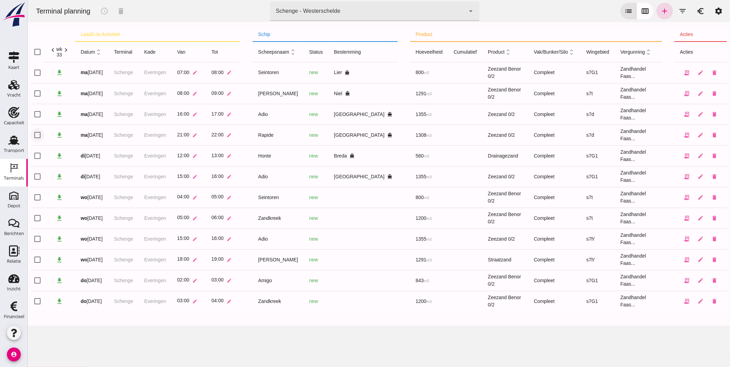
click input "checkbox"
checkbox input "true"
click at [106, 10] on icon "schedule" at bounding box center [104, 11] width 8 height 8
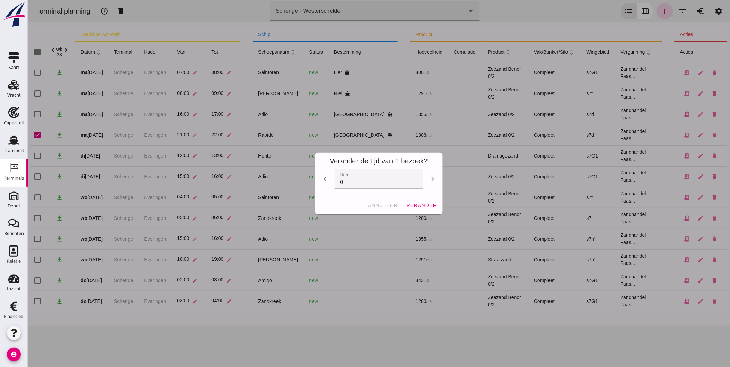
click at [431, 177] on icon "chevron_right" at bounding box center [433, 179] width 8 height 8
click at [431, 180] on icon "chevron_right" at bounding box center [433, 179] width 8 height 8
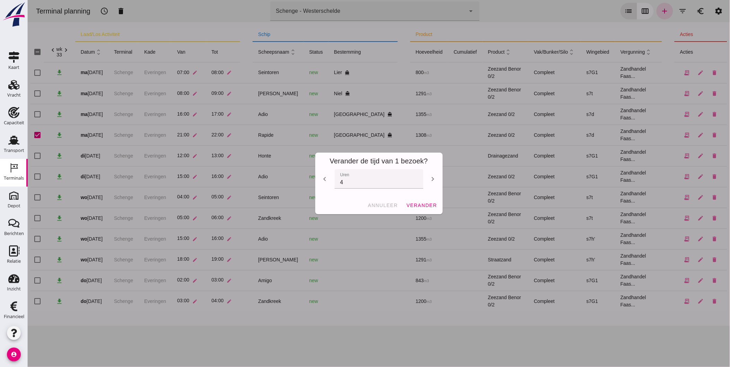
type input "5"
click span "verander"
checkbox input "false"
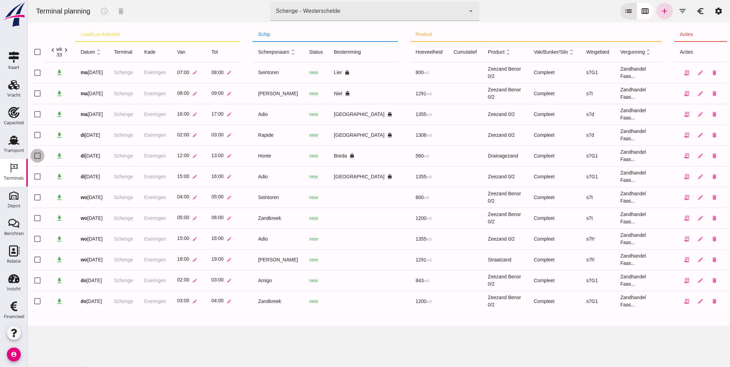
click input "checkbox"
checkbox input "true"
click at [102, 9] on icon "schedule" at bounding box center [104, 11] width 8 height 8
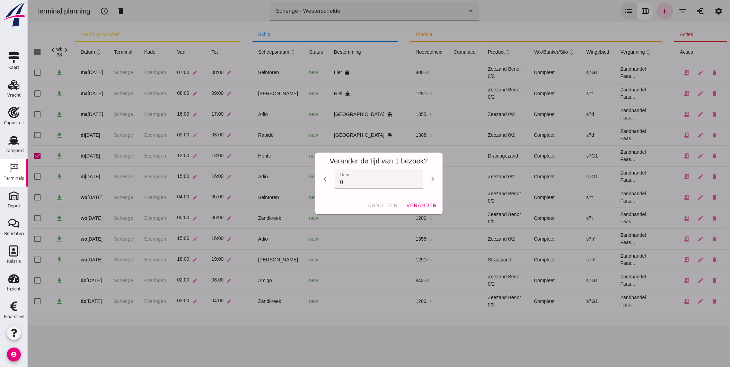
click at [429, 175] on icon "chevron_right" at bounding box center [433, 179] width 8 height 8
click at [431, 179] on icon "chevron_right" at bounding box center [433, 179] width 8 height 8
click at [322, 181] on icon "chevron_left" at bounding box center [325, 179] width 8 height 8
type input "1"
click span "verander"
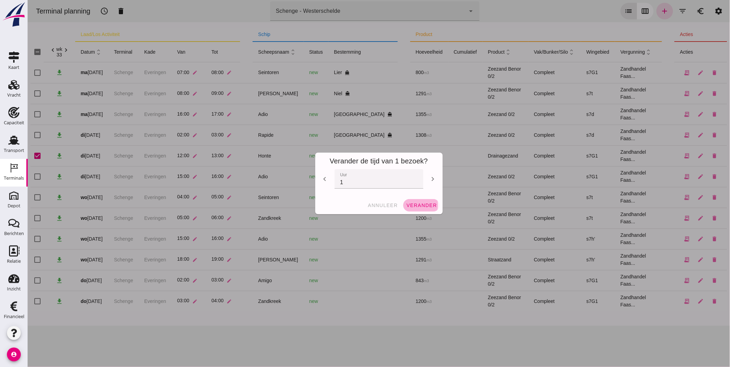
checkbox input "false"
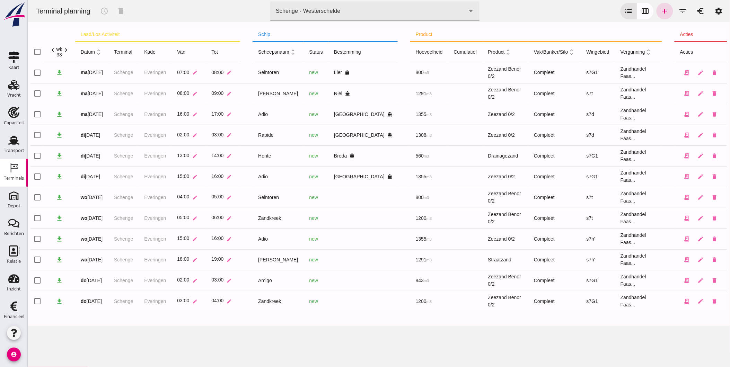
click at [14, 356] on icon "account_circle" at bounding box center [14, 355] width 14 height 14
click at [36, 351] on icon "logout" at bounding box center [30, 352] width 14 height 14
